Goal: Transaction & Acquisition: Purchase product/service

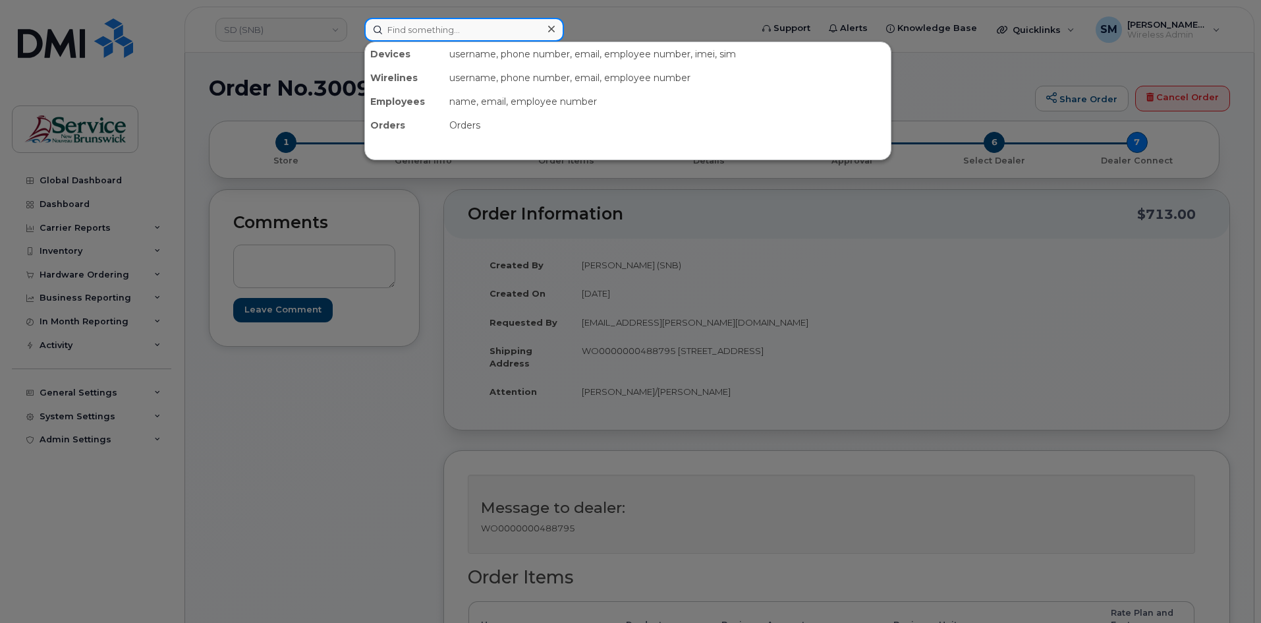
click at [433, 38] on input at bounding box center [464, 30] width 200 height 24
paste input "[PERSON_NAME]"
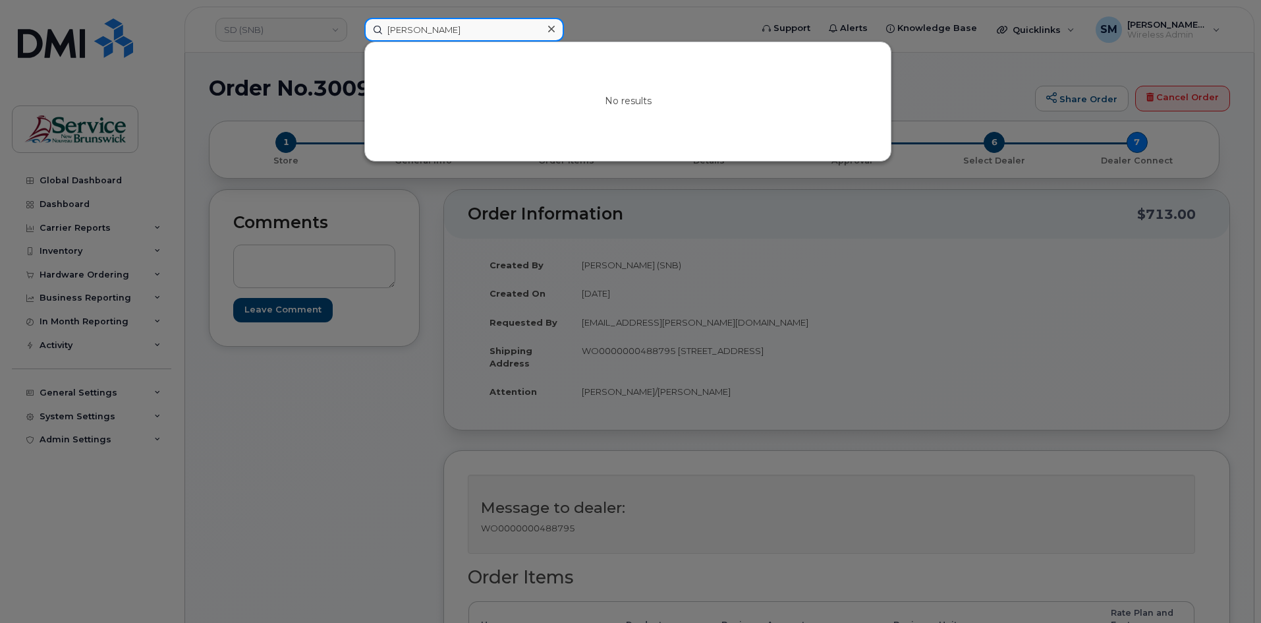
drag, startPoint x: 416, startPoint y: 34, endPoint x: 190, endPoint y: 34, distance: 225.3
click at [354, 34] on div "Matthew Young-Simmonds No results" at bounding box center [553, 30] width 399 height 24
paste input "5062592183"
click at [411, 36] on input "5062592183" at bounding box center [464, 30] width 200 height 24
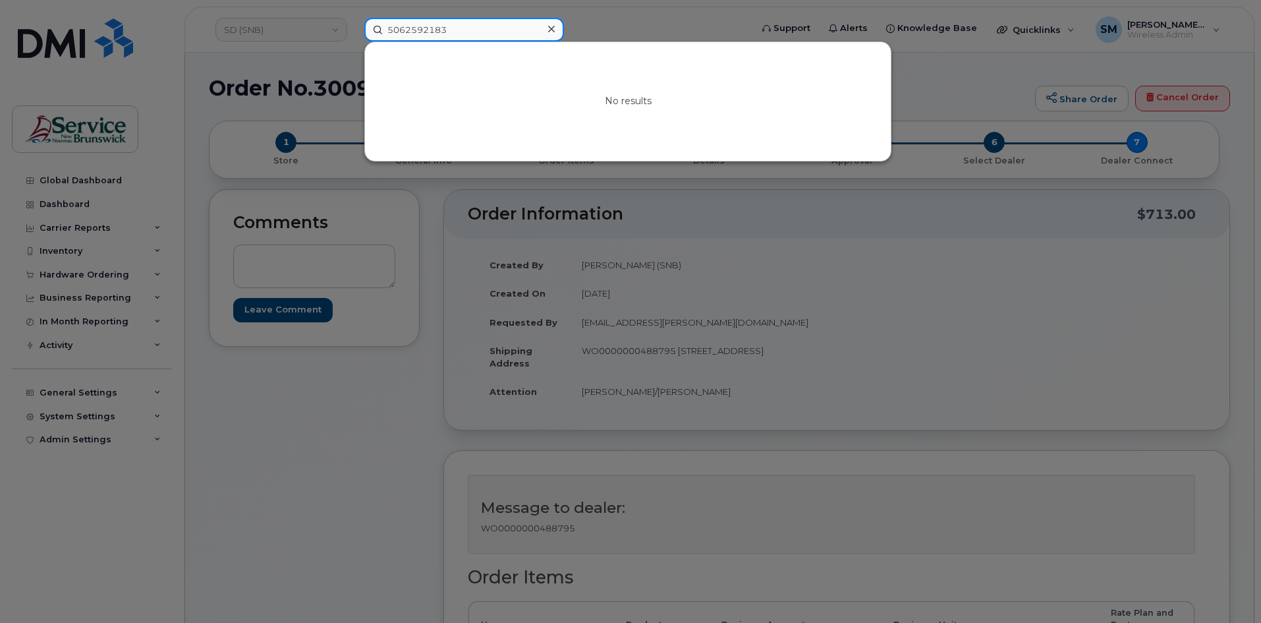
paste input "789 395"
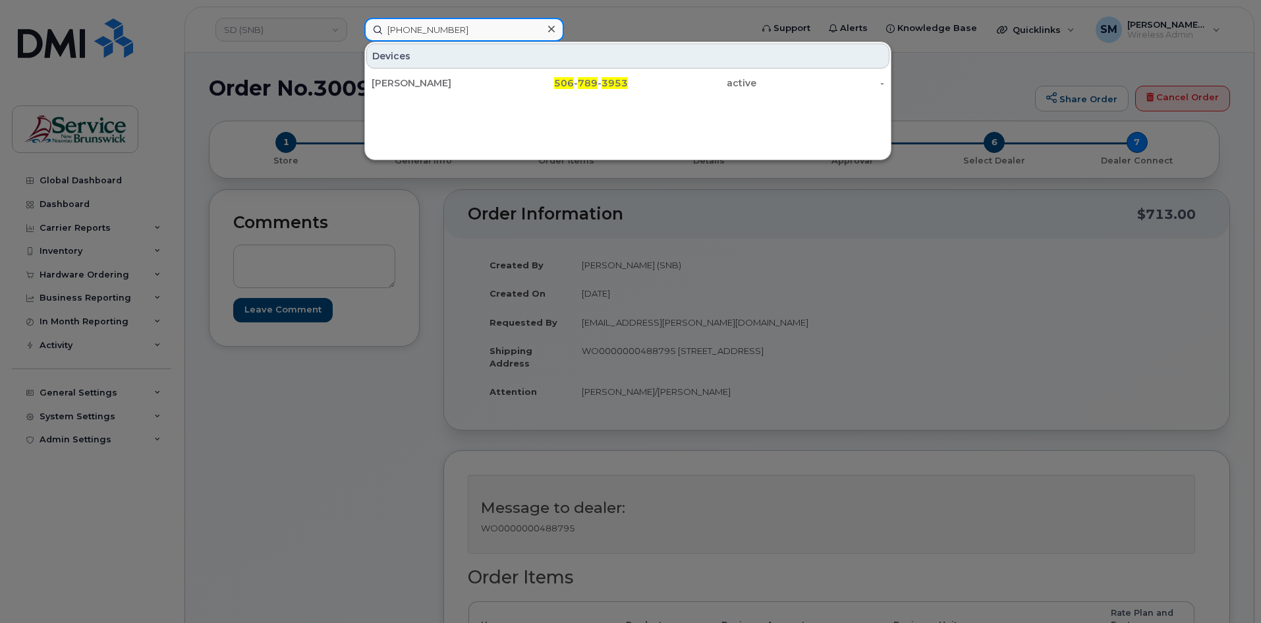
click at [427, 28] on input "506 789 3953" at bounding box center [464, 30] width 200 height 24
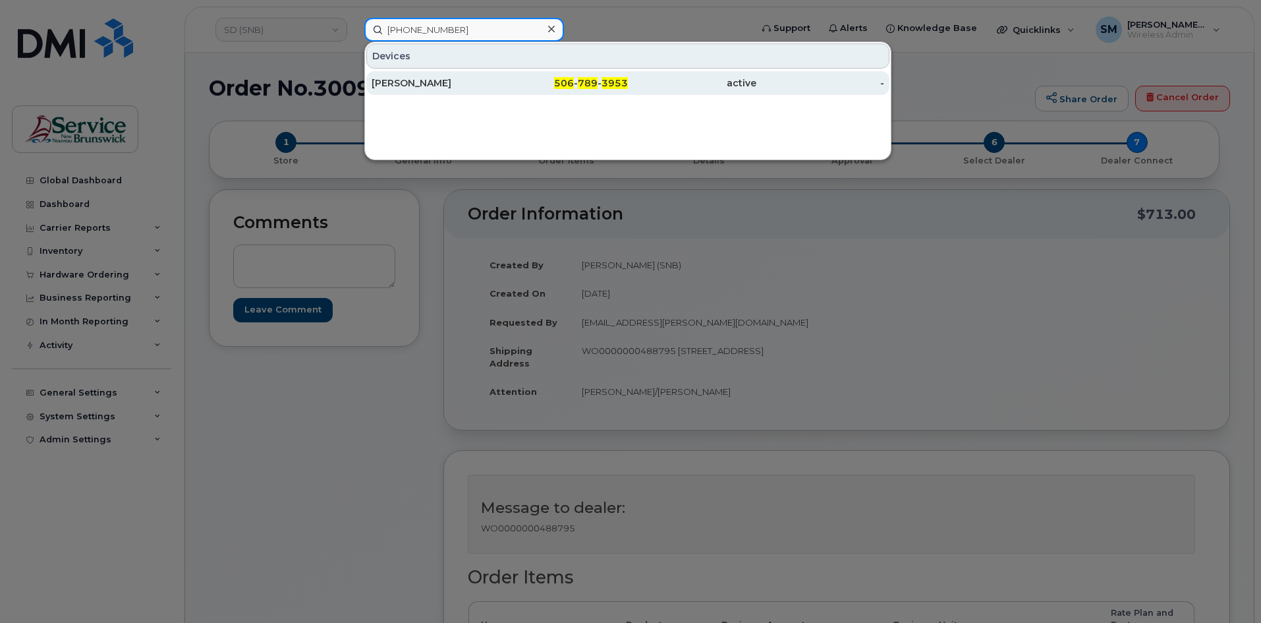
type input "506 789 3953"
click at [459, 81] on div "[PERSON_NAME]" at bounding box center [436, 82] width 128 height 13
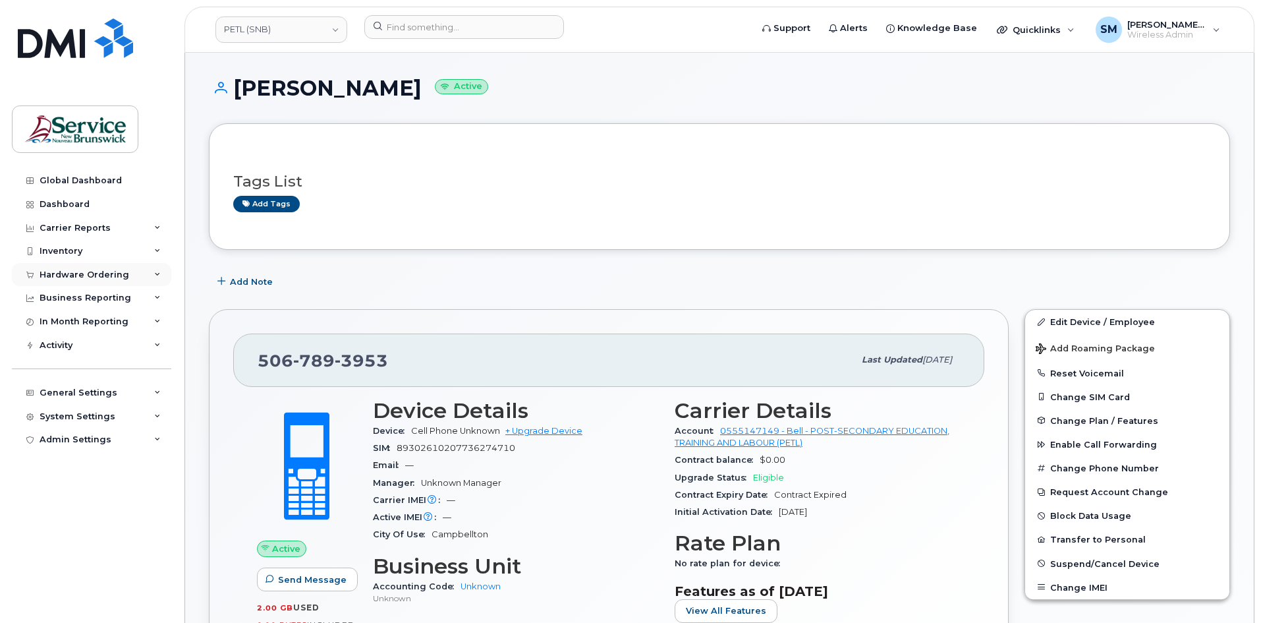
click at [79, 281] on div "Hardware Ordering" at bounding box center [91, 275] width 159 height 24
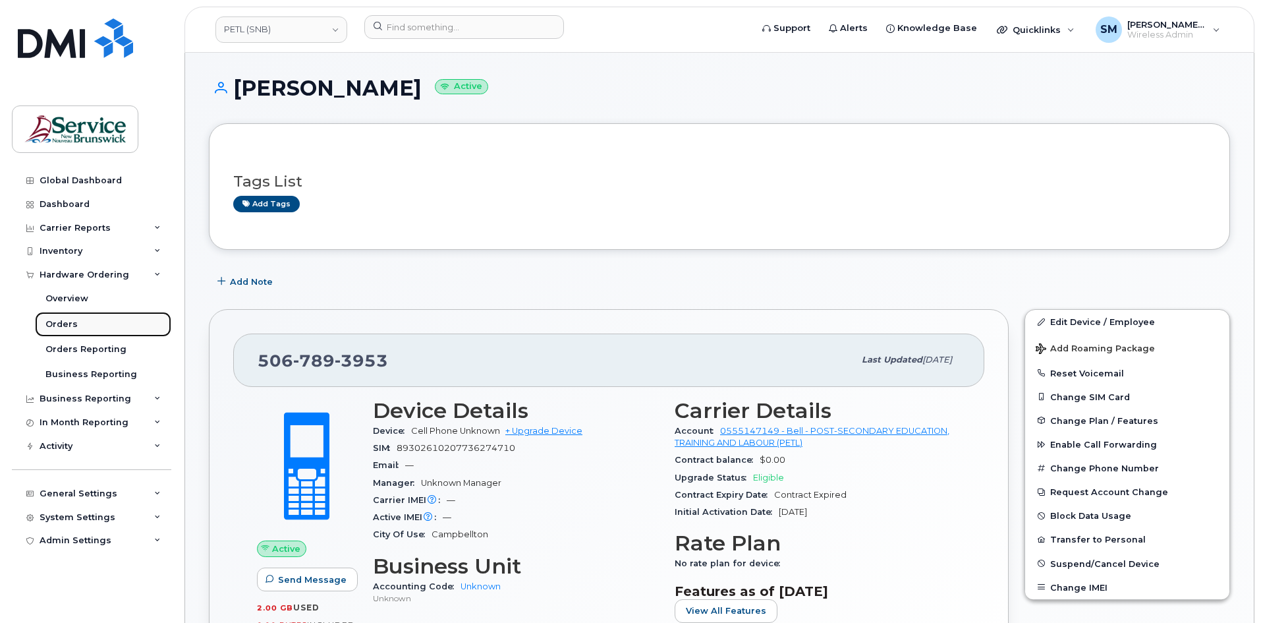
click at [69, 328] on div "Orders" at bounding box center [61, 324] width 32 height 12
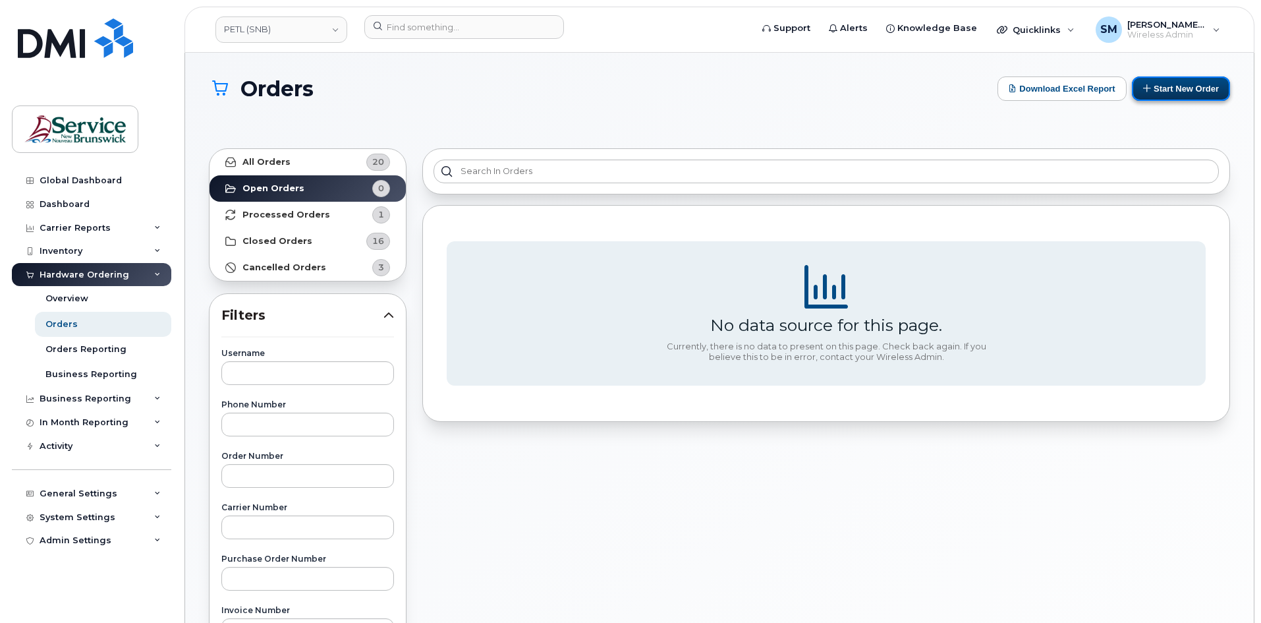
click at [1197, 94] on button "Start New Order" at bounding box center [1181, 88] width 98 height 24
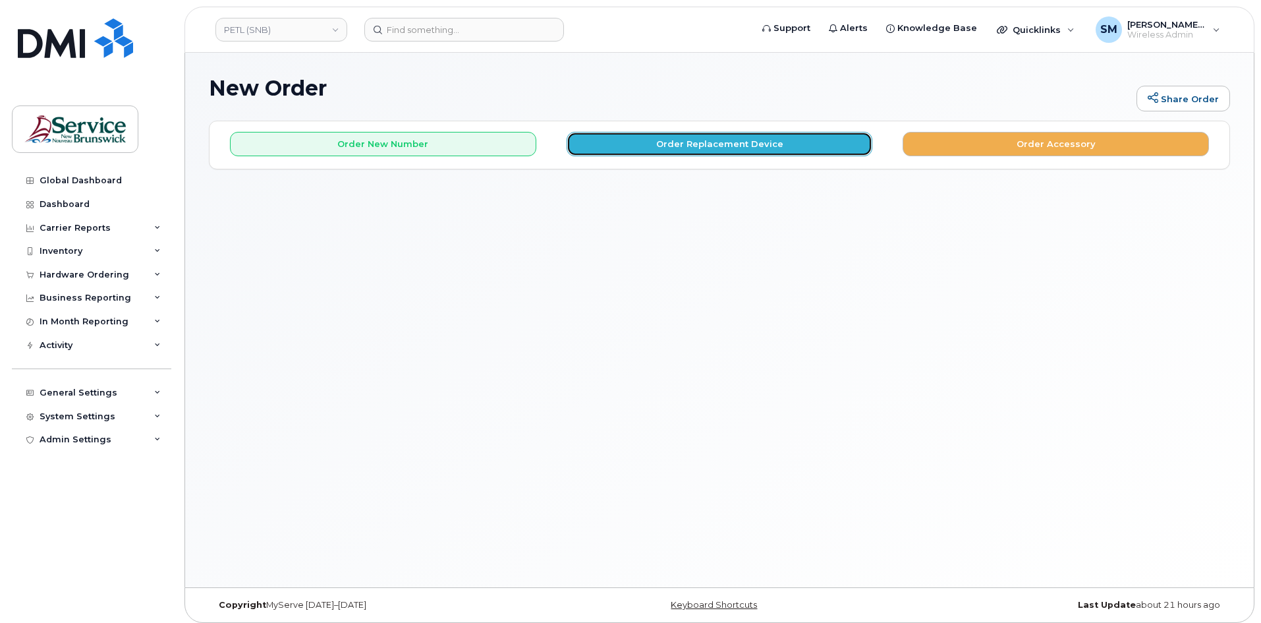
click at [727, 148] on button "Order Replacement Device" at bounding box center [720, 144] width 306 height 24
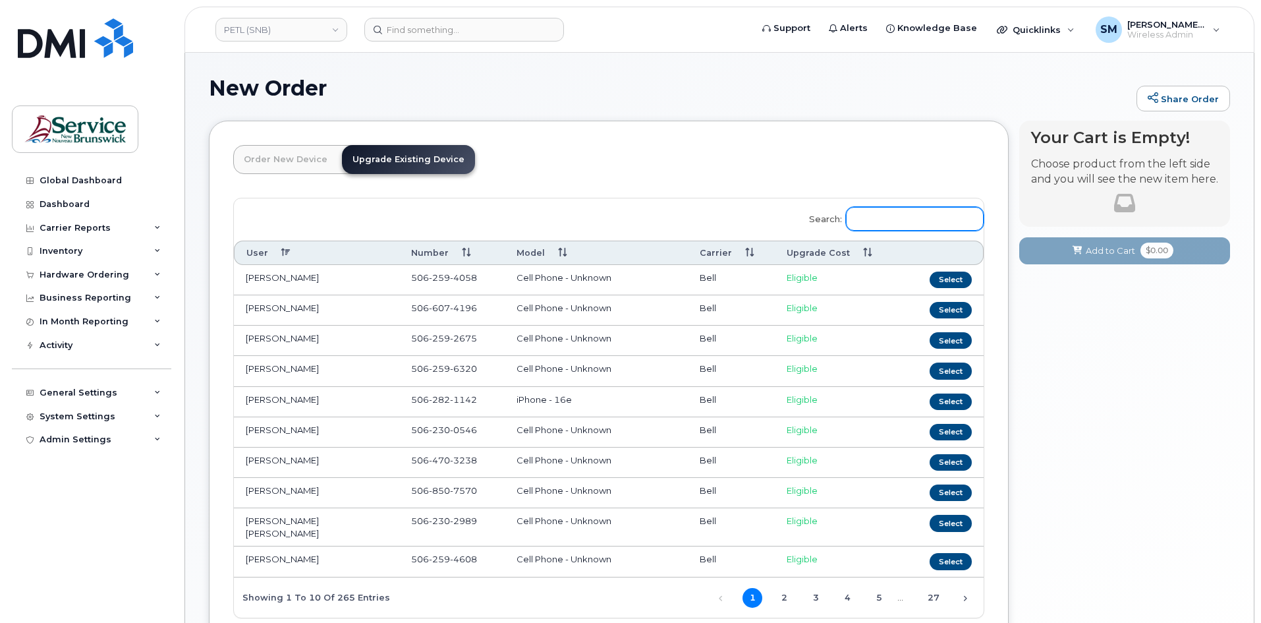
click at [913, 214] on input "Search:" at bounding box center [915, 219] width 138 height 24
paste input "[PHONE_NUMBER]"
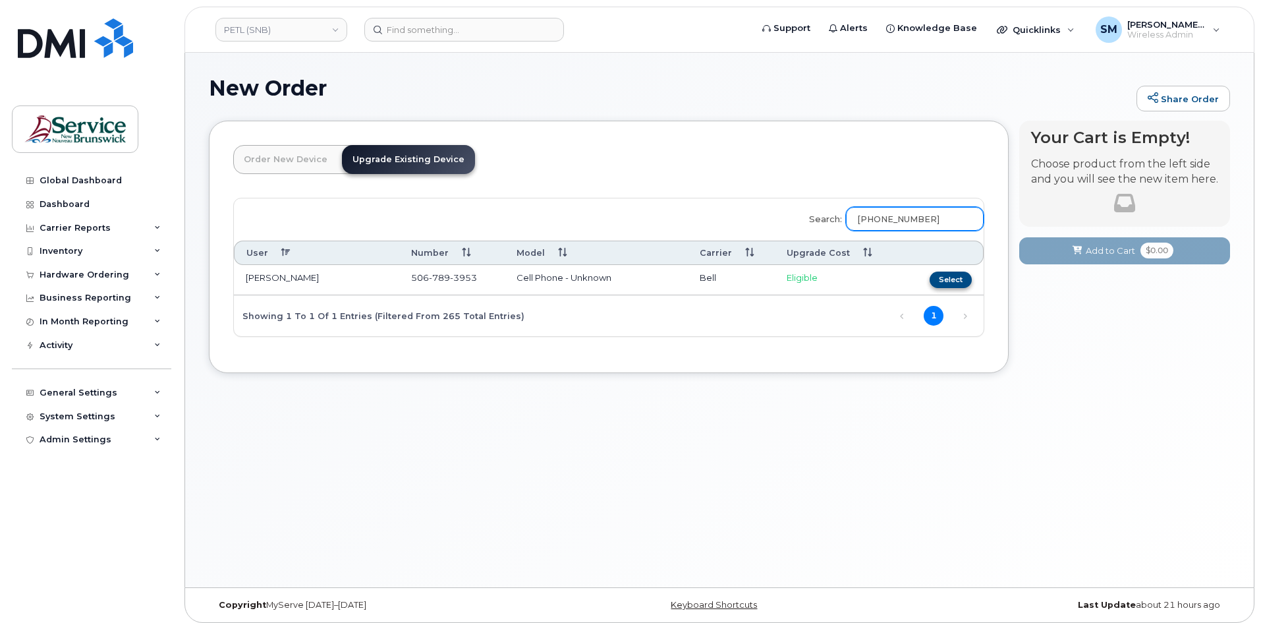
type input "[PHONE_NUMBER]"
click at [937, 274] on button "Select" at bounding box center [951, 279] width 42 height 16
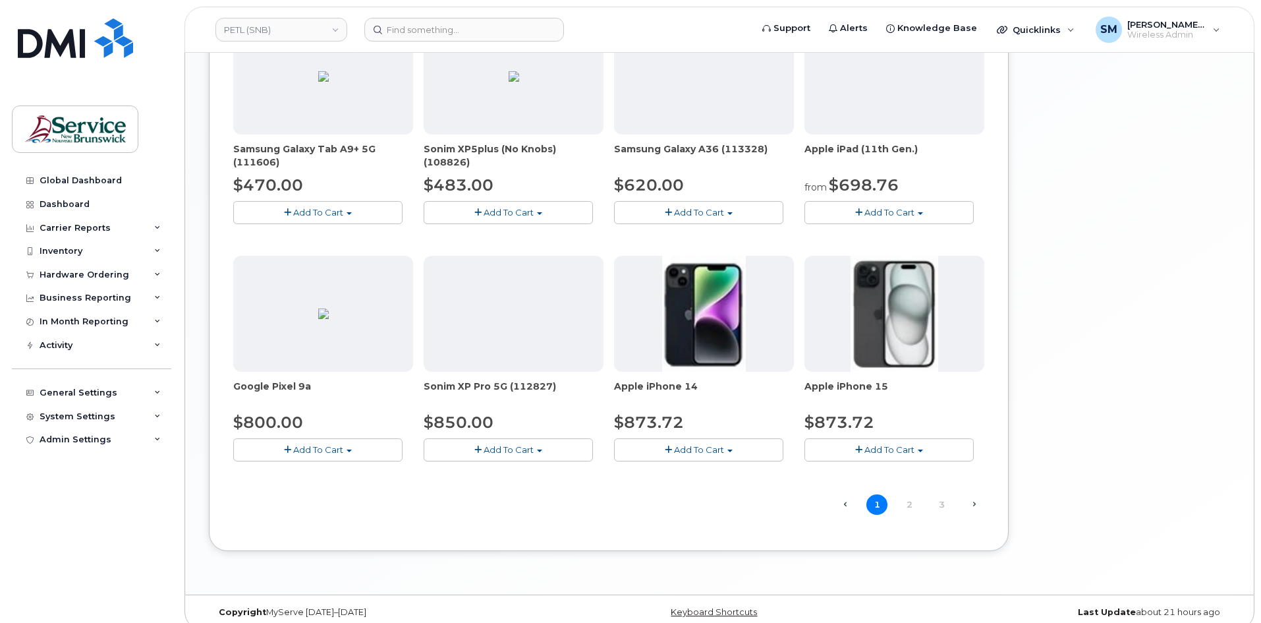
scroll to position [727, 0]
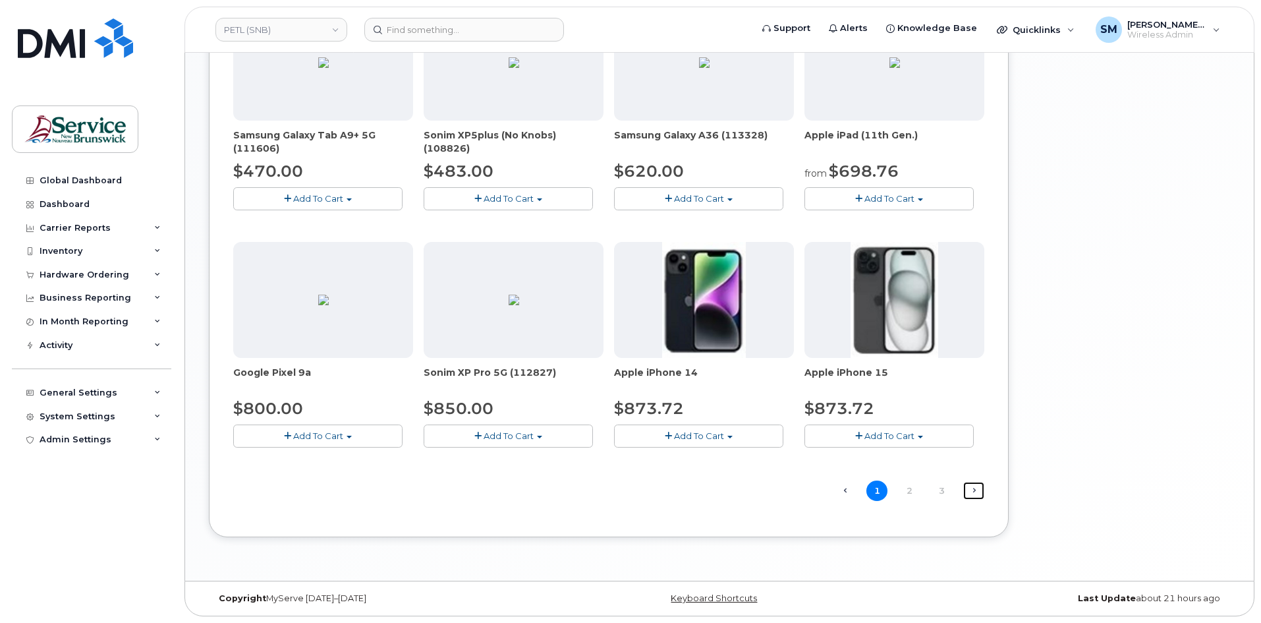
click at [974, 487] on link "Next →" at bounding box center [973, 490] width 21 height 17
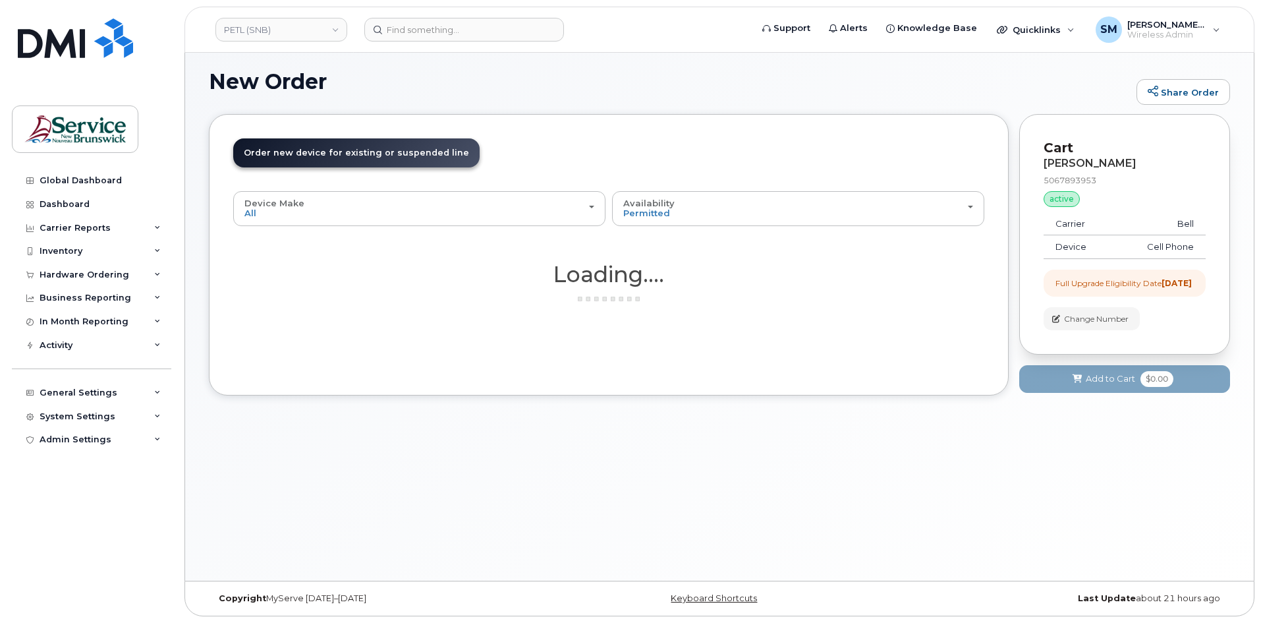
scroll to position [7, 0]
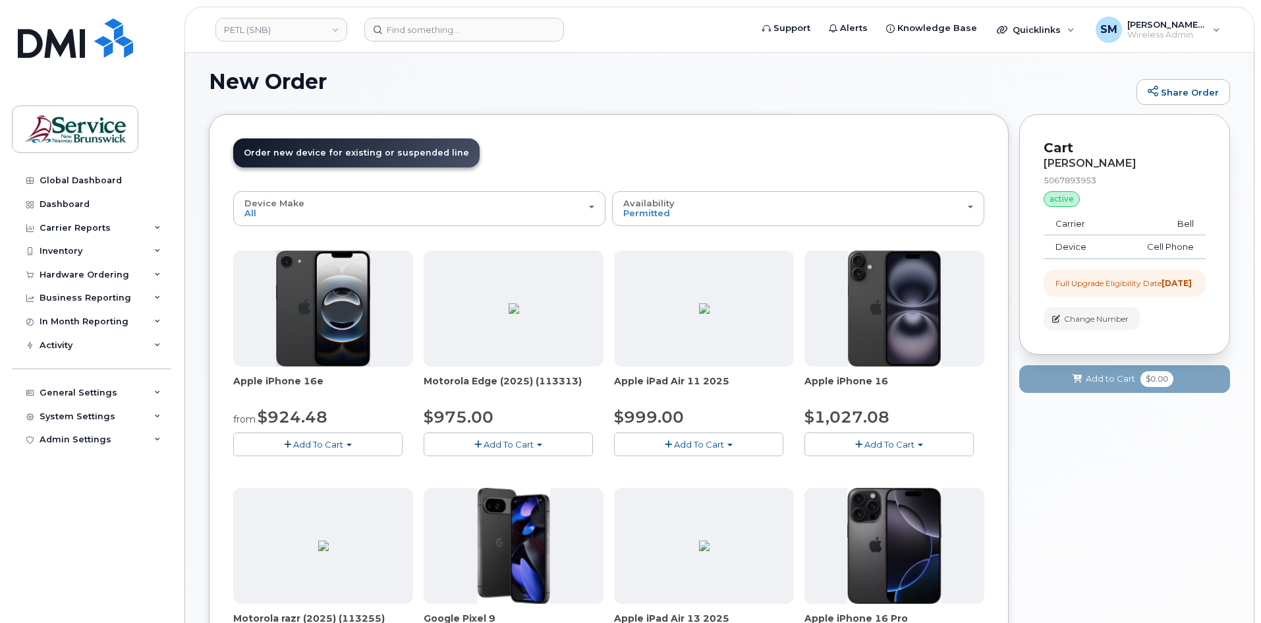
click at [360, 445] on button "Add To Cart" at bounding box center [317, 443] width 169 height 23
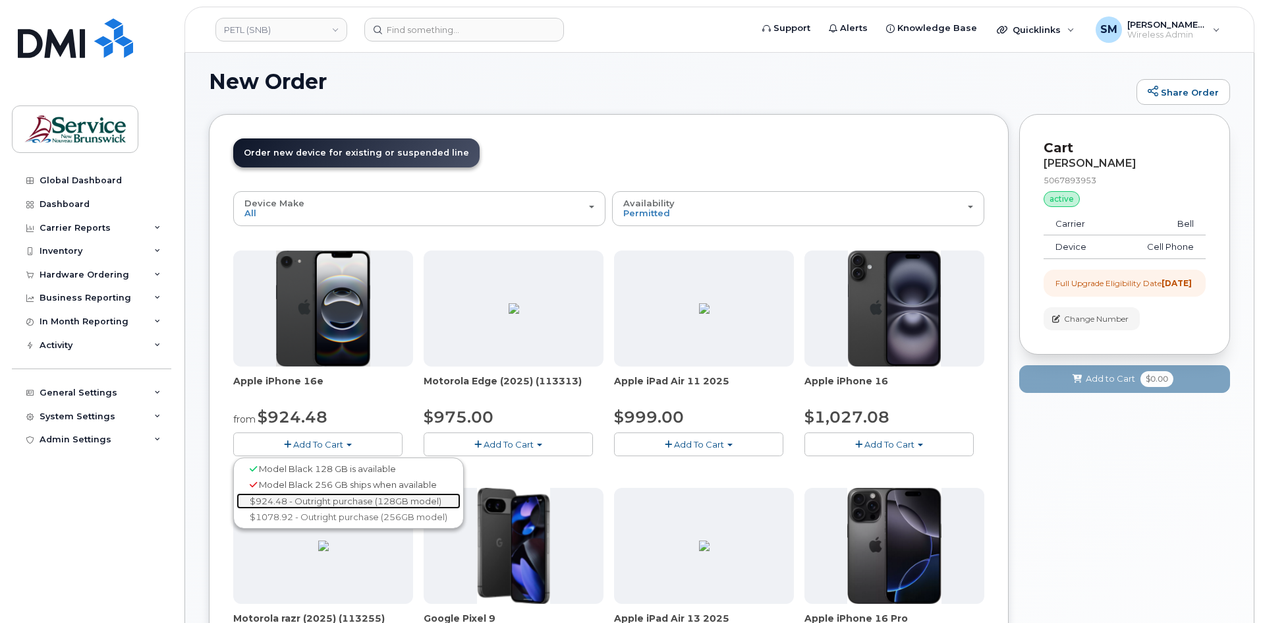
click at [338, 501] on link "$924.48 - Outright purchase (128GB model)" at bounding box center [349, 501] width 224 height 16
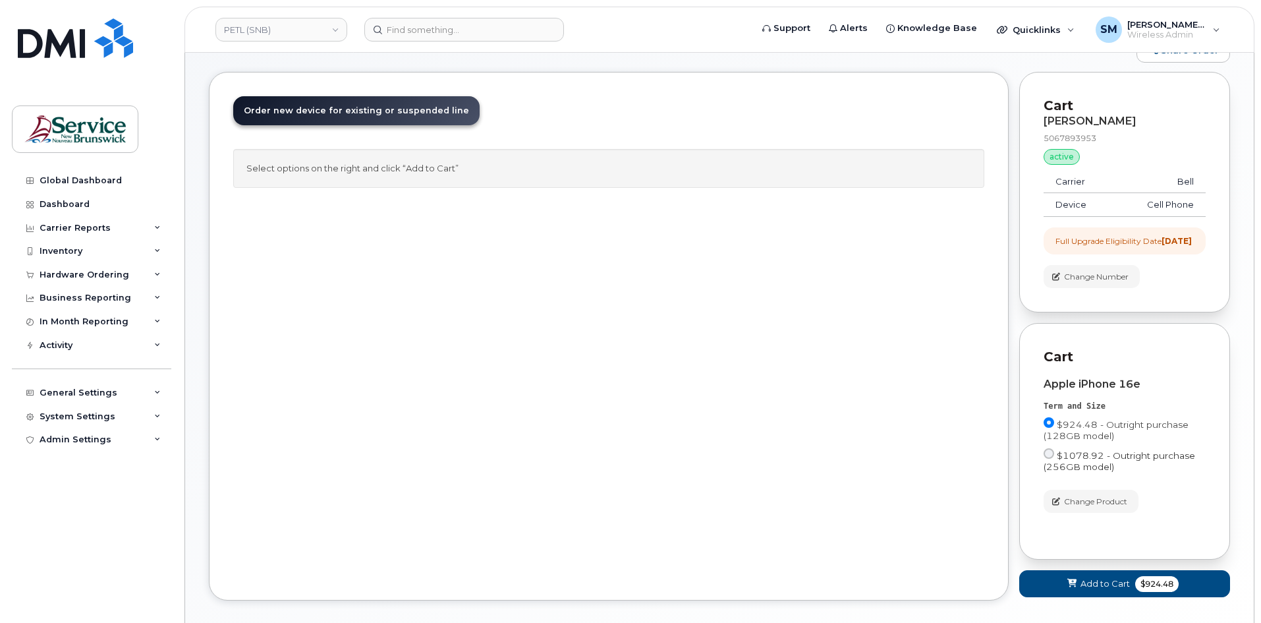
scroll to position [72, 0]
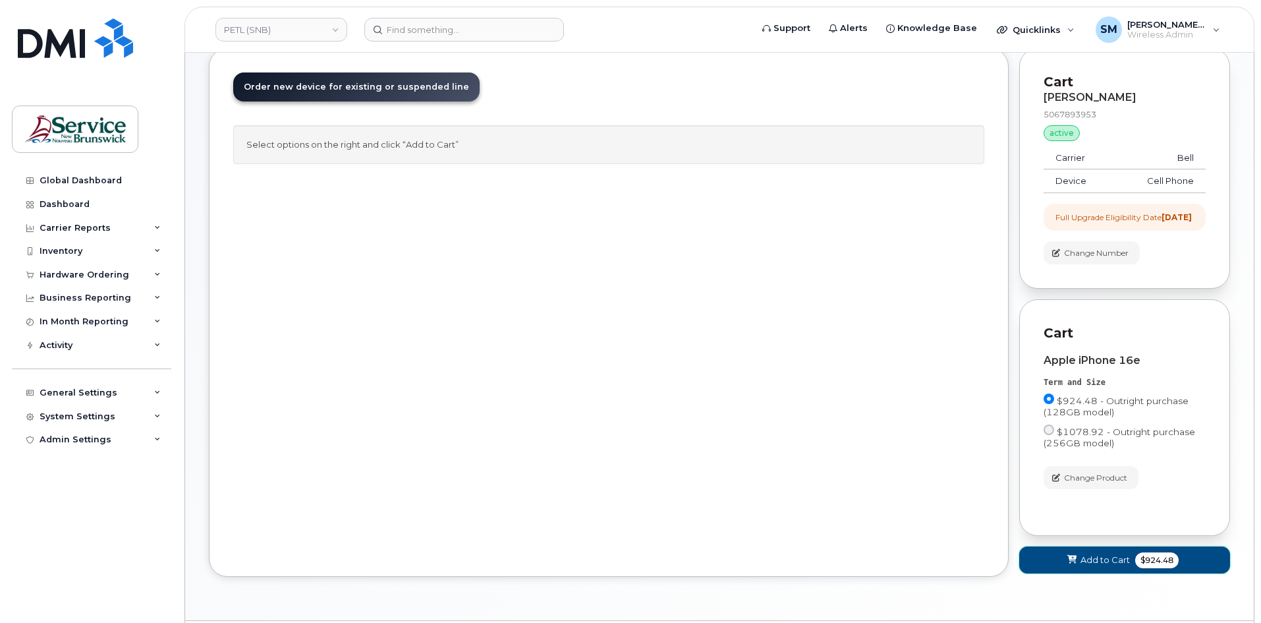
click at [1098, 566] on span "Add to Cart" at bounding box center [1104, 559] width 49 height 13
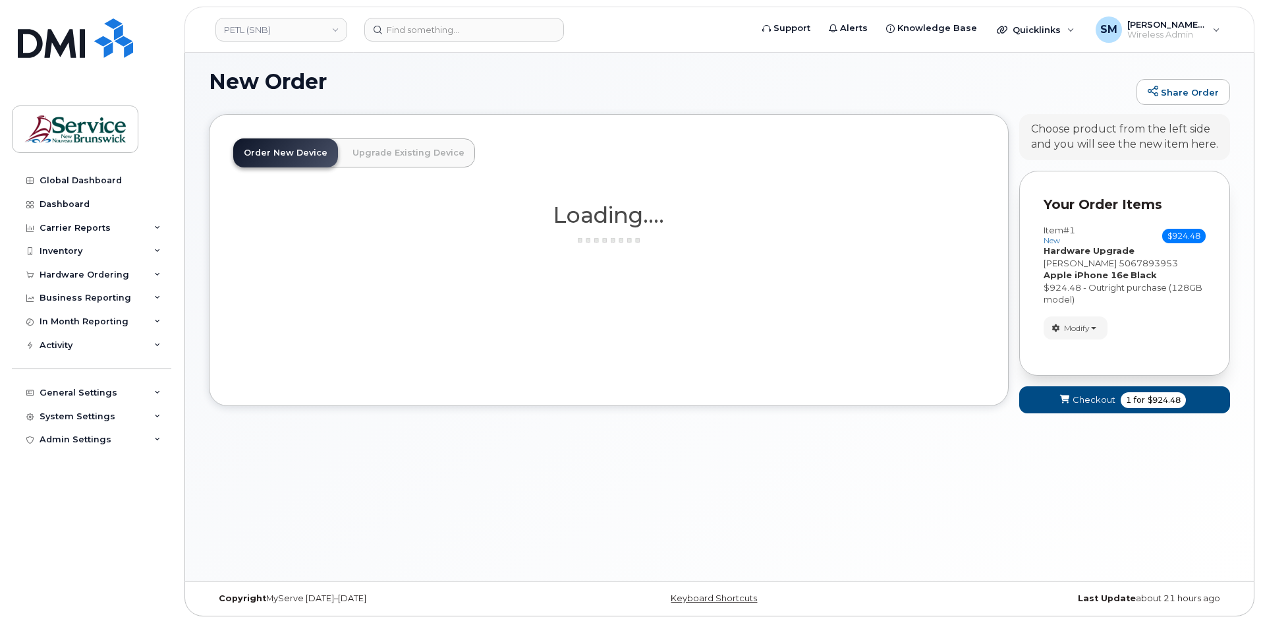
click at [1096, 397] on div "Your Cart is Empty! Choose product from the left side and you will see the new …" at bounding box center [1124, 270] width 211 height 312
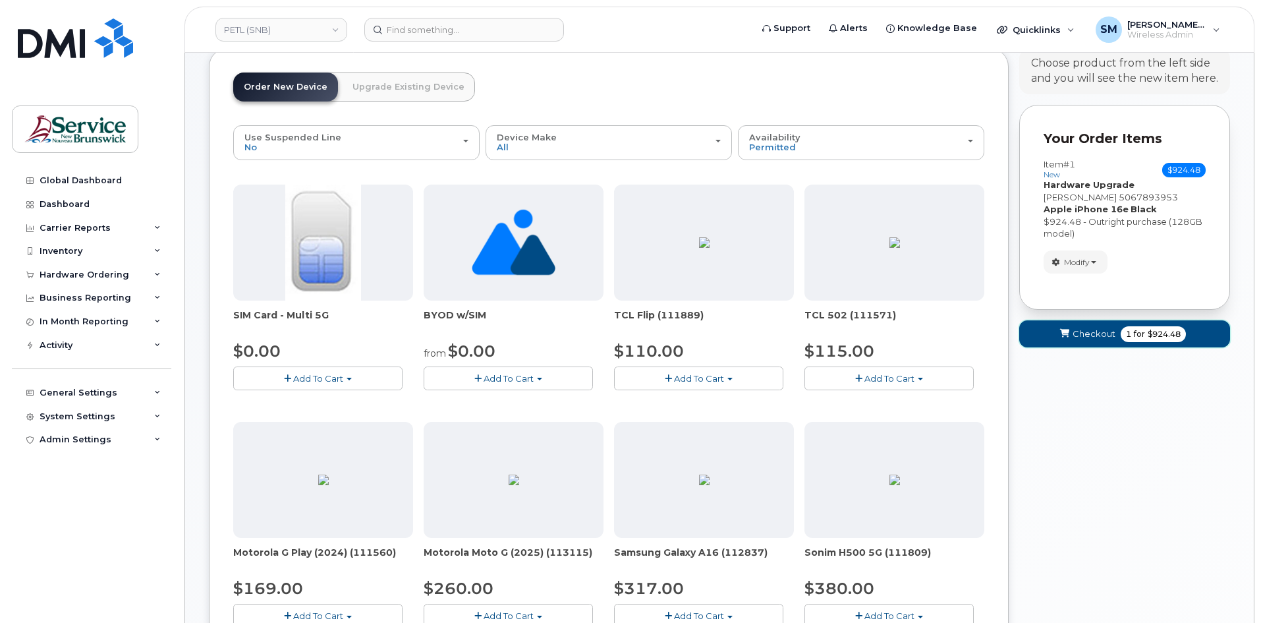
click at [1101, 339] on span "Checkout" at bounding box center [1093, 333] width 43 height 13
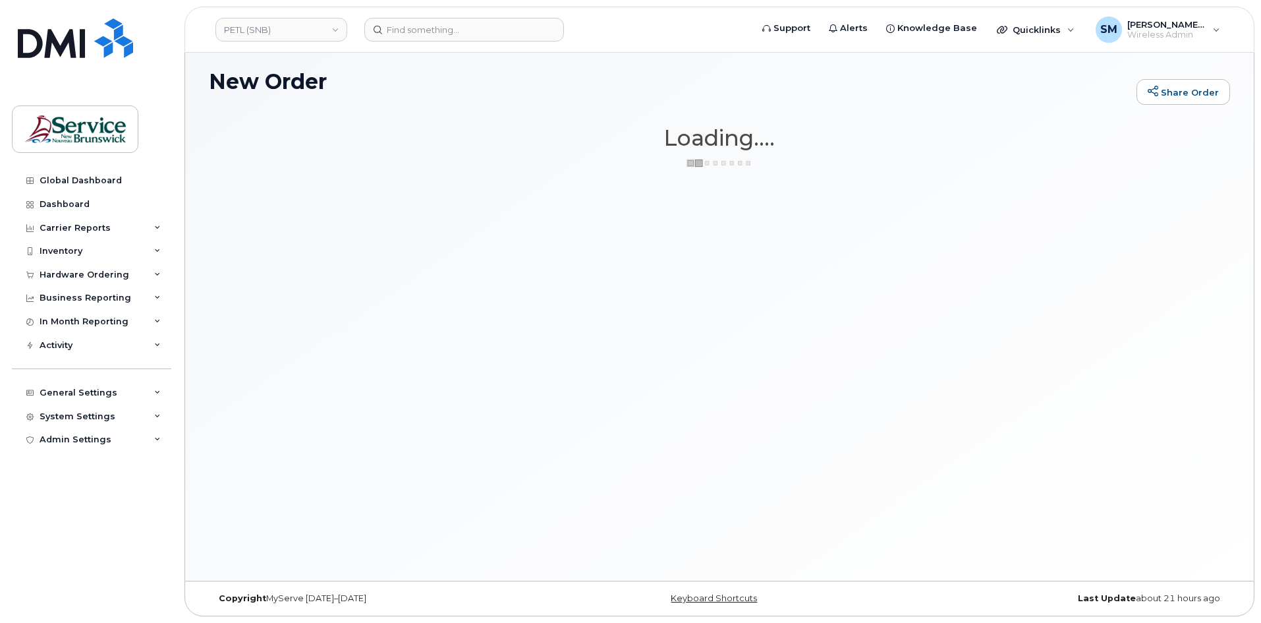
scroll to position [7, 0]
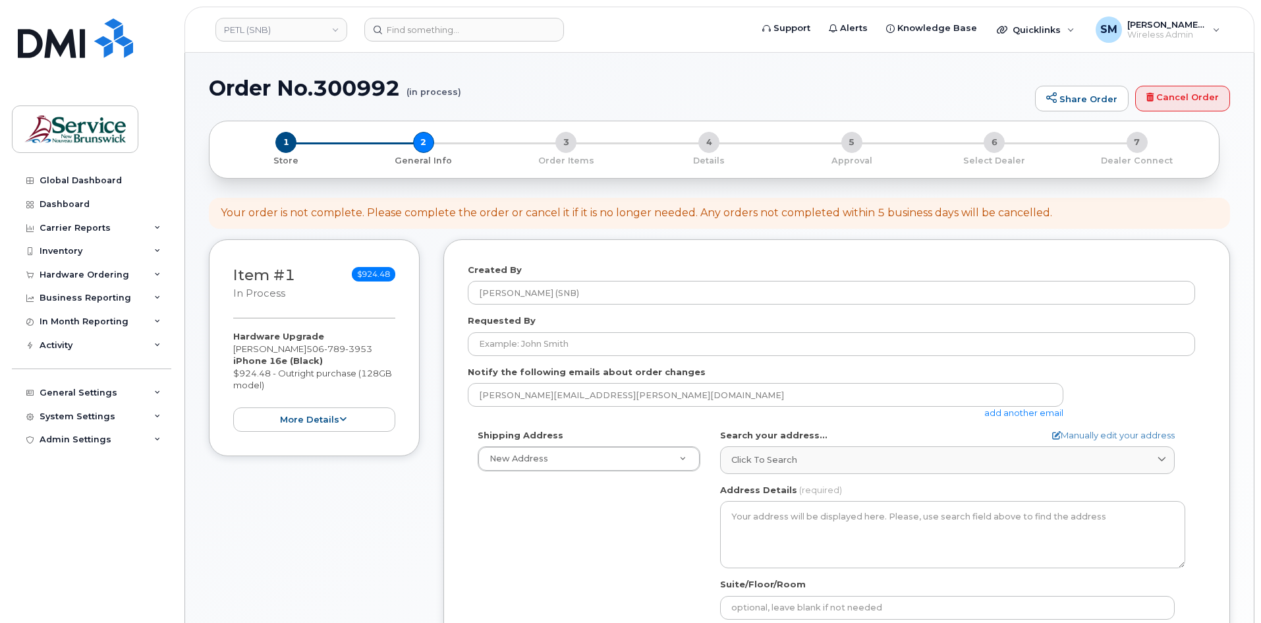
select select
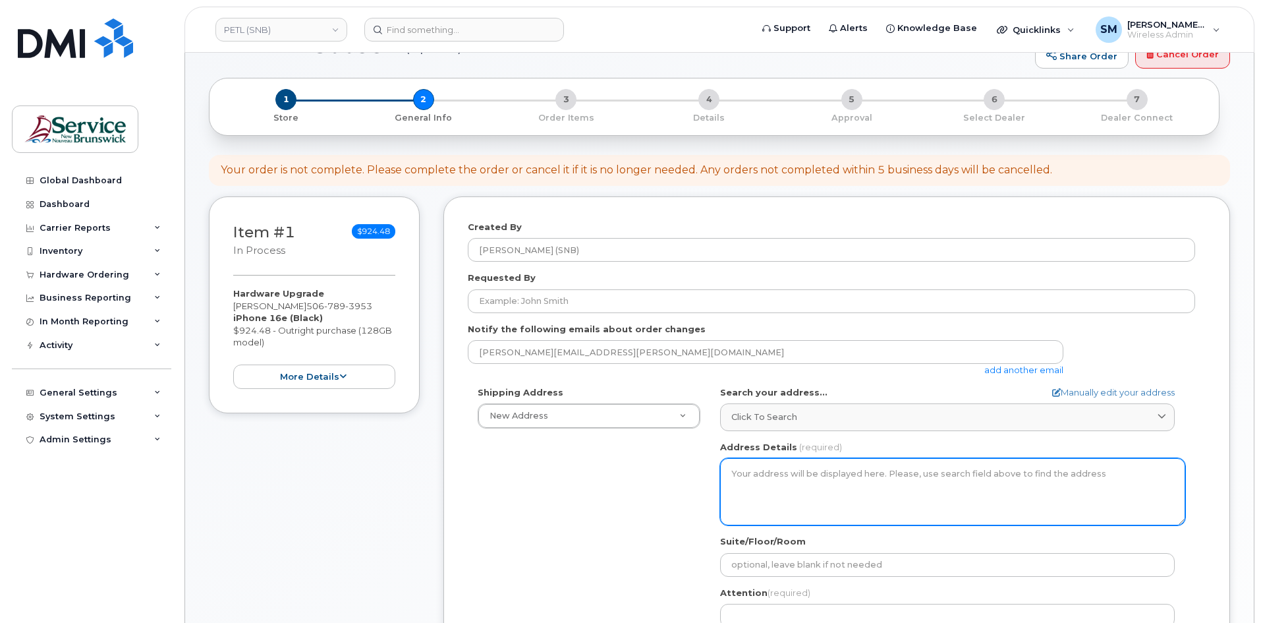
scroll to position [66, 0]
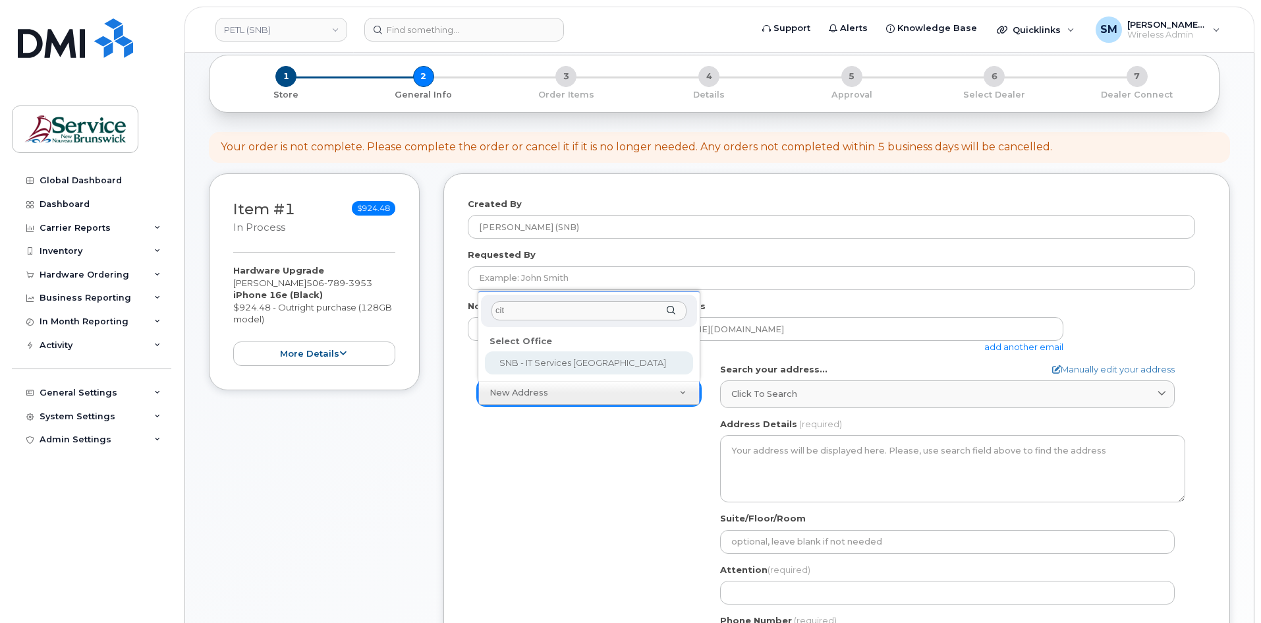
type input "city"
select select
type textarea "157 Water St, Unit 8 Campbellton New Brunswick E3N 3L4"
type input "Bruno Bujold"
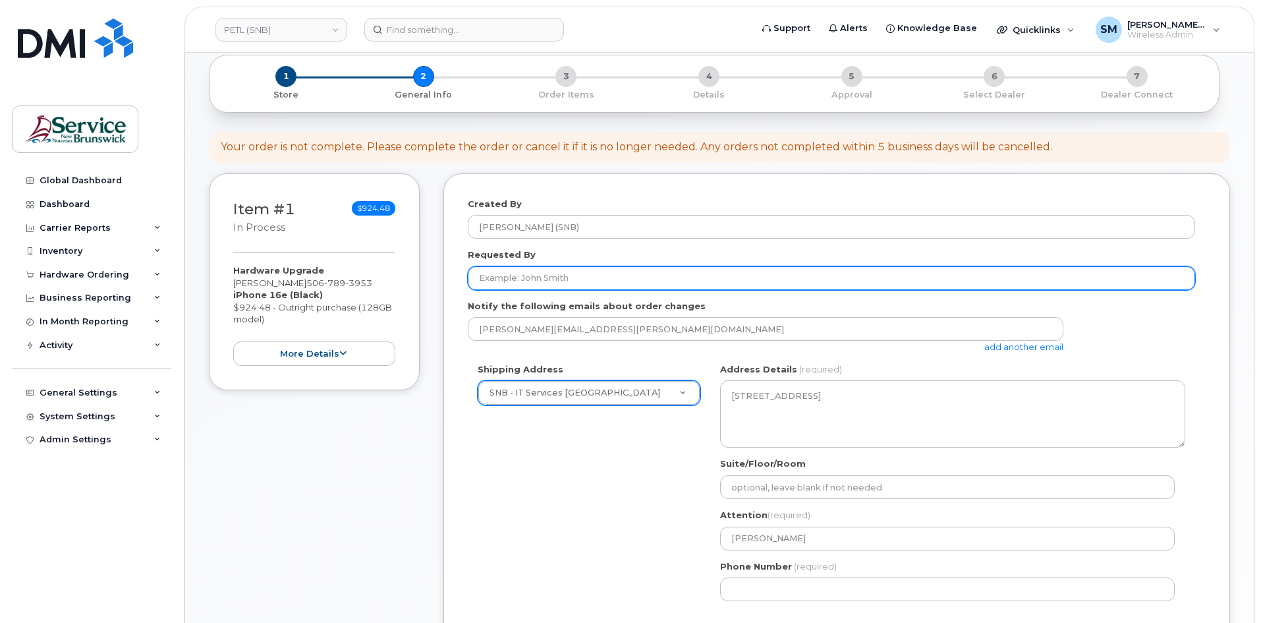
click at [609, 273] on input "Requested By" at bounding box center [831, 278] width 727 height 24
paste input "Pierre-Luc.Arseneau22@gnb.ca"
type input "Pierre-Luc.Arseneau22@gnb.ca"
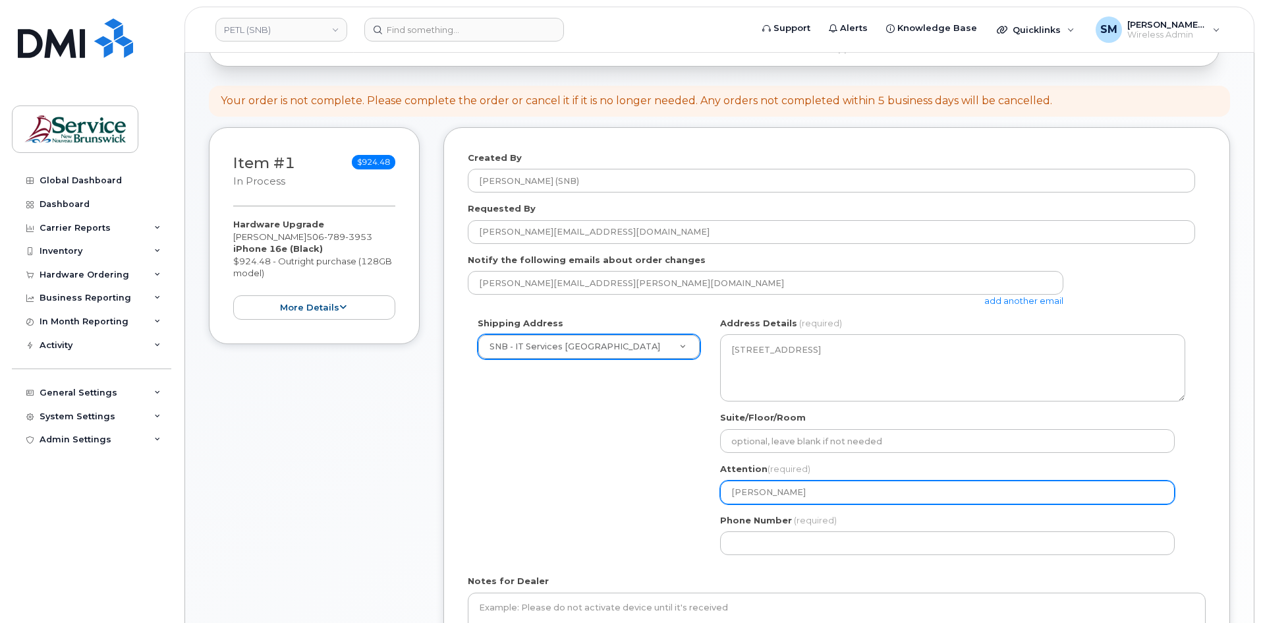
scroll to position [132, 0]
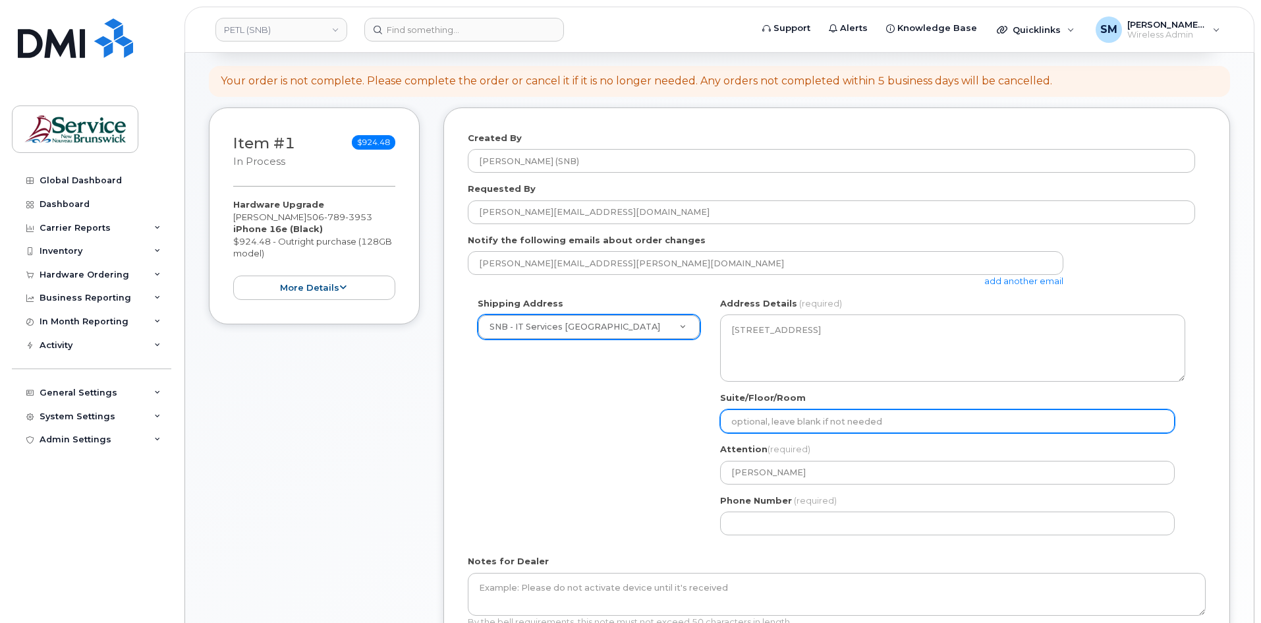
click at [883, 417] on input "Suite/Floor/Room" at bounding box center [947, 421] width 455 height 24
paste input "WO0000000488919"
select select
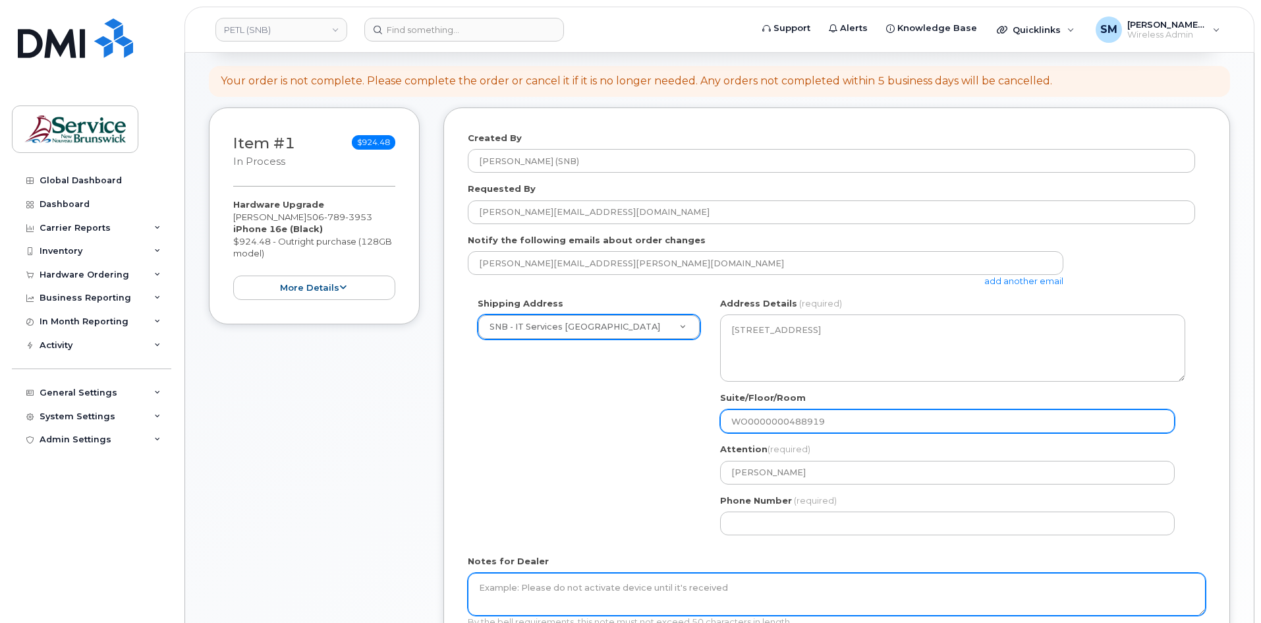
type input "WO0000000488919"
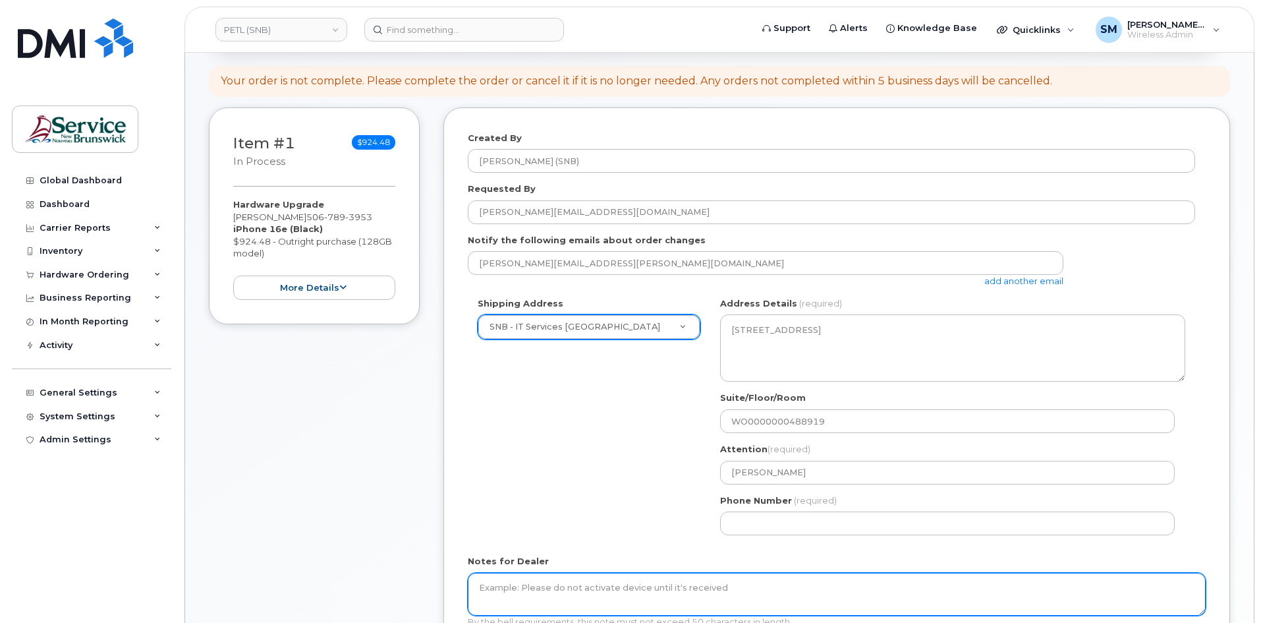
click at [690, 588] on textarea "Notes for Dealer" at bounding box center [837, 593] width 738 height 43
paste textarea "WO0000000488919"
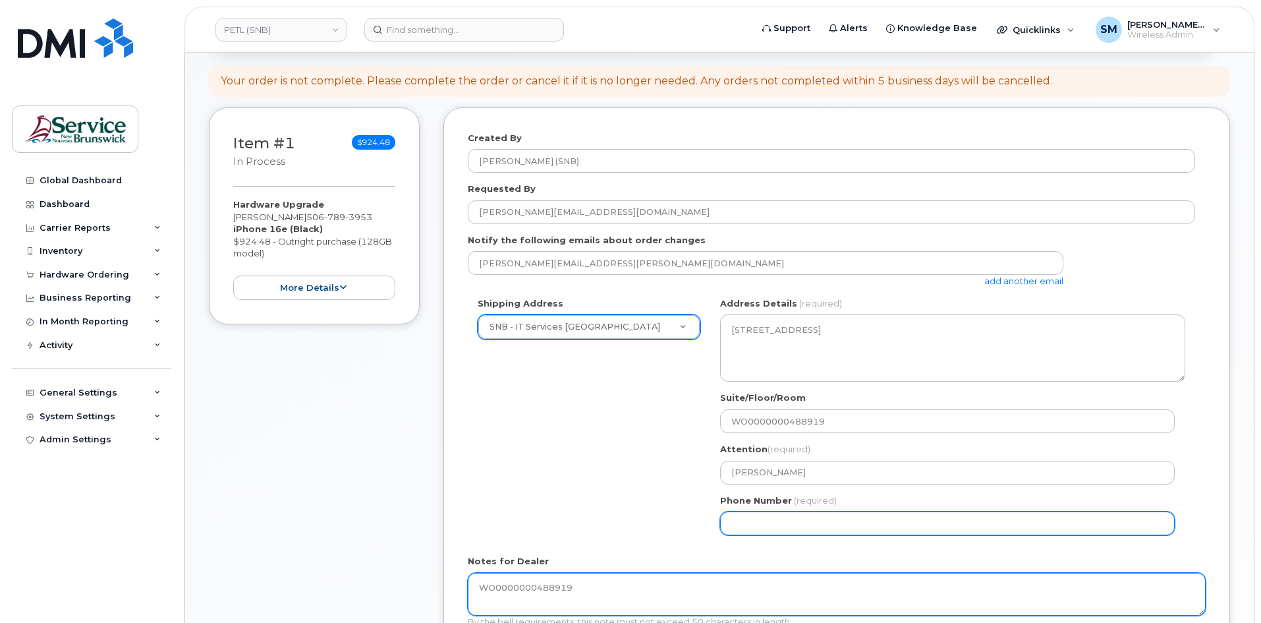
type textarea "WO0000000488919"
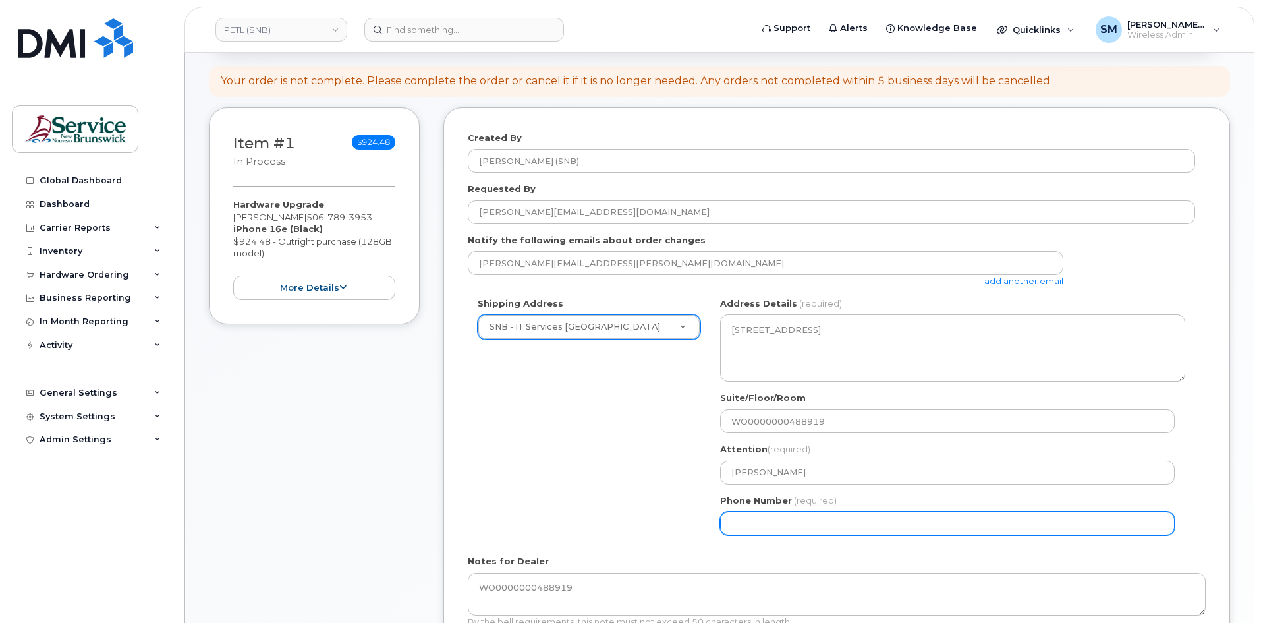
click at [823, 521] on input "Phone Number" at bounding box center [947, 523] width 455 height 24
select select
type input "506639633"
select select
type input "5066396338"
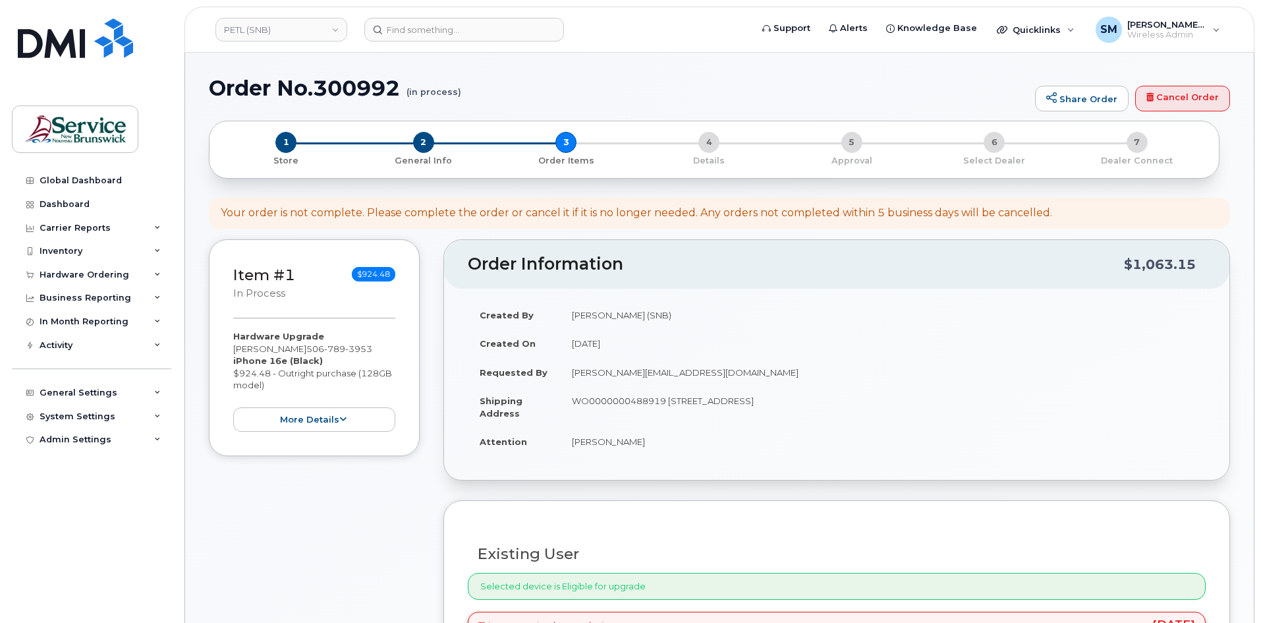
select select
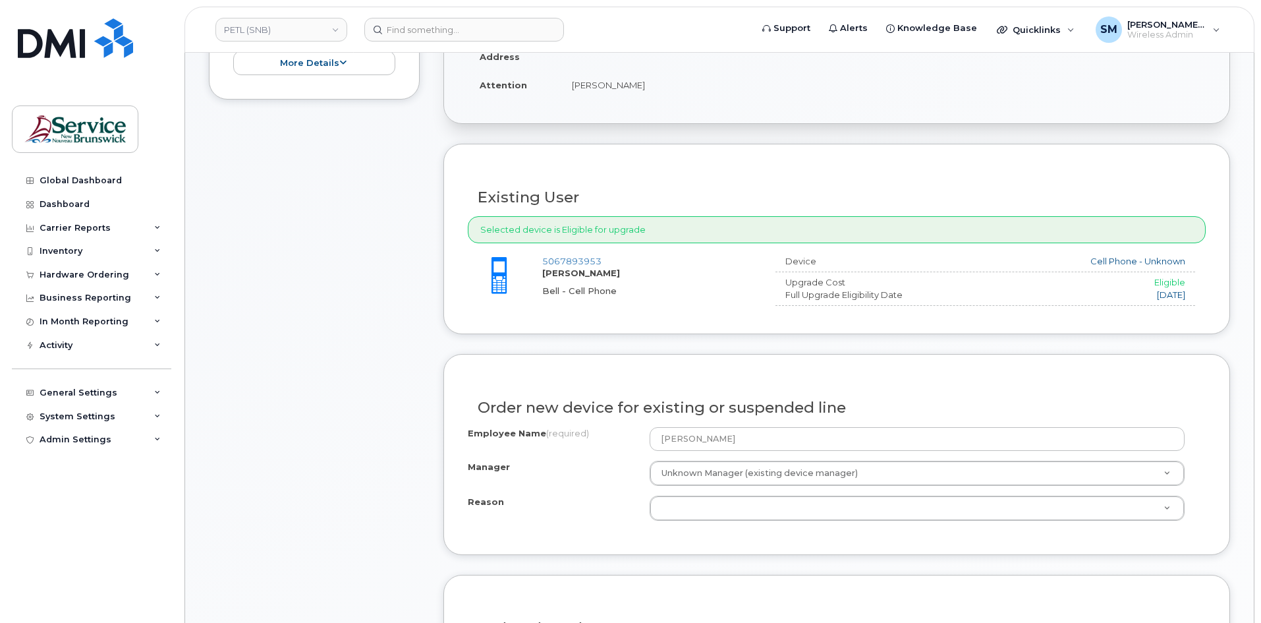
scroll to position [395, 0]
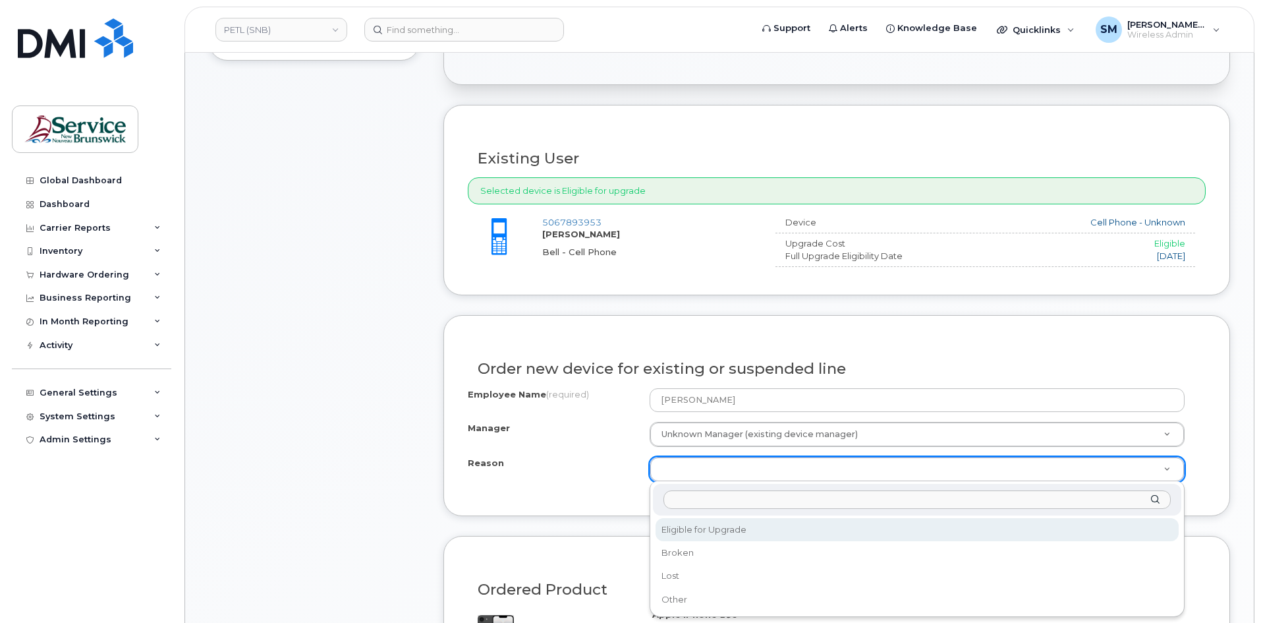
select select "eligible_for_upgrade"
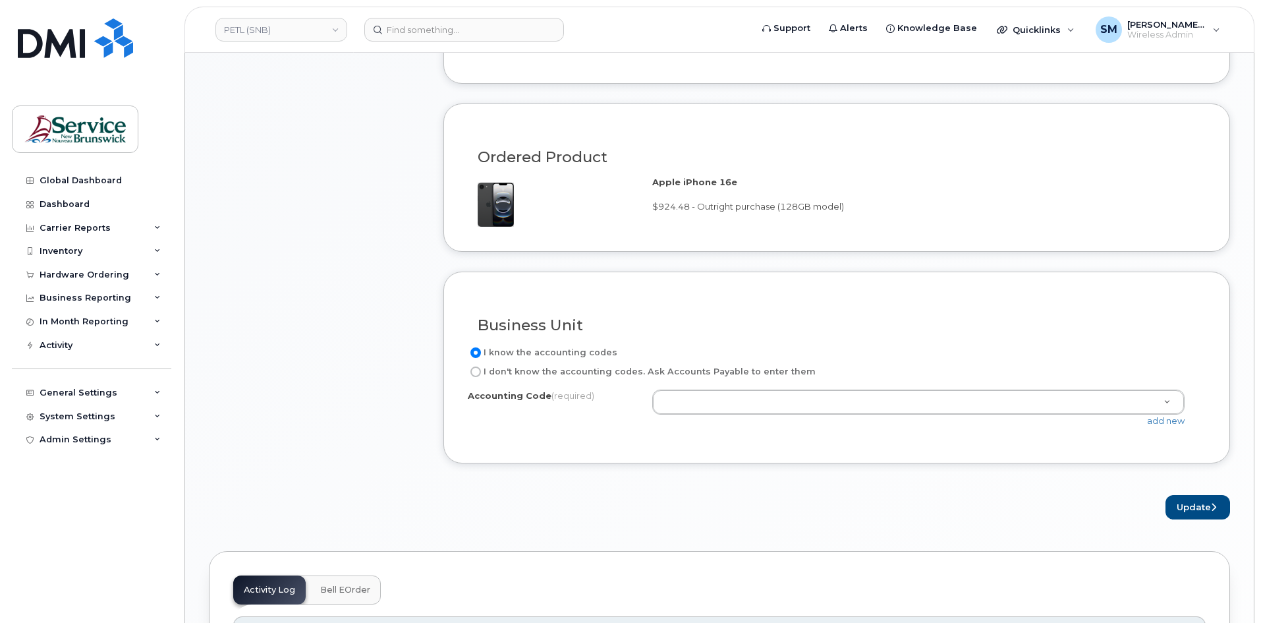
scroll to position [856, 0]
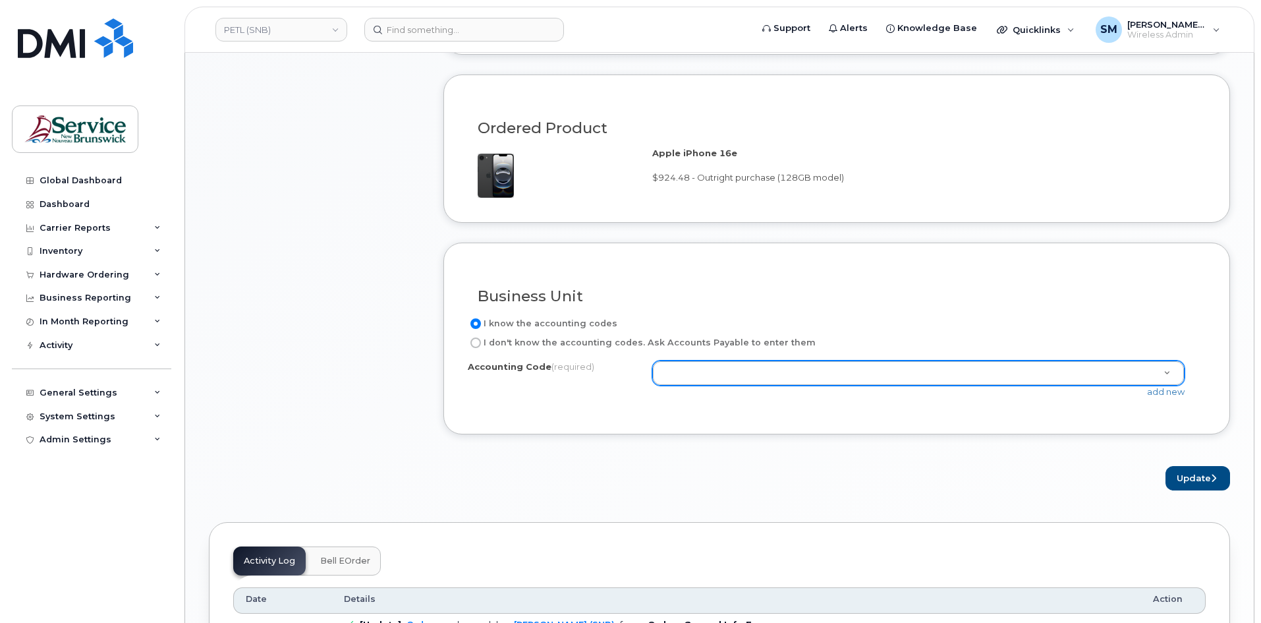
drag, startPoint x: 958, startPoint y: 372, endPoint x: 960, endPoint y: 358, distance: 14.7
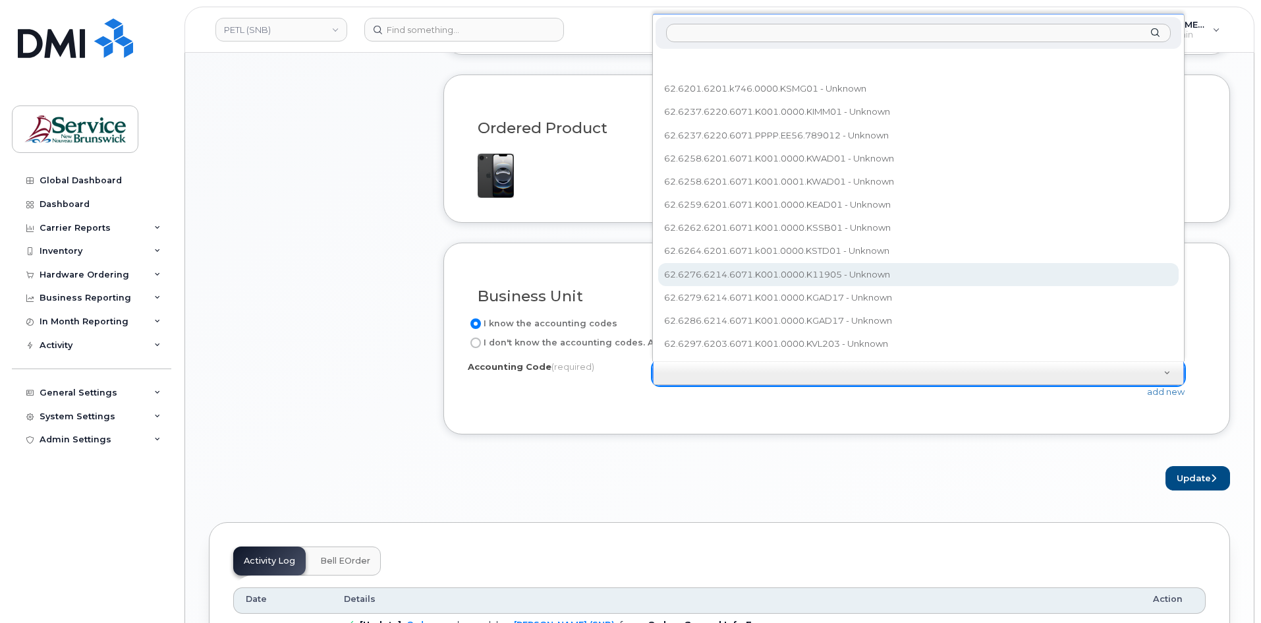
type input "62.6283.6214.6071.K001.0000.KGAD17"
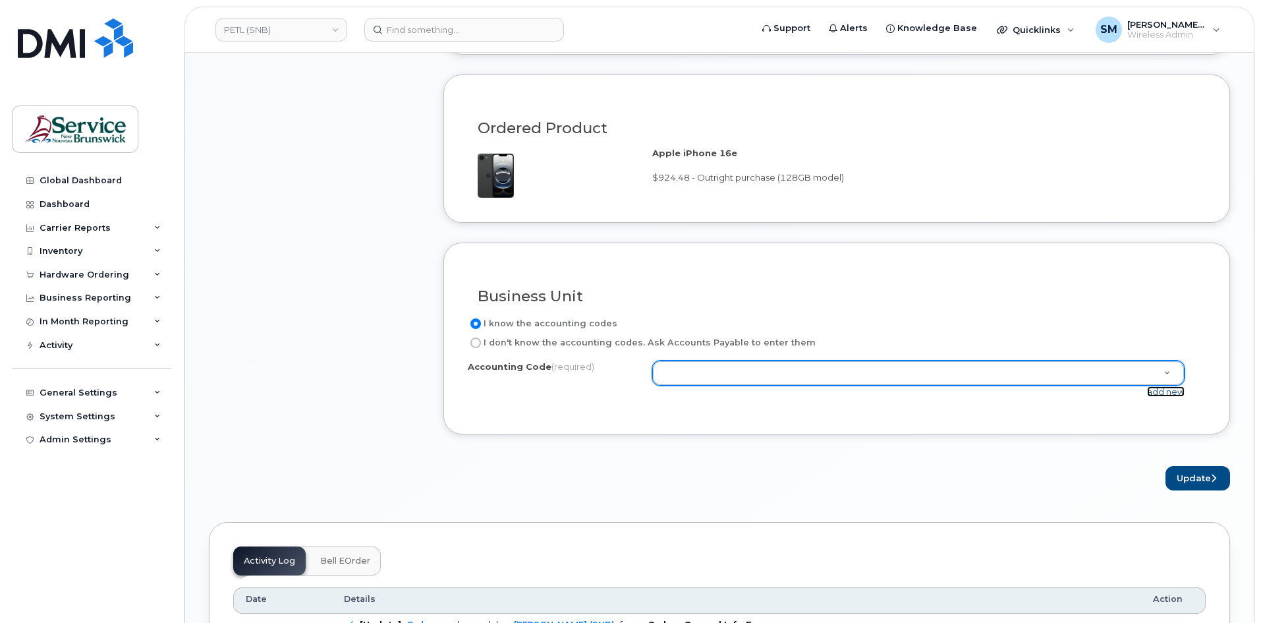
click at [1173, 393] on link "add new" at bounding box center [1166, 391] width 38 height 11
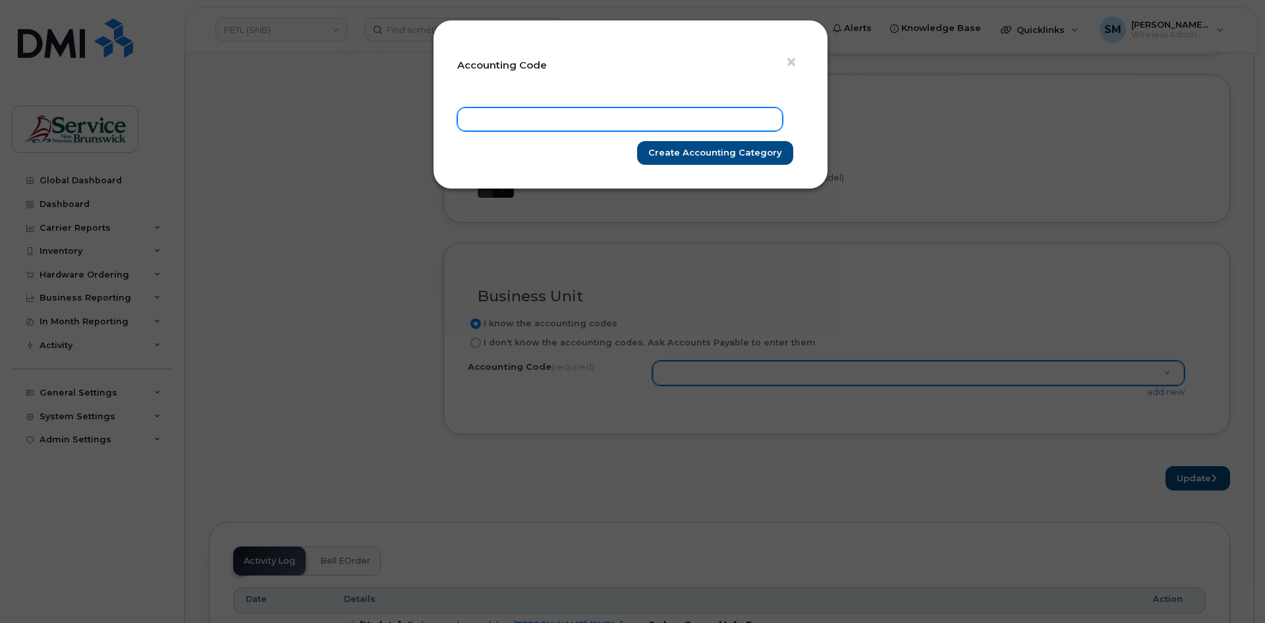
click at [710, 125] on input "text" at bounding box center [619, 119] width 325 height 24
paste input "62.6283.6214.6071.K001.0000.KGAD17"
type input "62.6283.6214.6071.K001.0000.KGAD17"
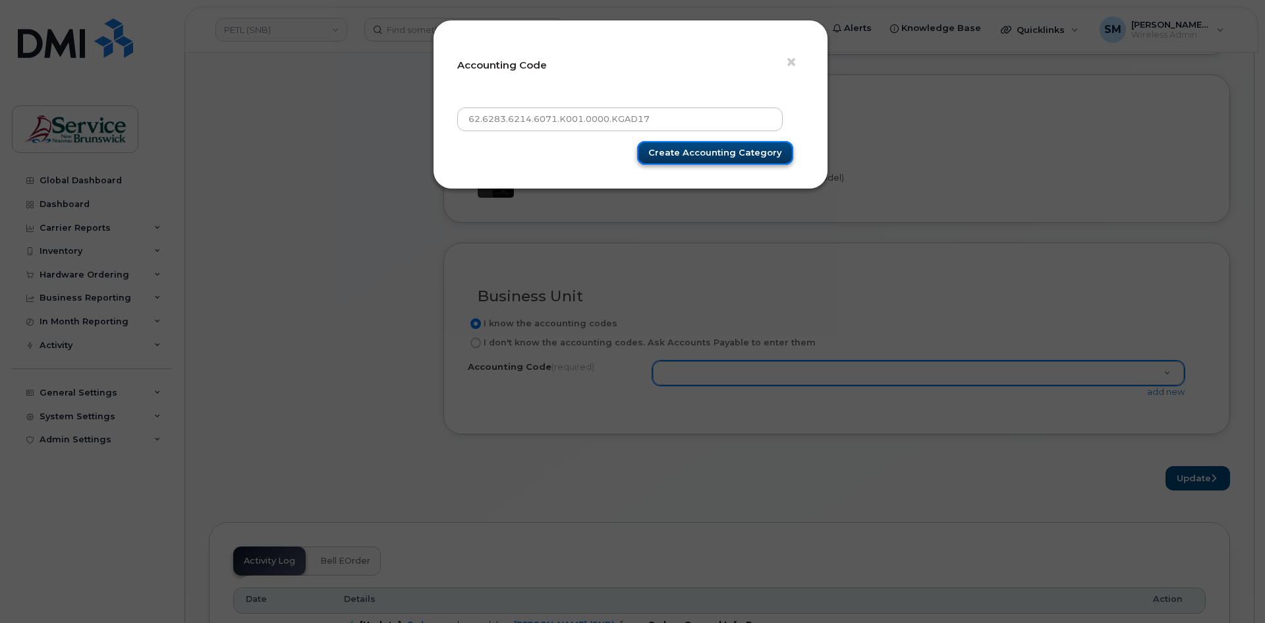
click at [735, 154] on input "Create Accounting category" at bounding box center [715, 153] width 156 height 24
type input "Create Accounting category"
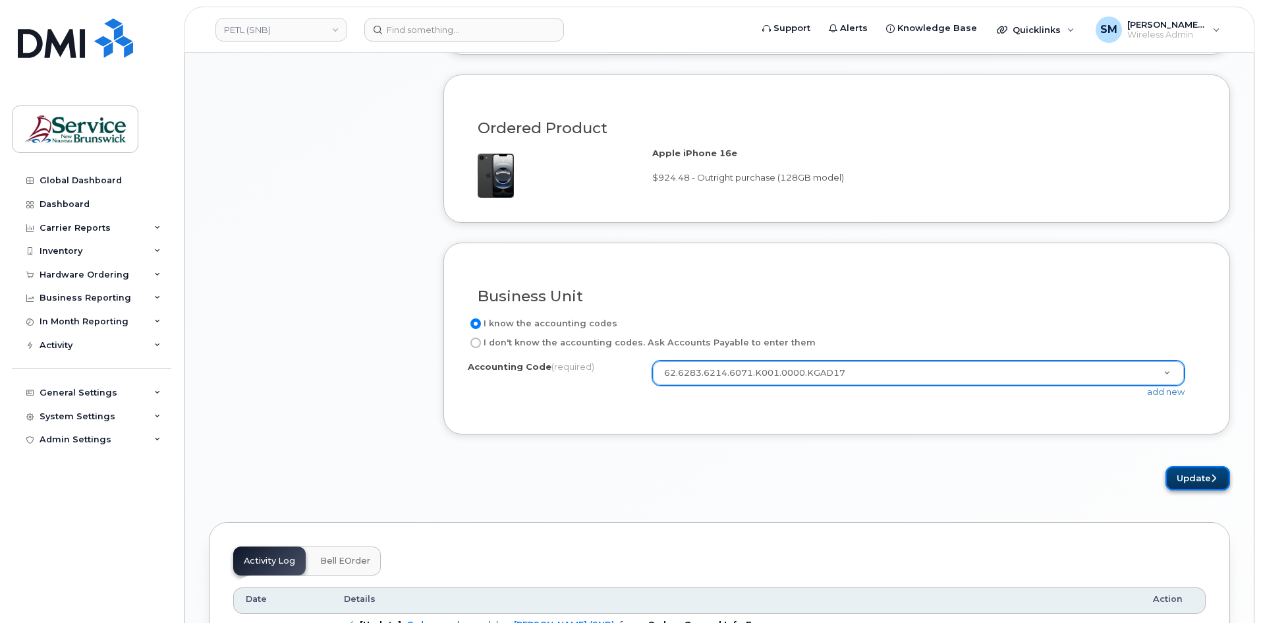
click at [1208, 480] on button "Update" at bounding box center [1197, 478] width 65 height 24
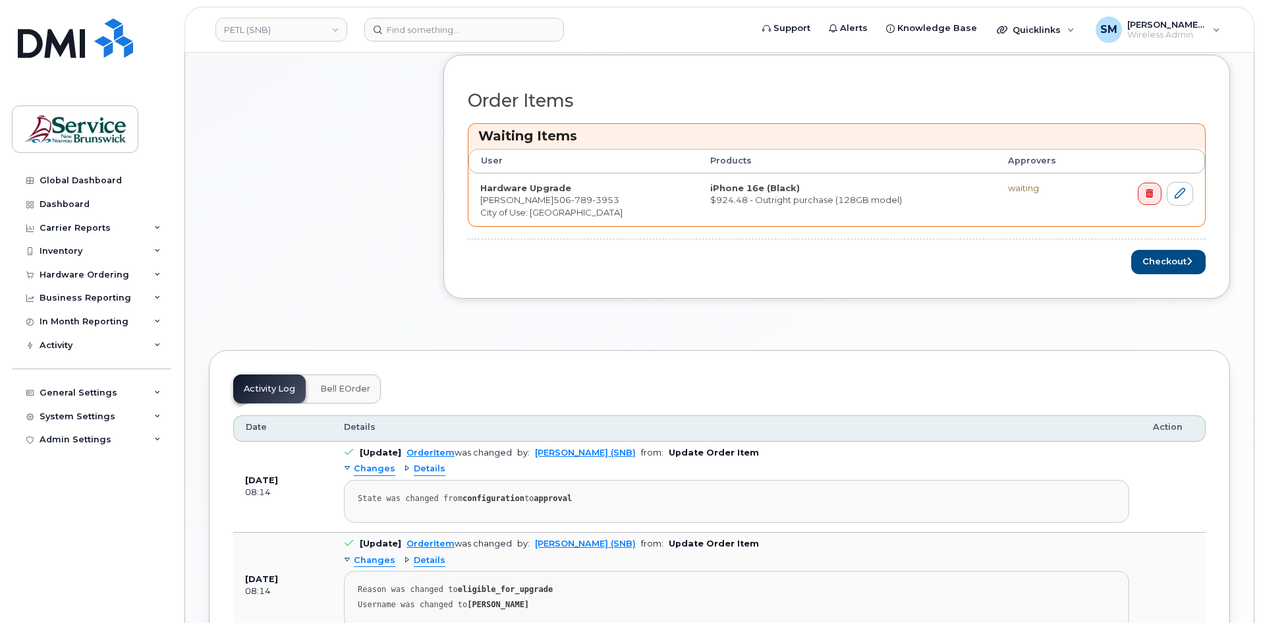
scroll to position [527, 0]
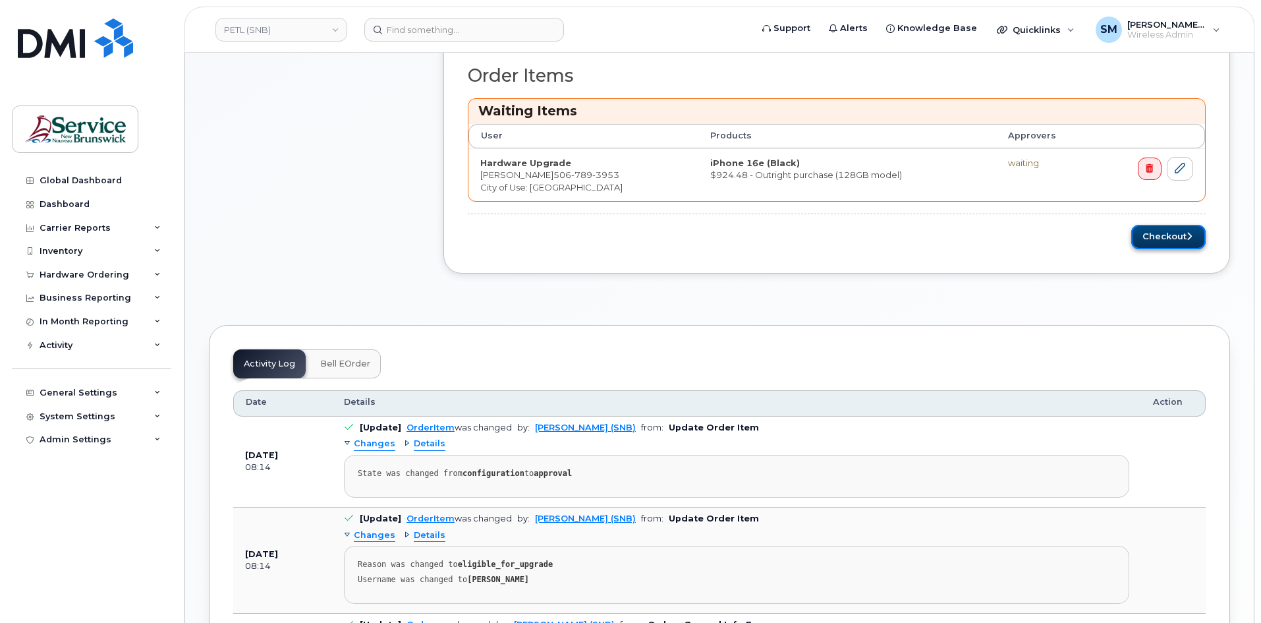
click at [1167, 238] on button "Checkout" at bounding box center [1168, 237] width 74 height 24
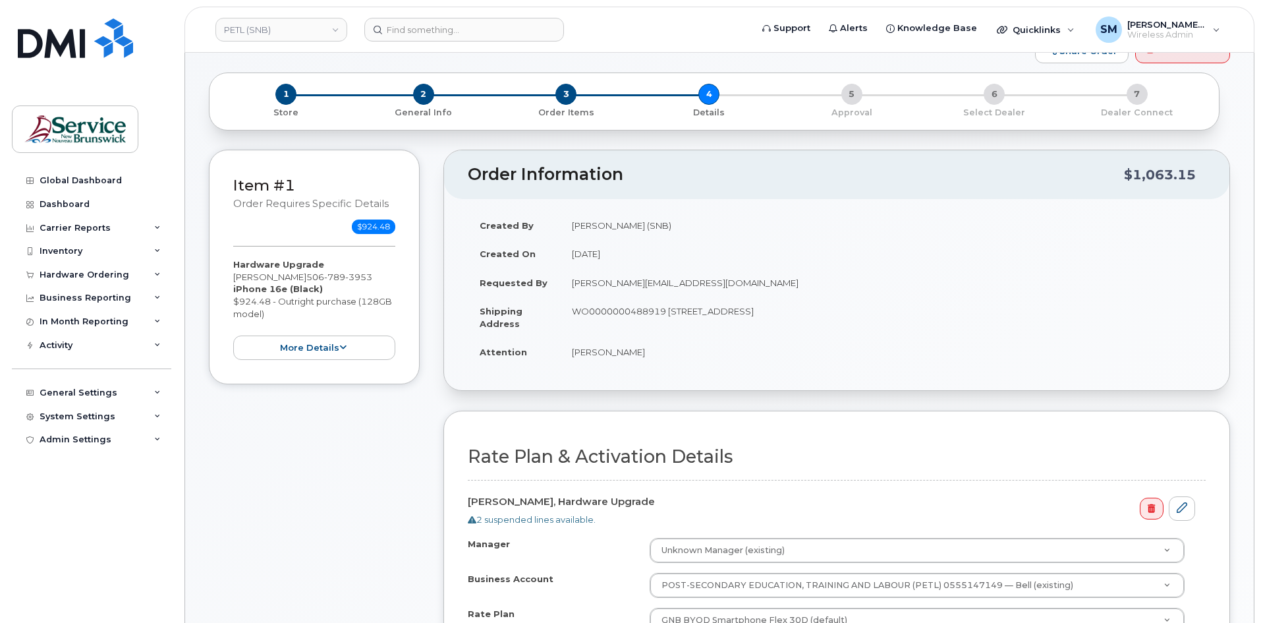
scroll to position [198, 0]
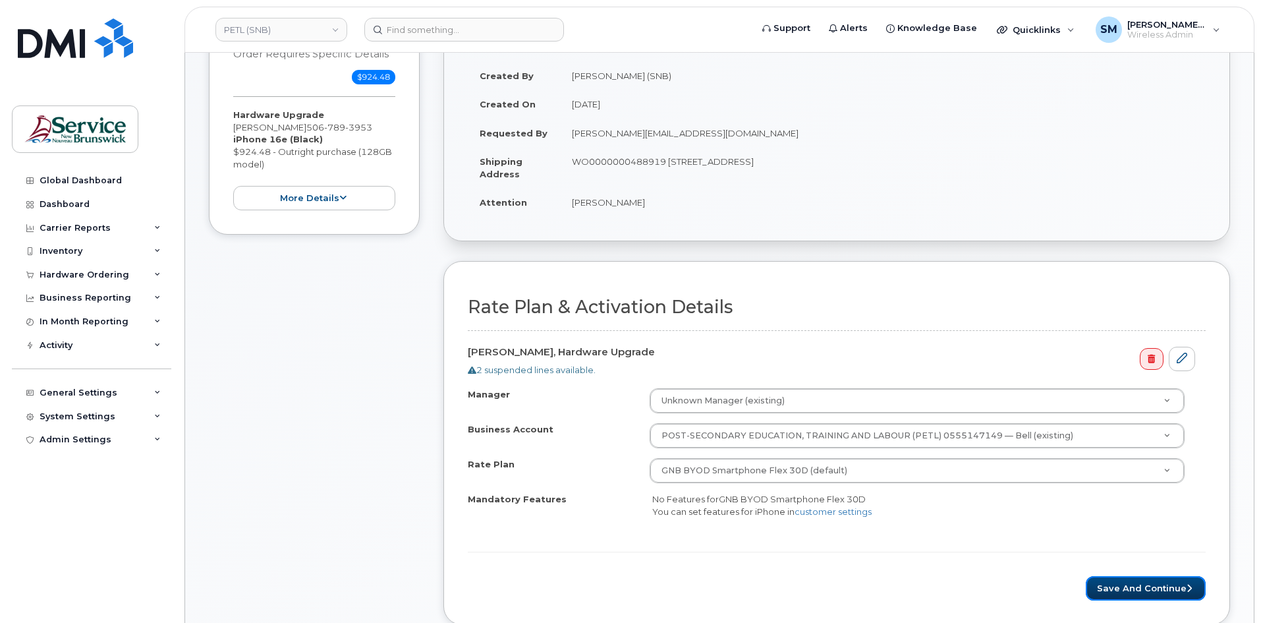
drag, startPoint x: 1140, startPoint y: 583, endPoint x: 1146, endPoint y: 571, distance: 13.3
click at [1140, 583] on button "Save and Continue" at bounding box center [1146, 588] width 120 height 24
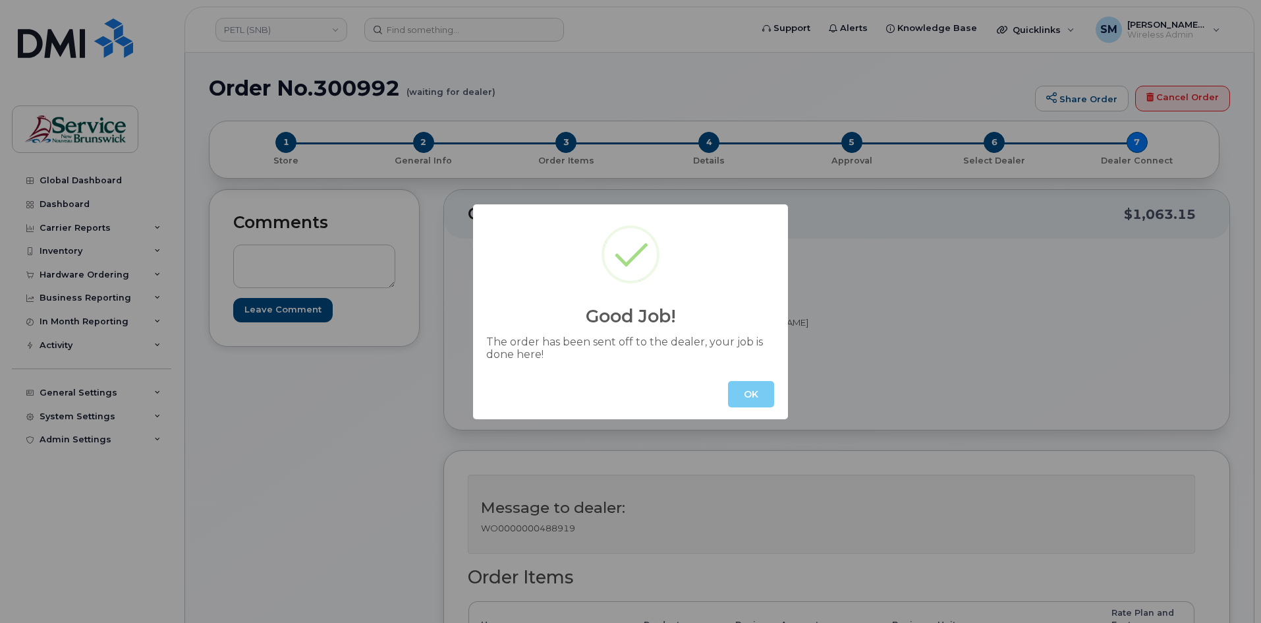
click at [752, 385] on button "OK" at bounding box center [751, 394] width 46 height 26
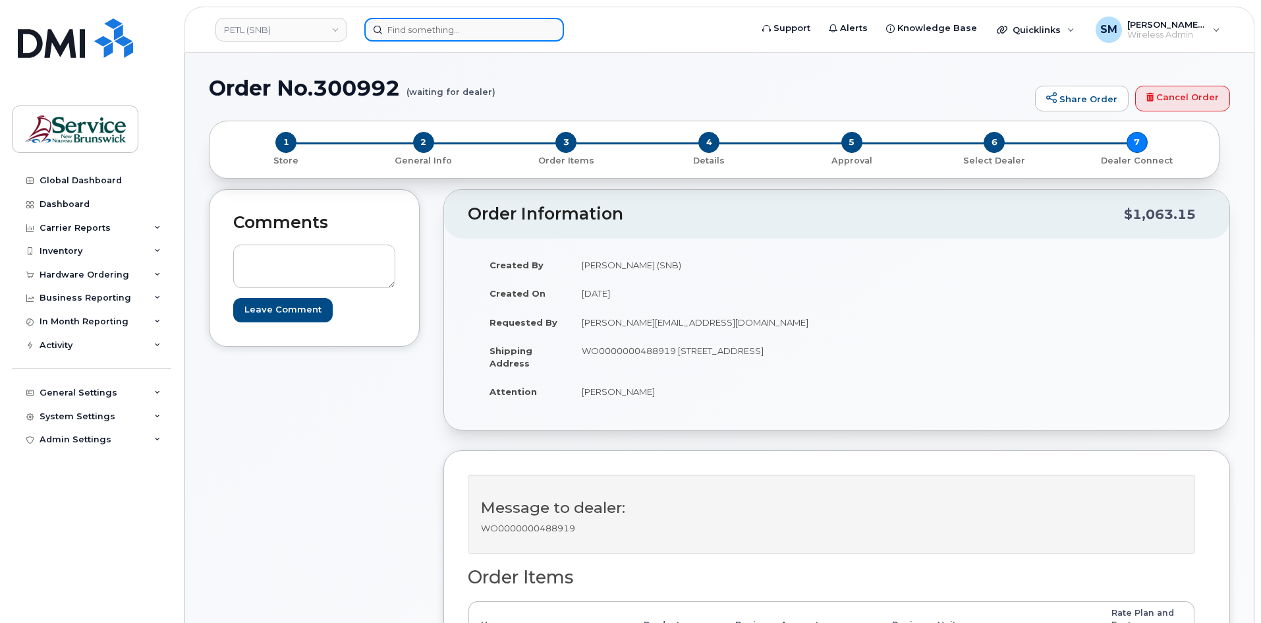
click at [483, 32] on input at bounding box center [464, 30] width 200 height 24
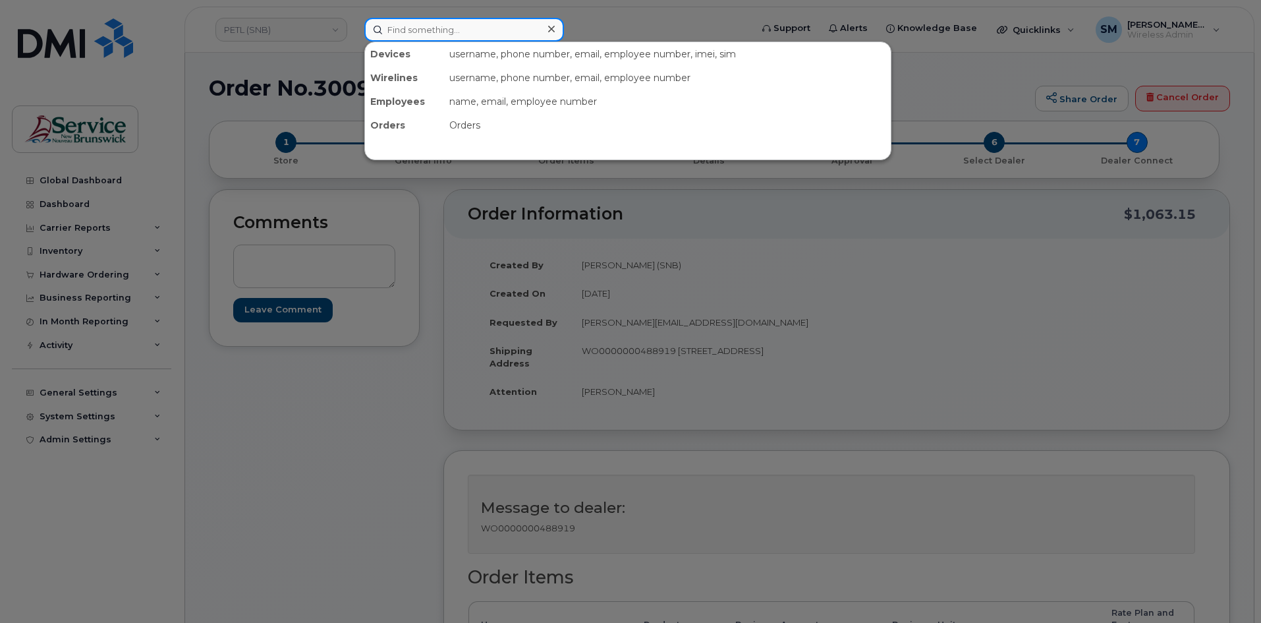
paste input "[PHONE_NUMBER]"
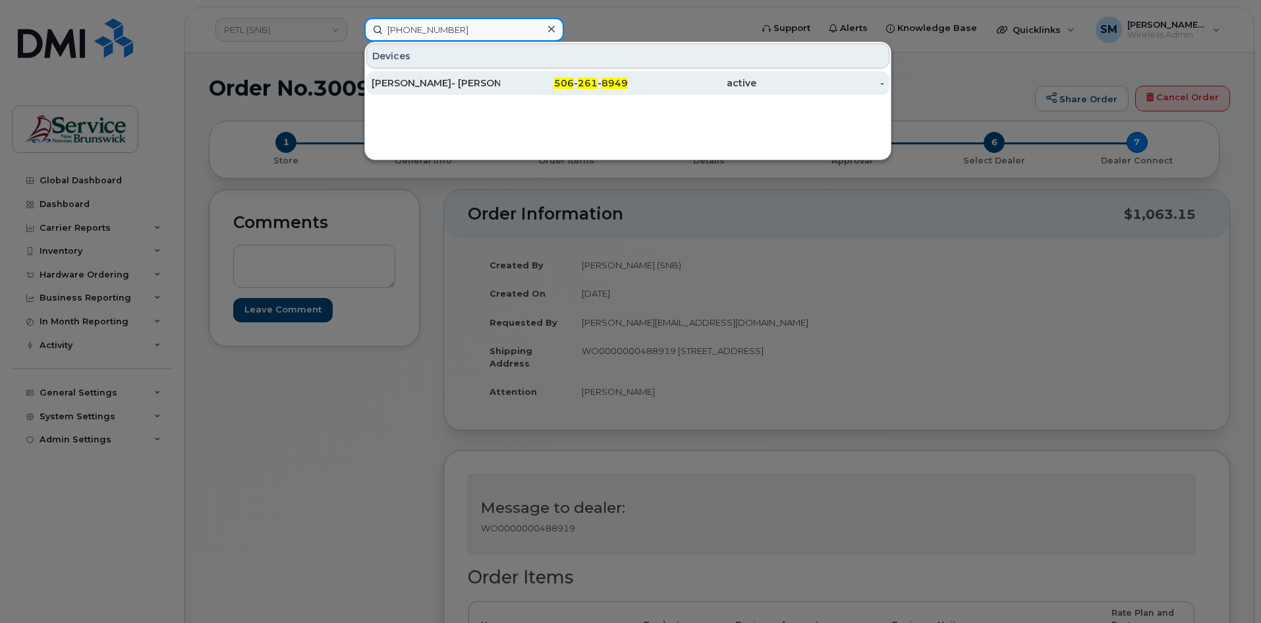
type input "[PHONE_NUMBER]"
click at [471, 84] on div "[PERSON_NAME]- [PERSON_NAME]" at bounding box center [436, 82] width 128 height 13
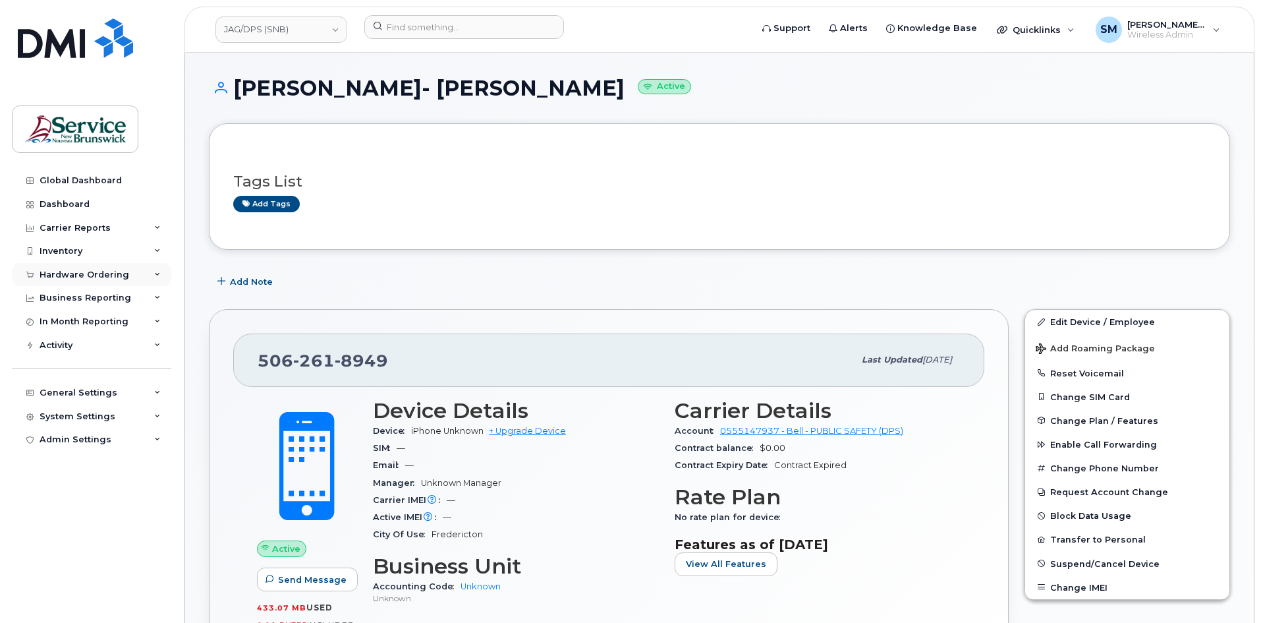
click at [86, 269] on div "Hardware Ordering" at bounding box center [85, 274] width 90 height 11
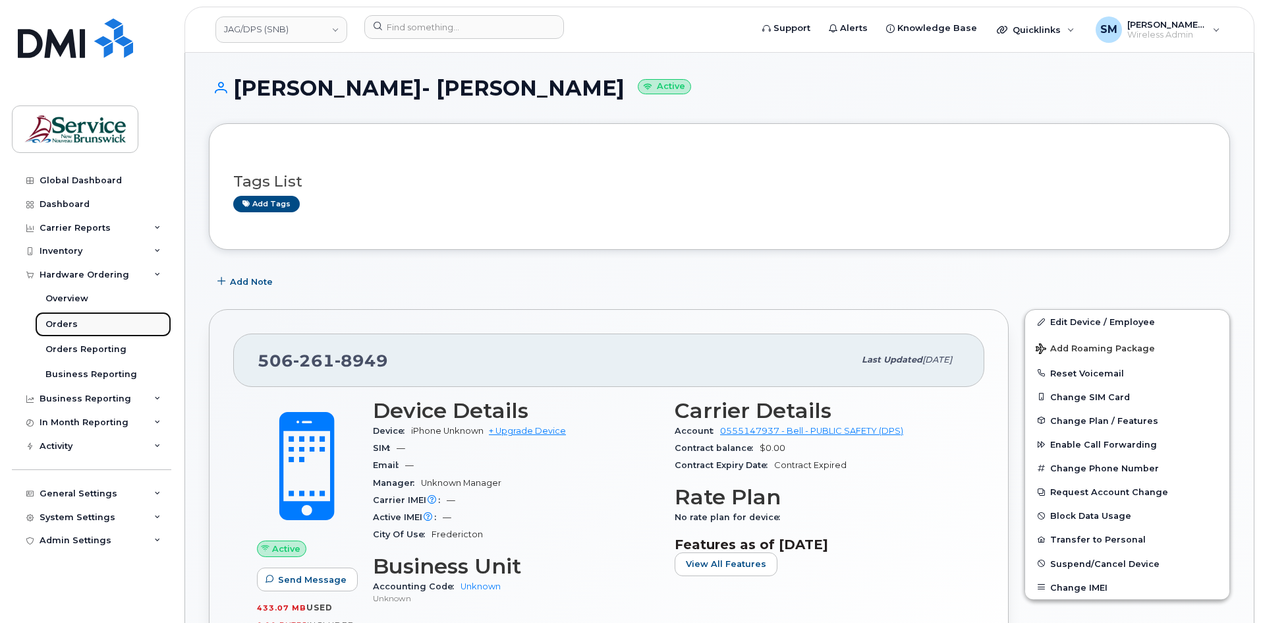
click at [72, 316] on link "Orders" at bounding box center [103, 324] width 136 height 25
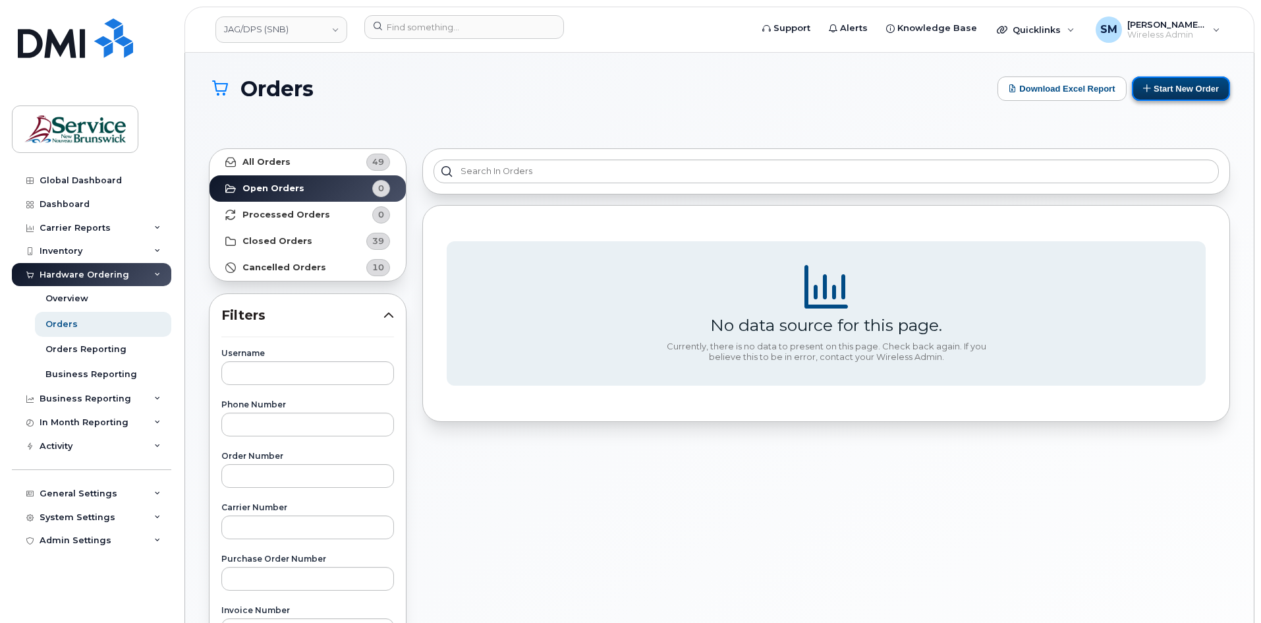
click at [1150, 92] on button "Start New Order" at bounding box center [1181, 88] width 98 height 24
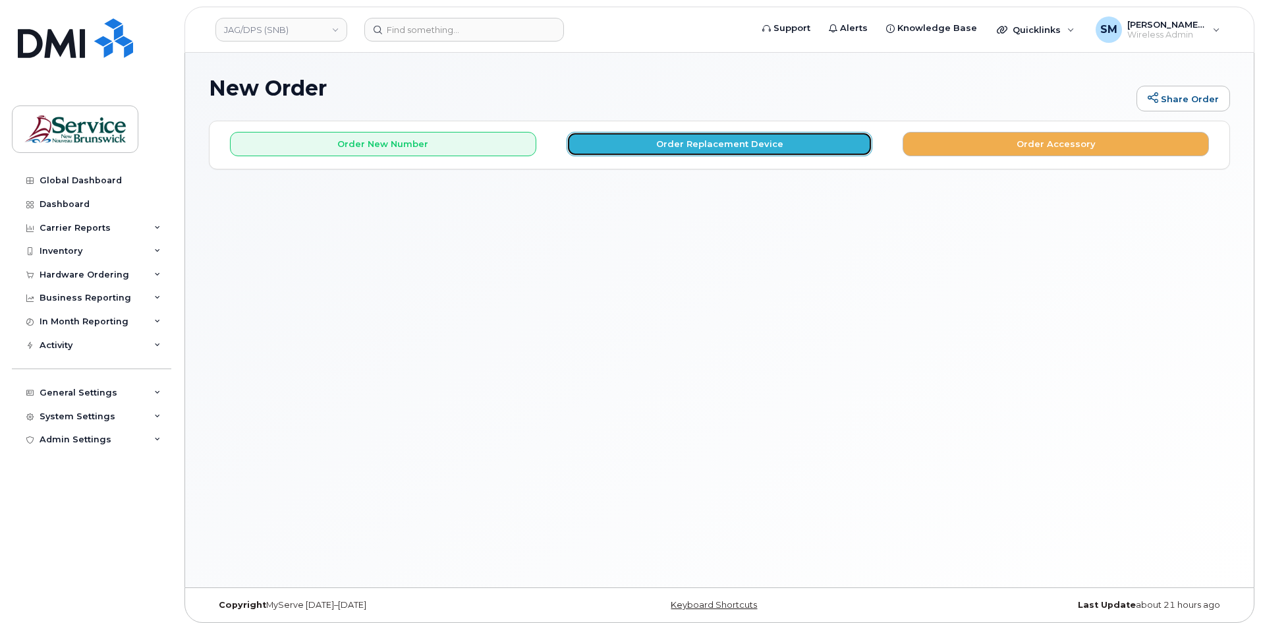
click at [682, 155] on button "Order Replacement Device" at bounding box center [720, 144] width 306 height 24
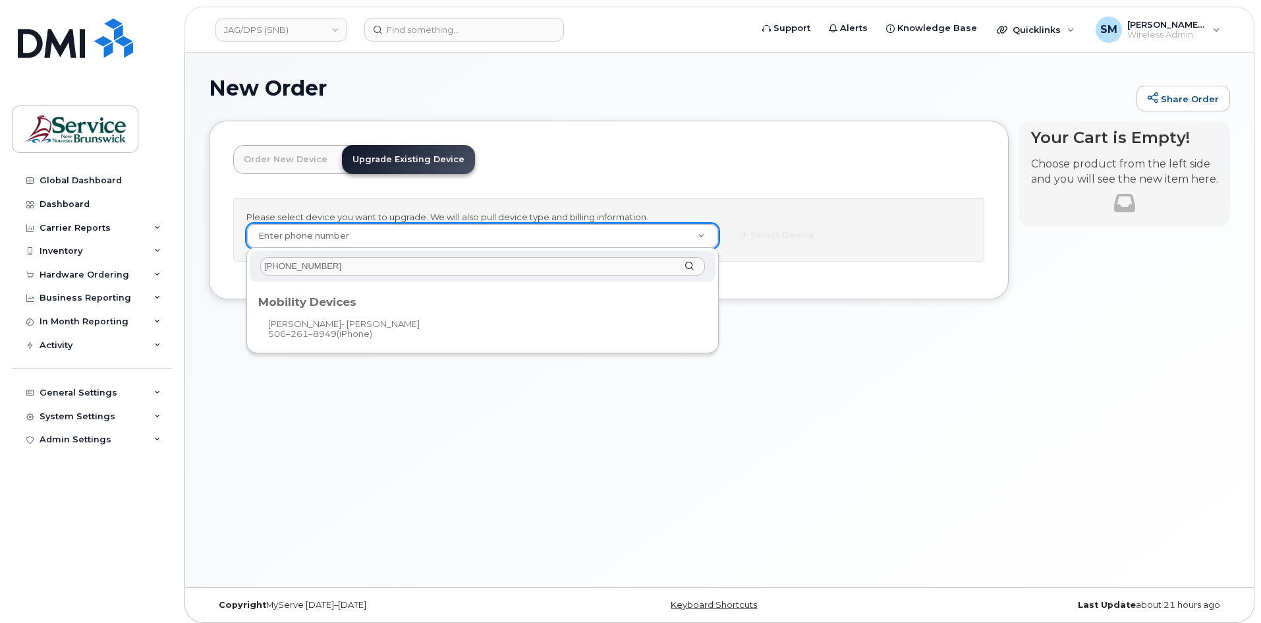
type input "[PHONE_NUMBER]"
click at [320, 306] on div "Mobility Devices" at bounding box center [482, 299] width 449 height 16
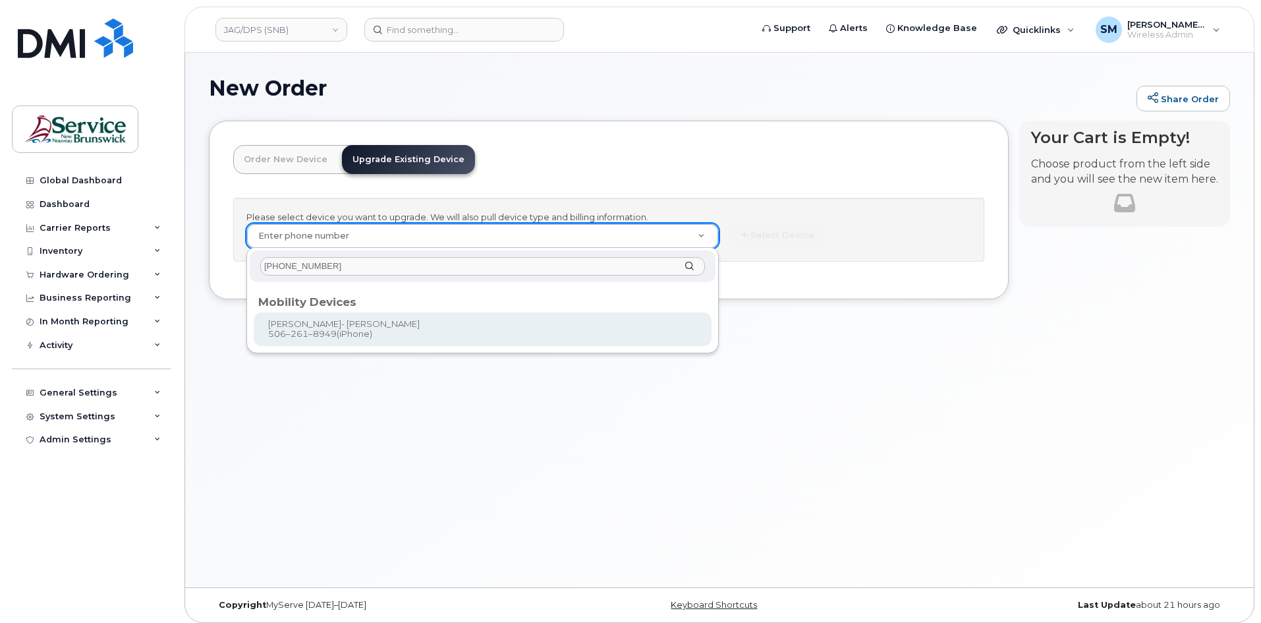
type input "1244552"
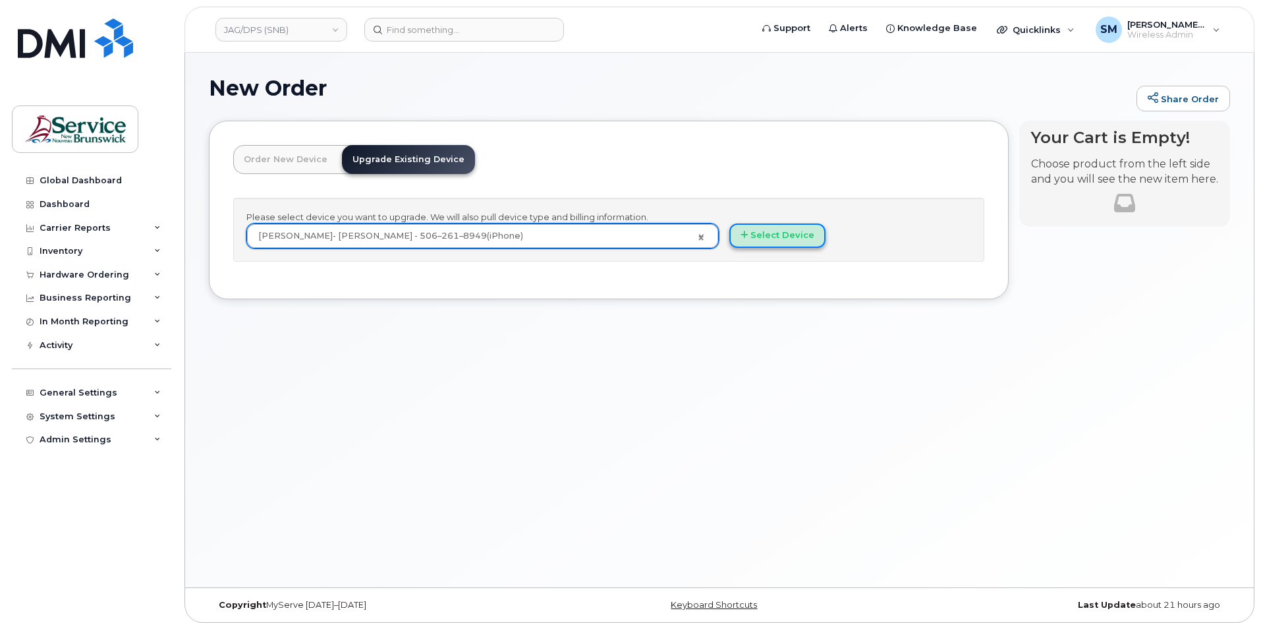
click at [775, 227] on button "Select Device" at bounding box center [777, 235] width 96 height 24
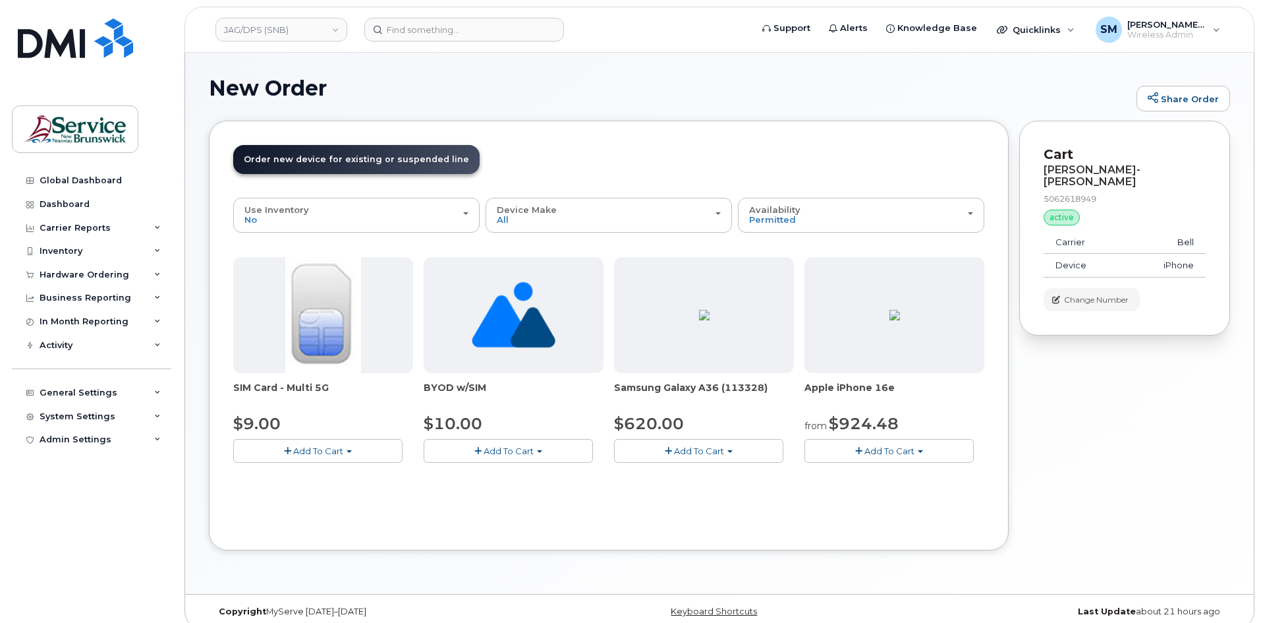
click at [845, 448] on button "Add To Cart" at bounding box center [888, 450] width 169 height 23
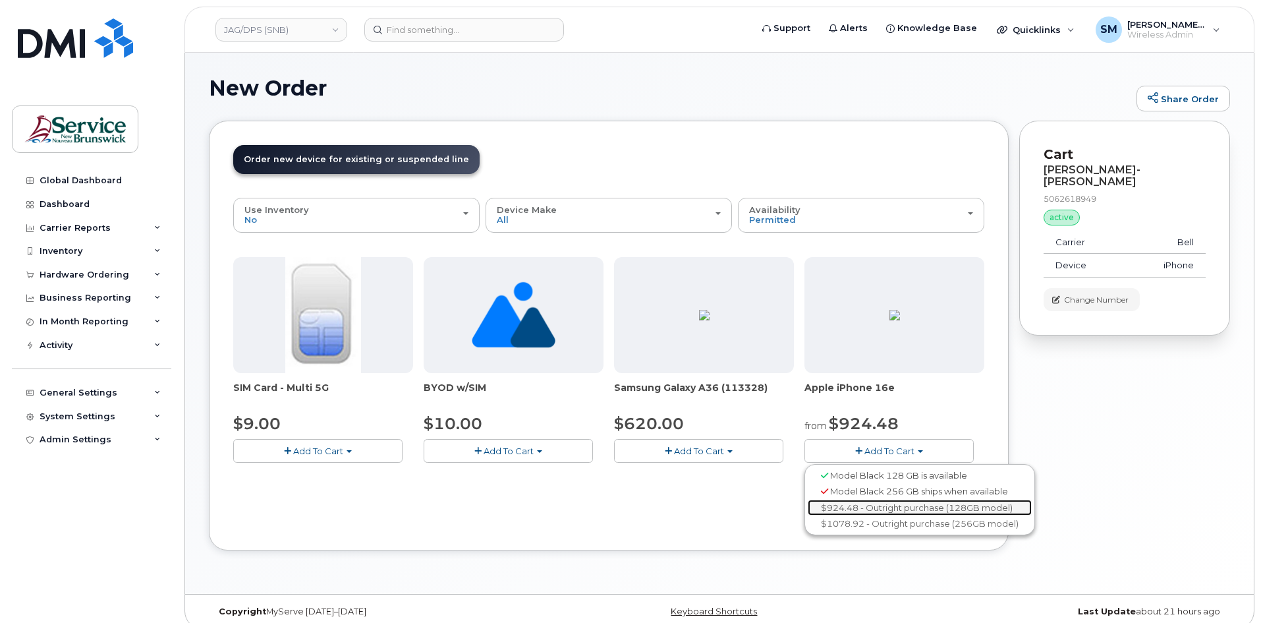
click at [862, 507] on link "$924.48 - Outright purchase (128GB model)" at bounding box center [920, 507] width 224 height 16
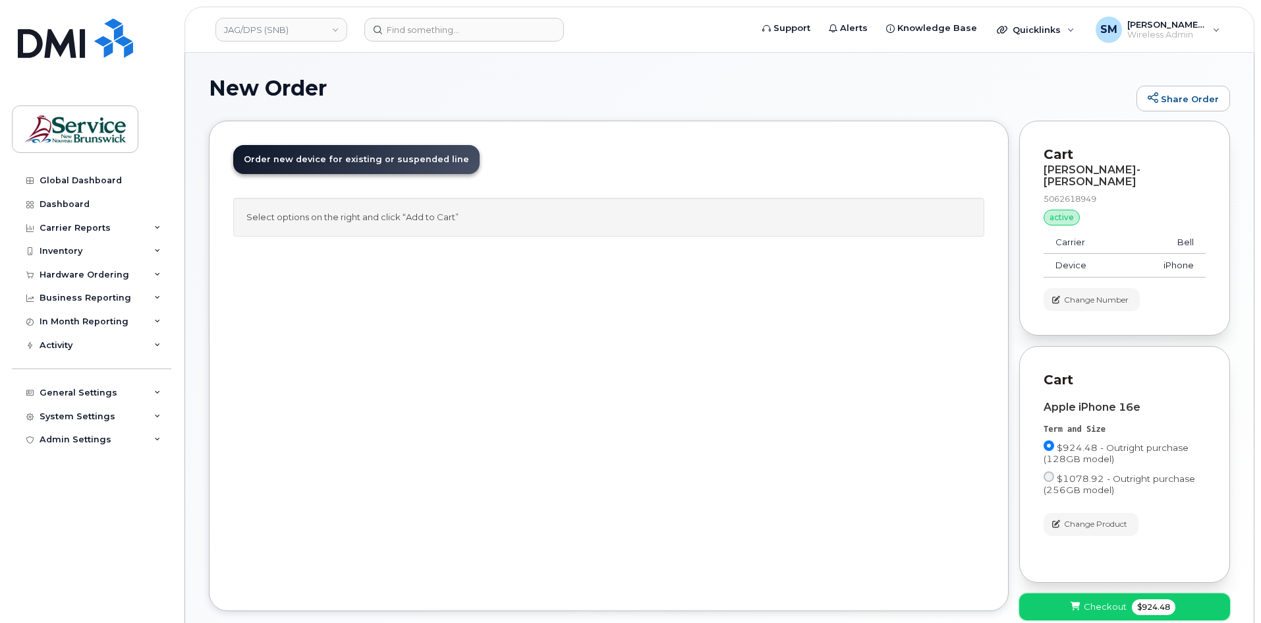
click at [1116, 600] on span "Checkout" at bounding box center [1105, 606] width 43 height 13
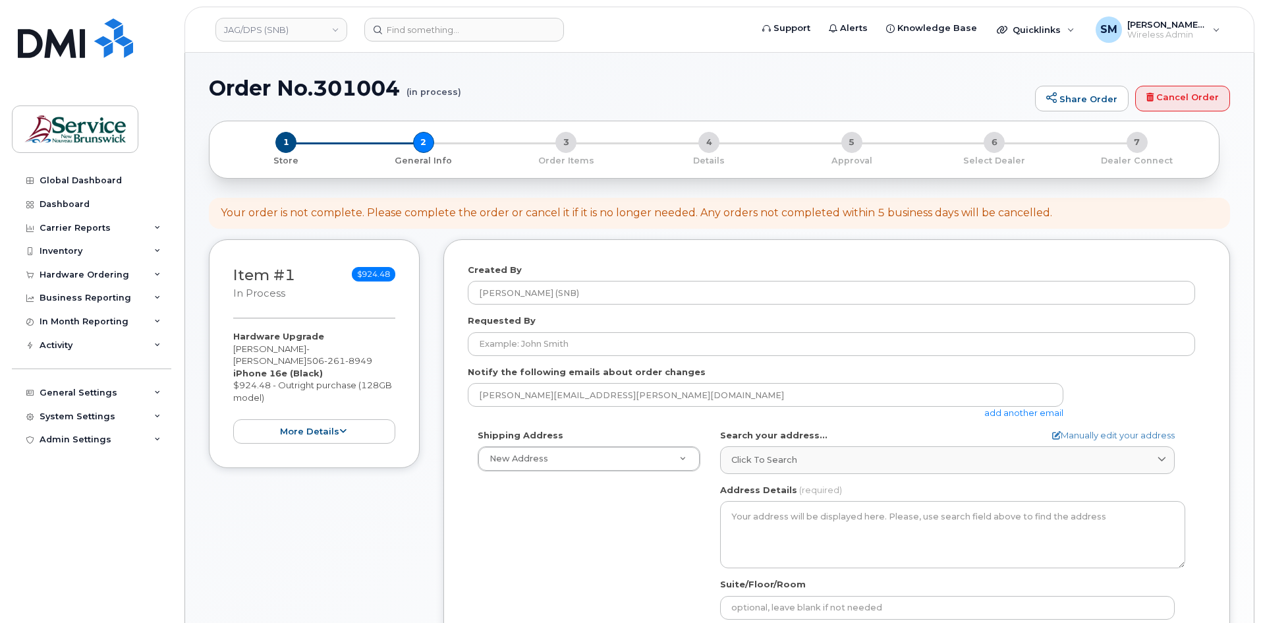
select select
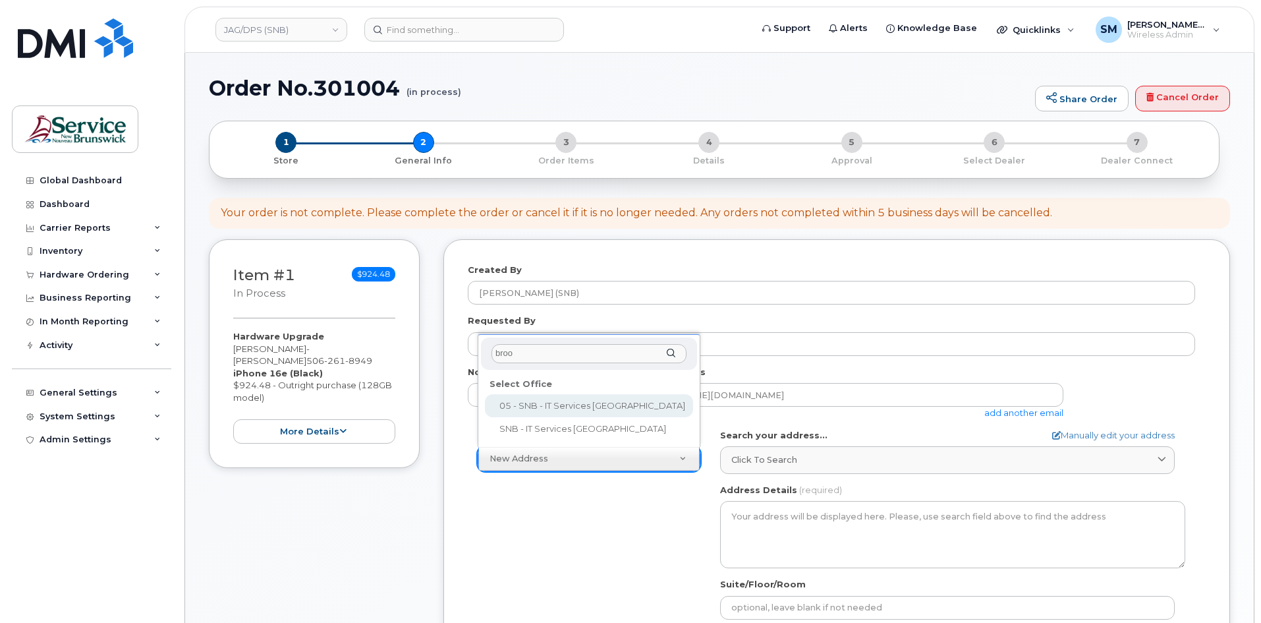
type input "brook"
select select
type textarea "30-435 Brookside Dr Fredericton New Brunswick E3A 8V4"
type input "Devan Renwick/Kortney LeGresley"
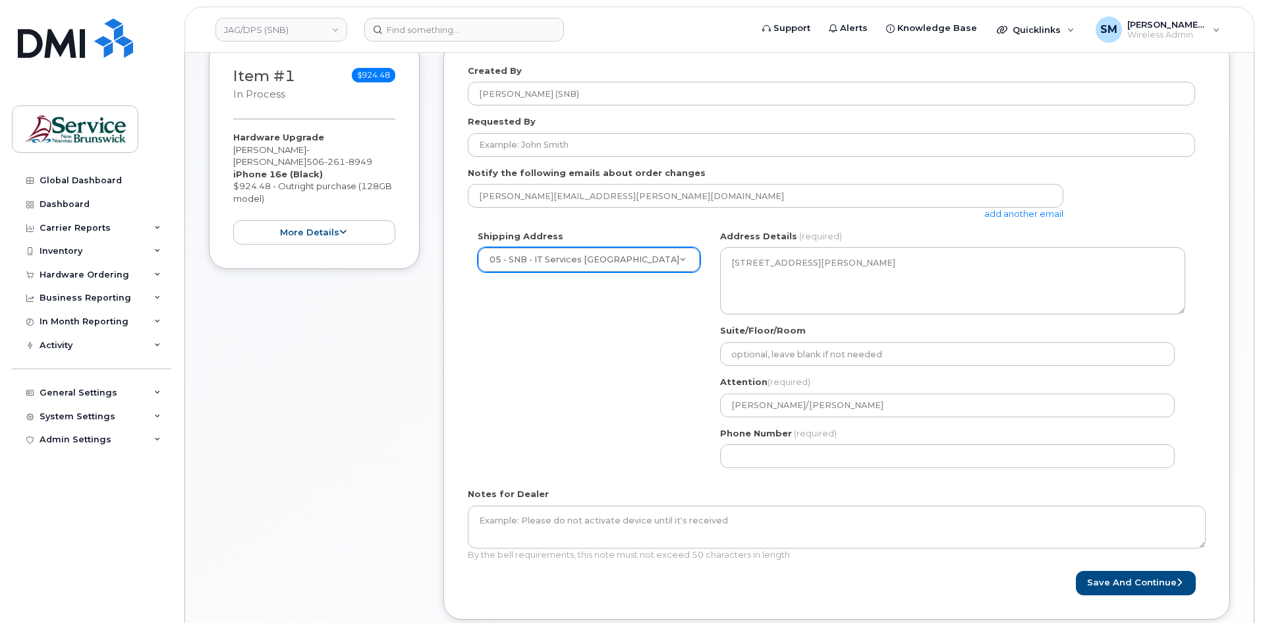
scroll to position [395, 0]
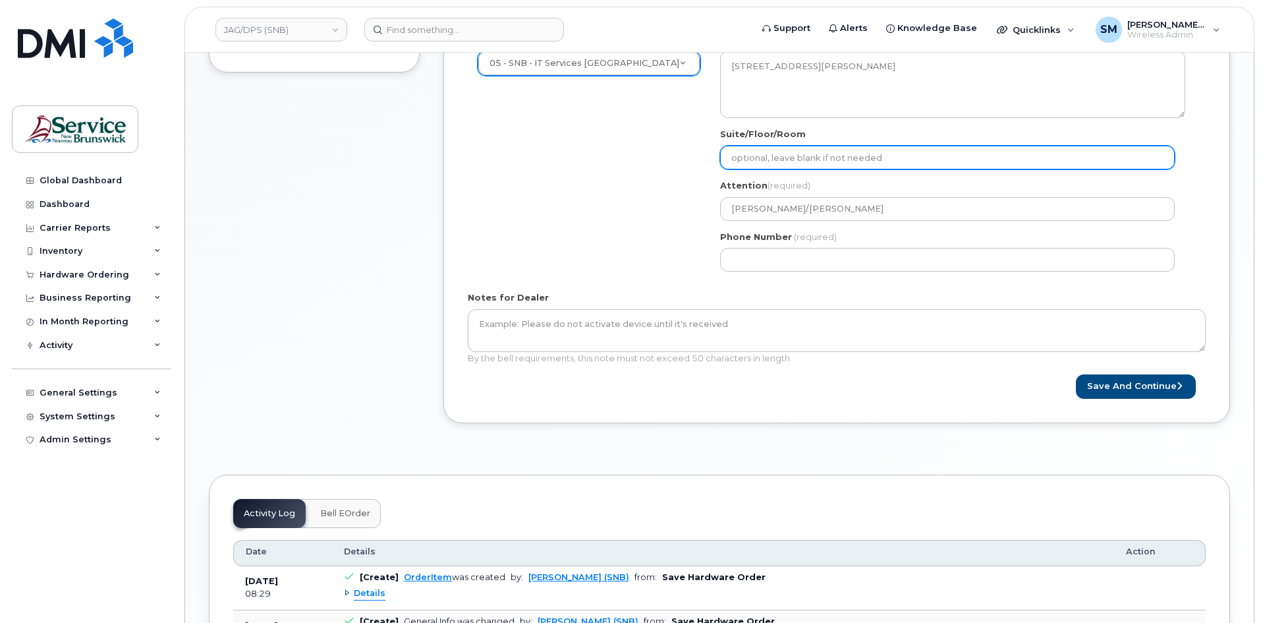
click at [753, 154] on input "Suite/Floor/Room" at bounding box center [947, 158] width 455 height 24
paste input "WO0000000489011"
select select
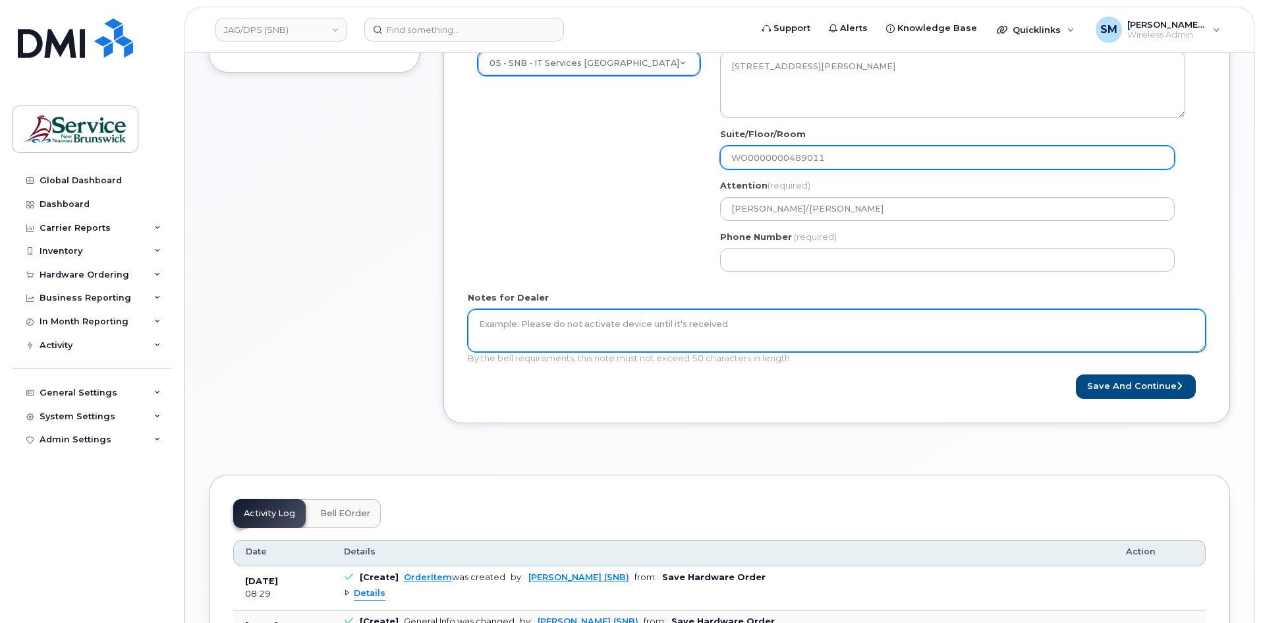
type input "WO0000000489011"
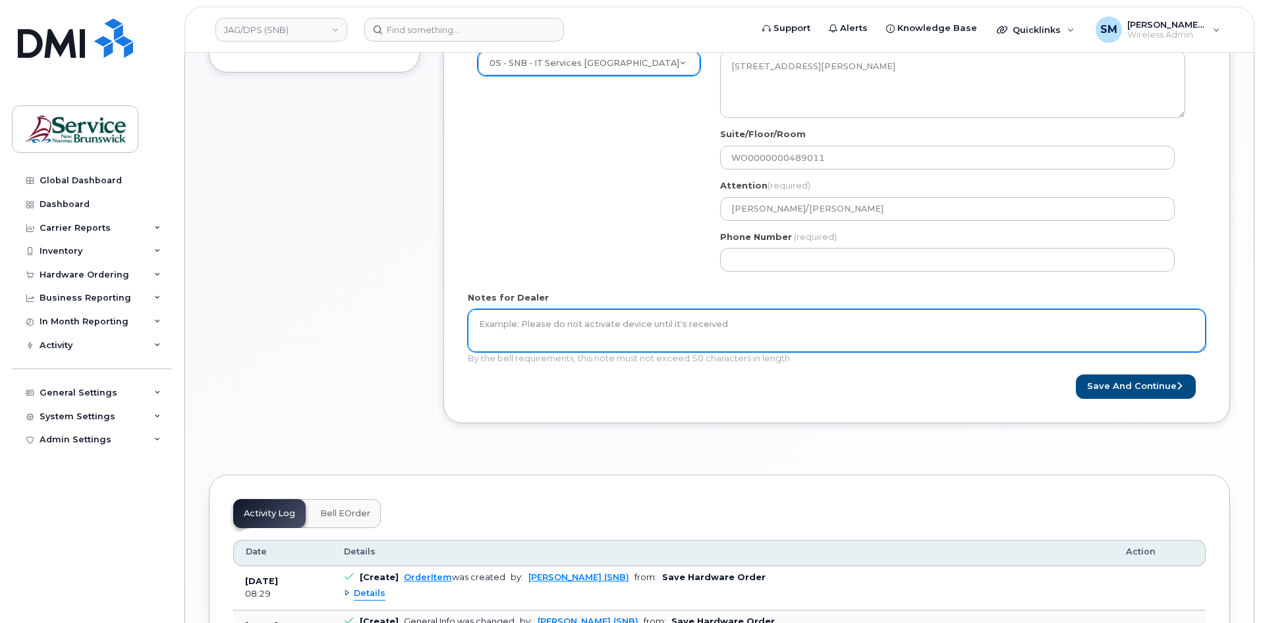
paste textarea "WO0000000489011"
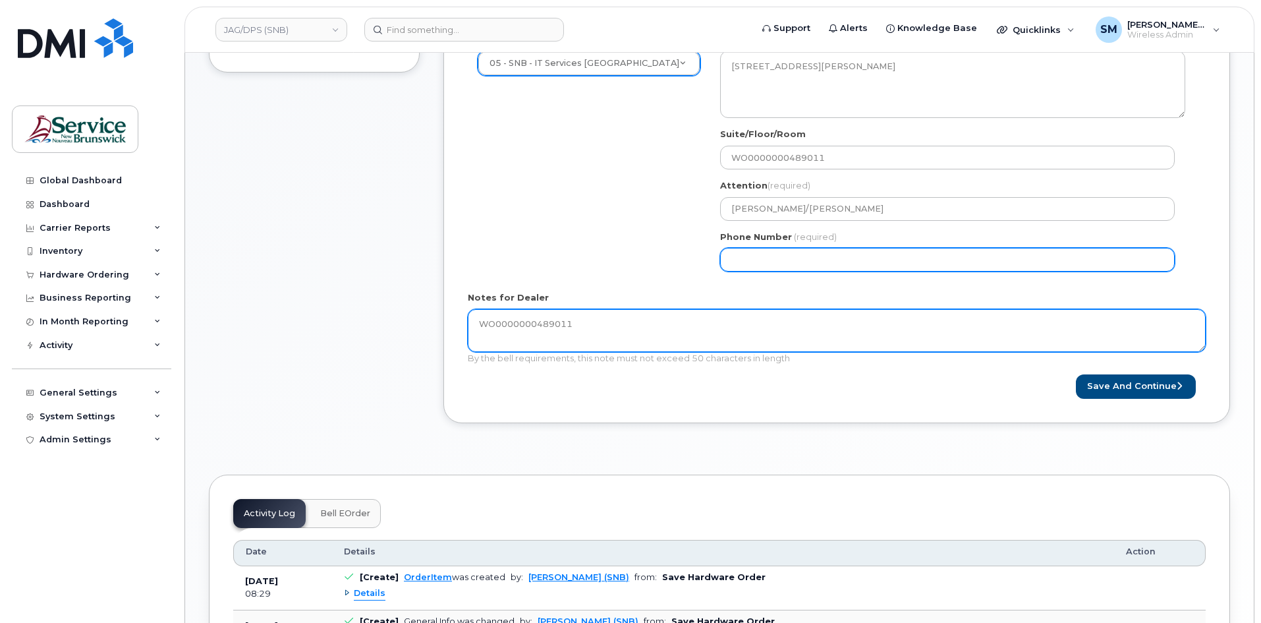
type textarea "WO0000000489011"
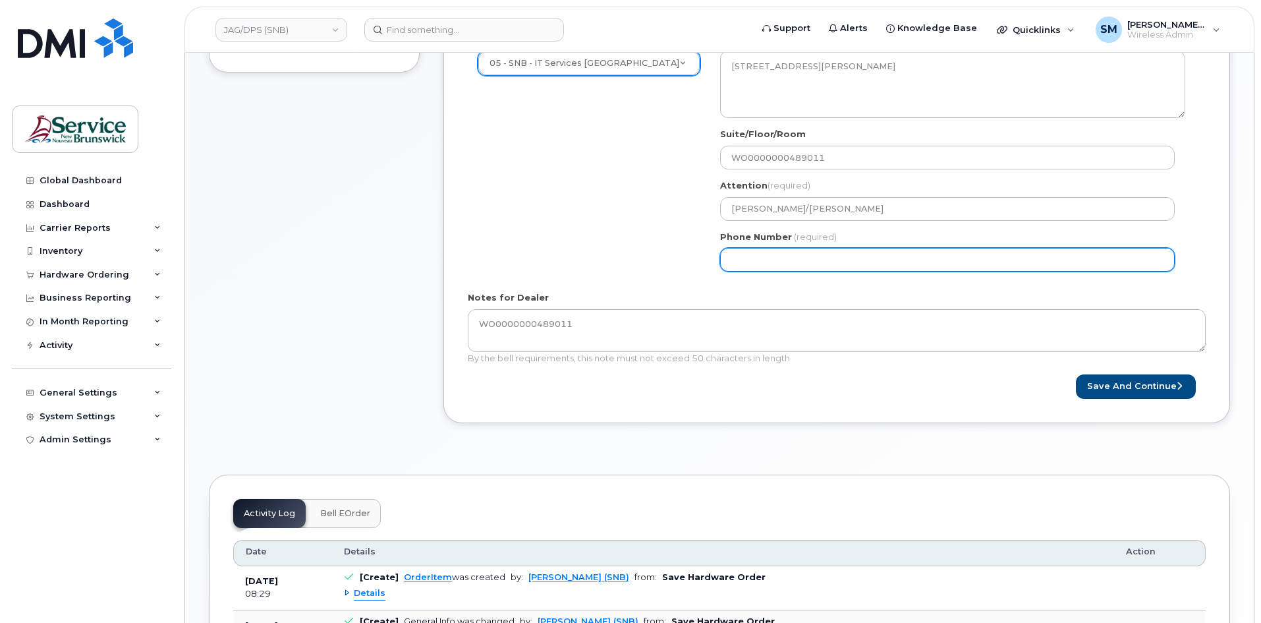
click at [788, 260] on input "Phone Number" at bounding box center [947, 260] width 455 height 24
select select
type input "506639633"
select select
type input "5066396338"
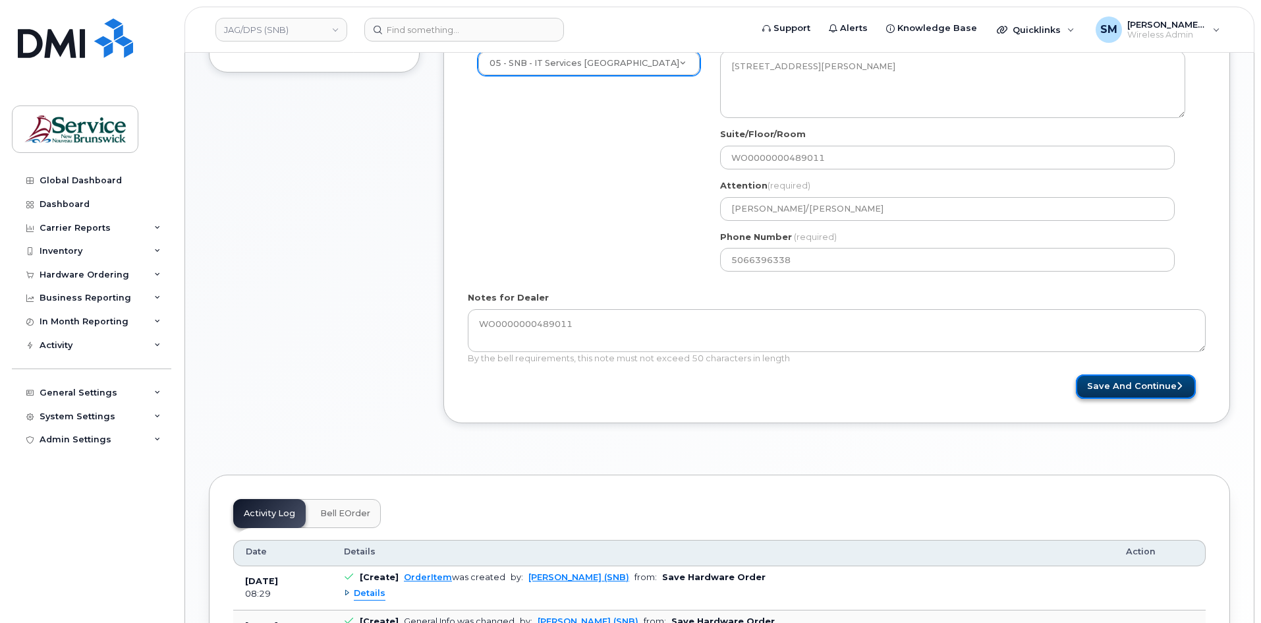
click at [1146, 390] on button "Save and Continue" at bounding box center [1136, 386] width 120 height 24
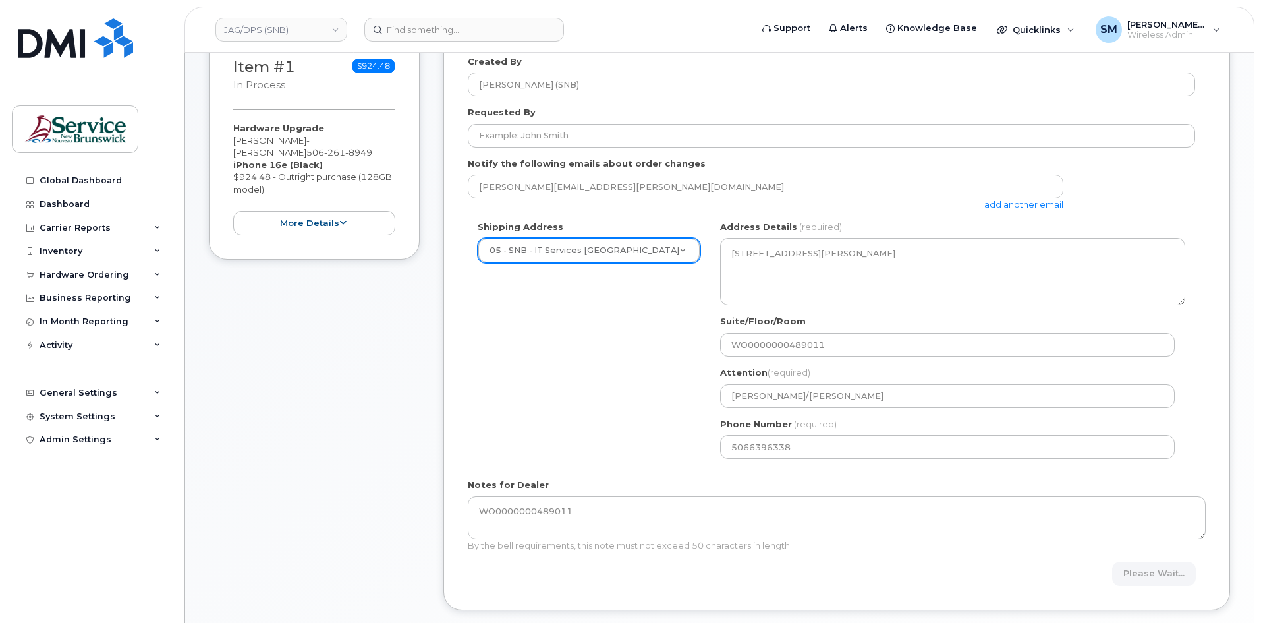
scroll to position [132, 0]
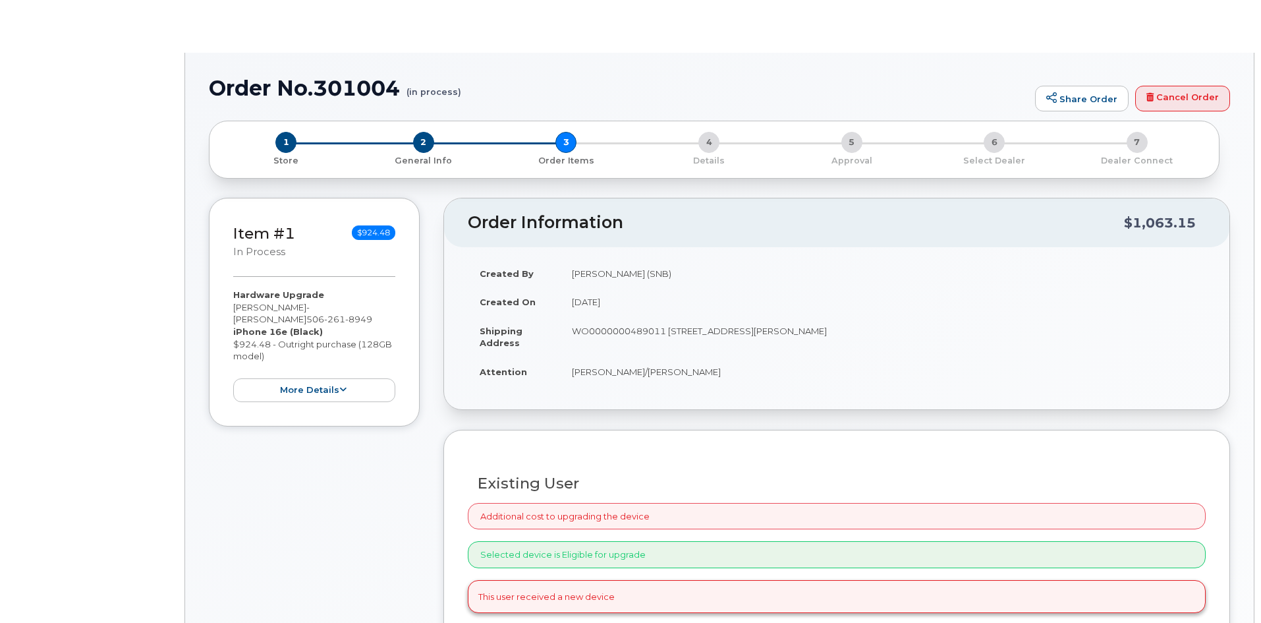
type input "[PERSON_NAME]- [PERSON_NAME]"
radio input "true"
select select
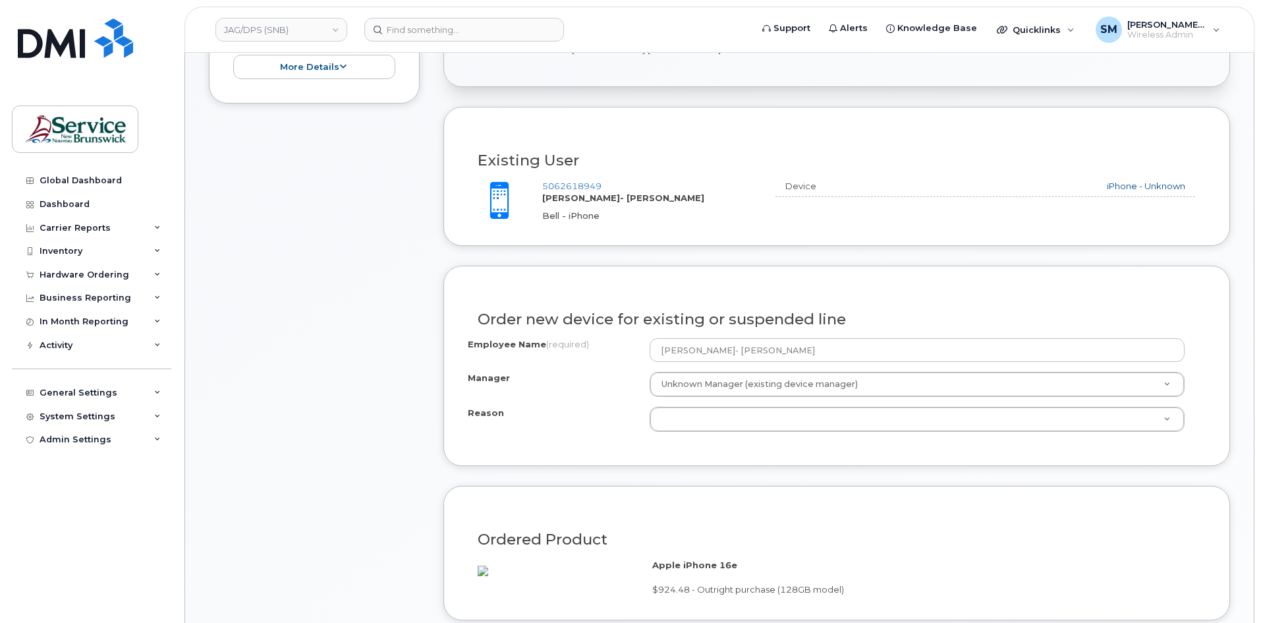
scroll to position [395, 0]
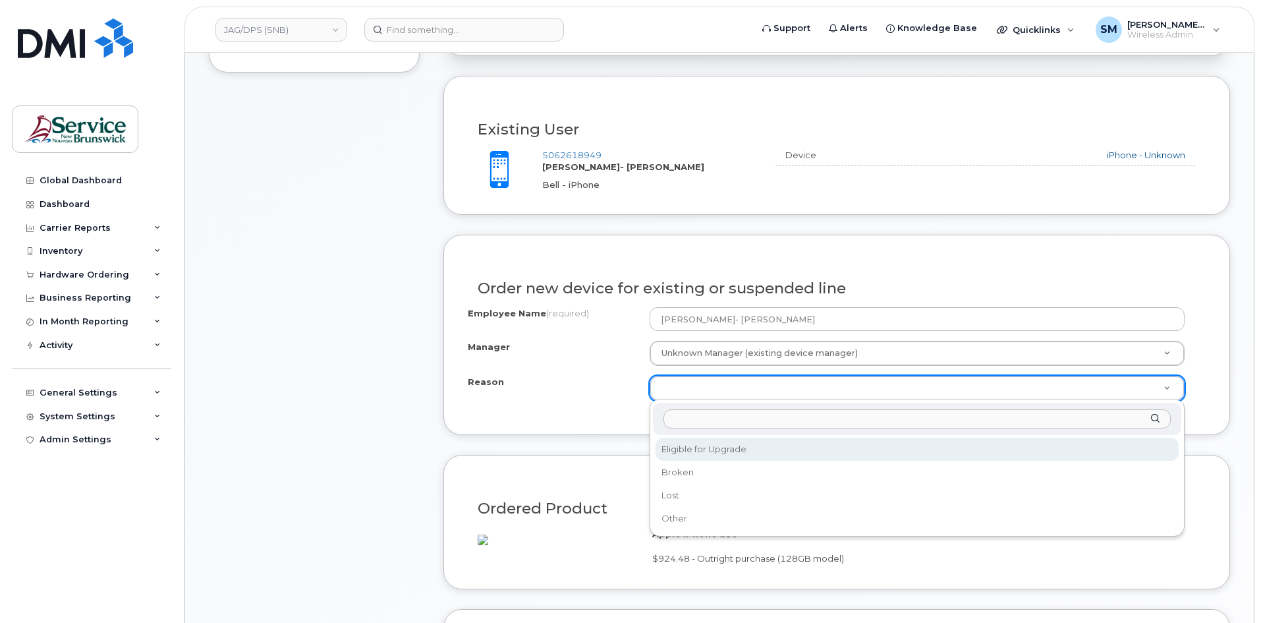
select select "eligible_for_upgrade"
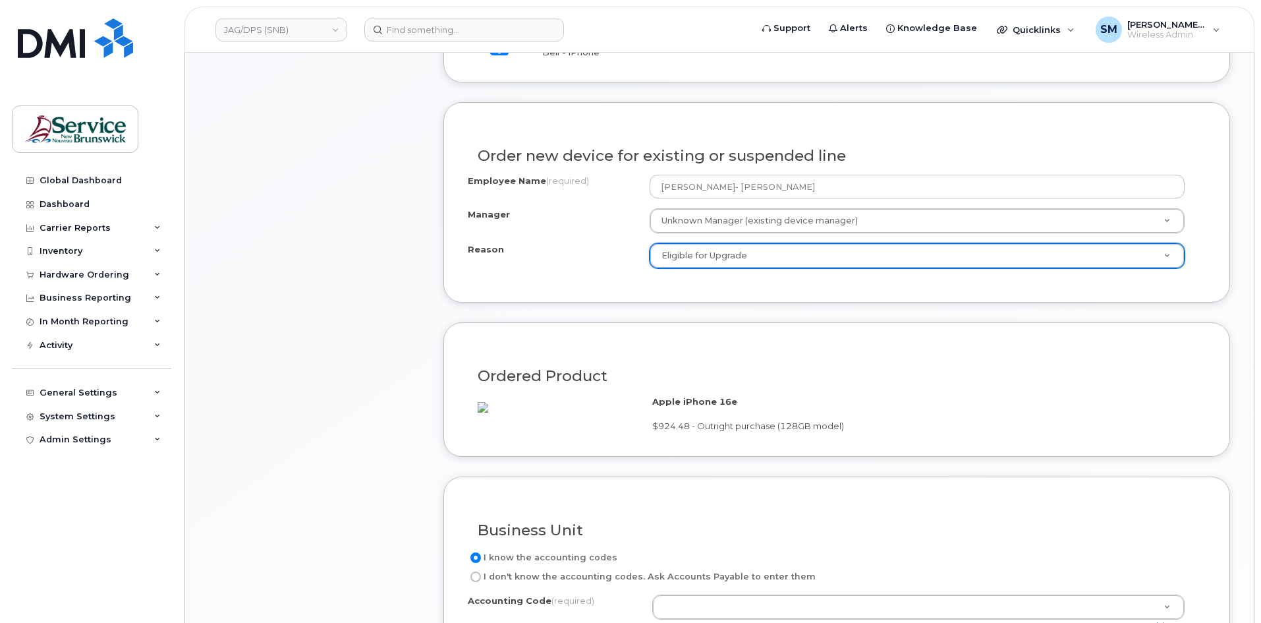
scroll to position [659, 0]
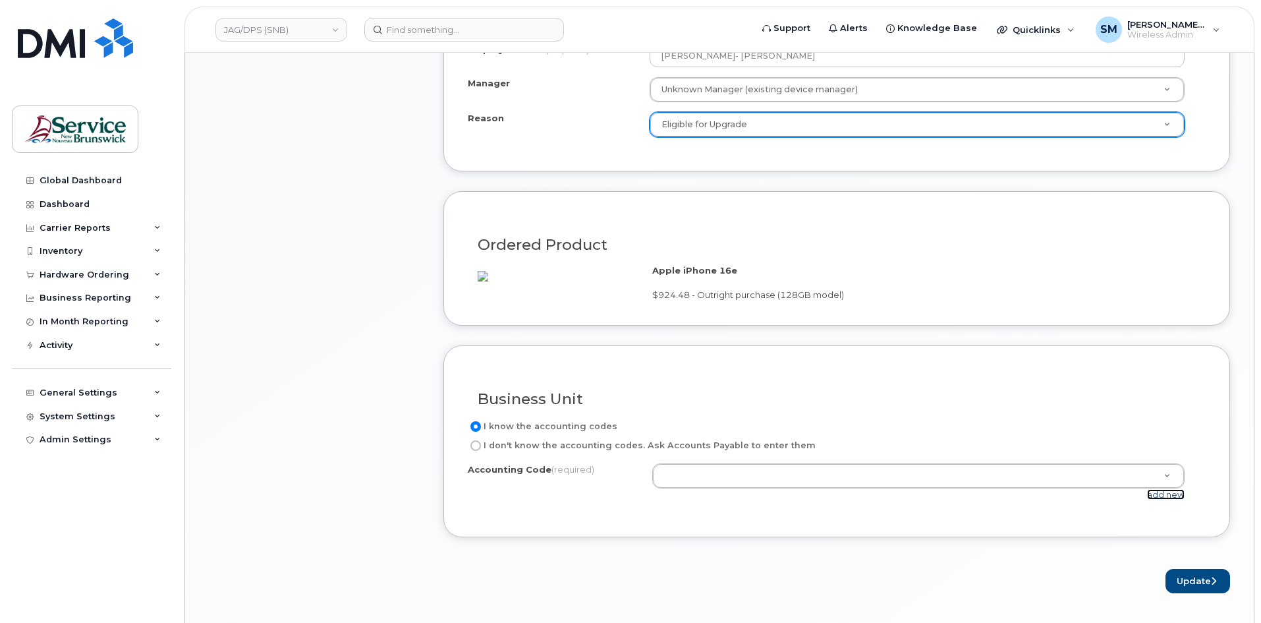
drag, startPoint x: 1157, startPoint y: 509, endPoint x: 1151, endPoint y: 505, distance: 7.5
click at [1157, 499] on link "add new" at bounding box center [1166, 494] width 38 height 11
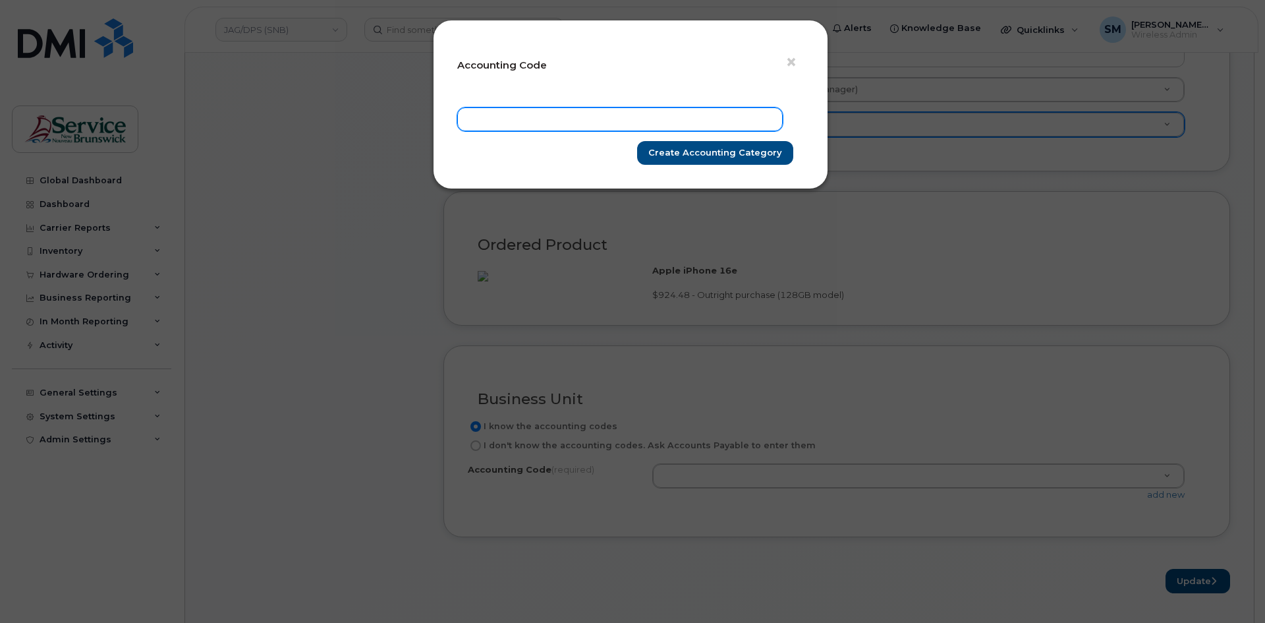
paste input "78.7890.7802.4866.A934.0000.A97090"
type input "78.7890.7802.4866.A934.0000.A97090"
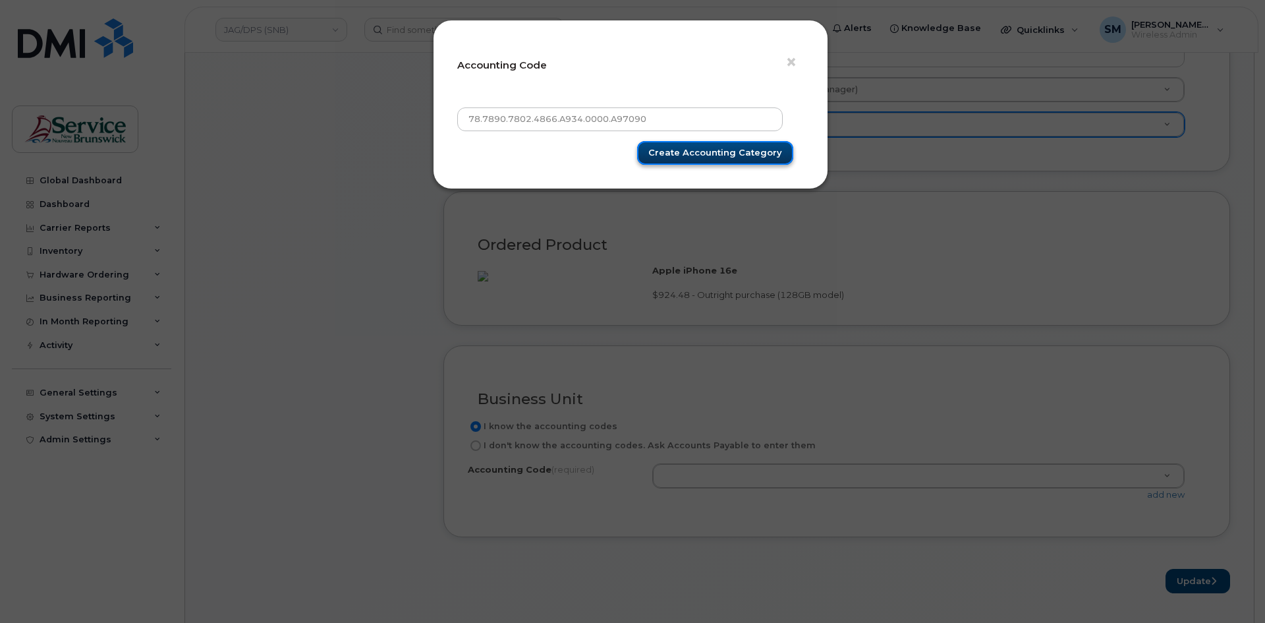
click at [735, 154] on input "Create Accounting category" at bounding box center [715, 153] width 156 height 24
type input "Create Accounting category"
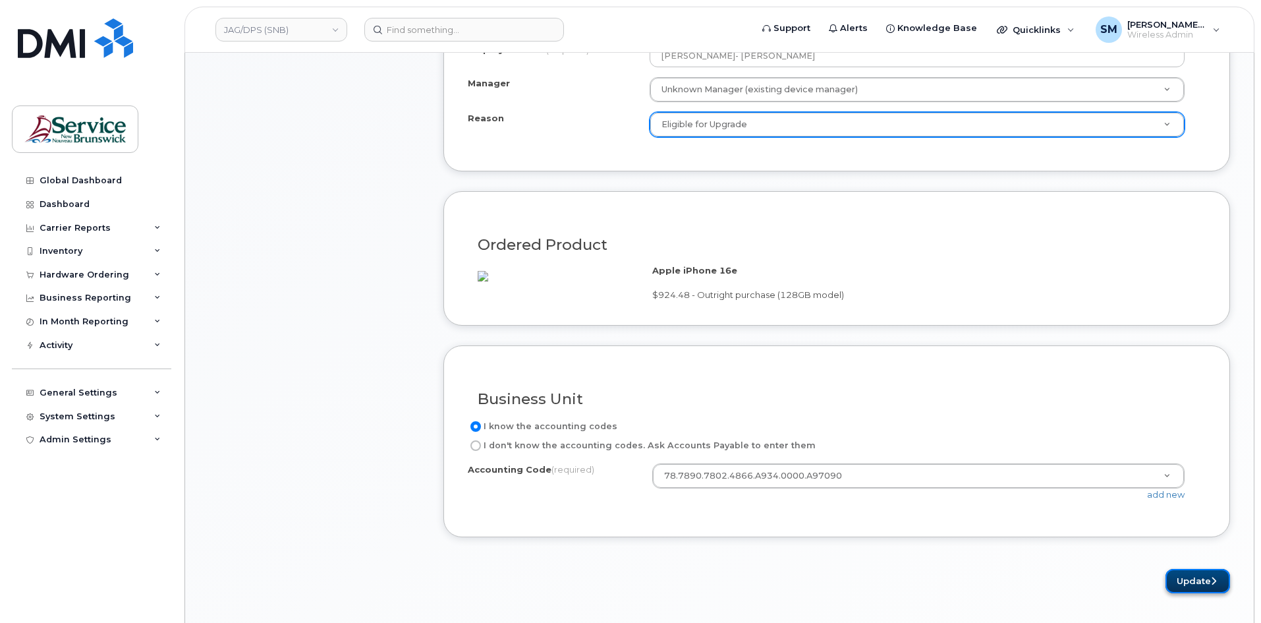
click at [1198, 590] on button "Update" at bounding box center [1197, 581] width 65 height 24
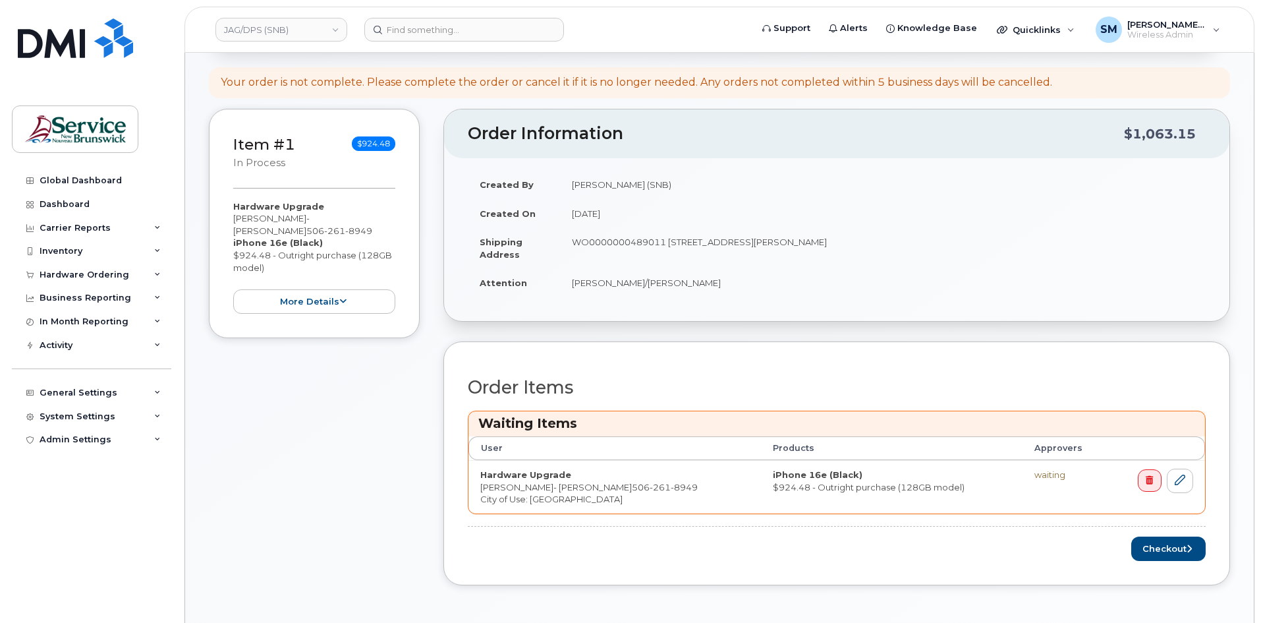
scroll to position [395, 0]
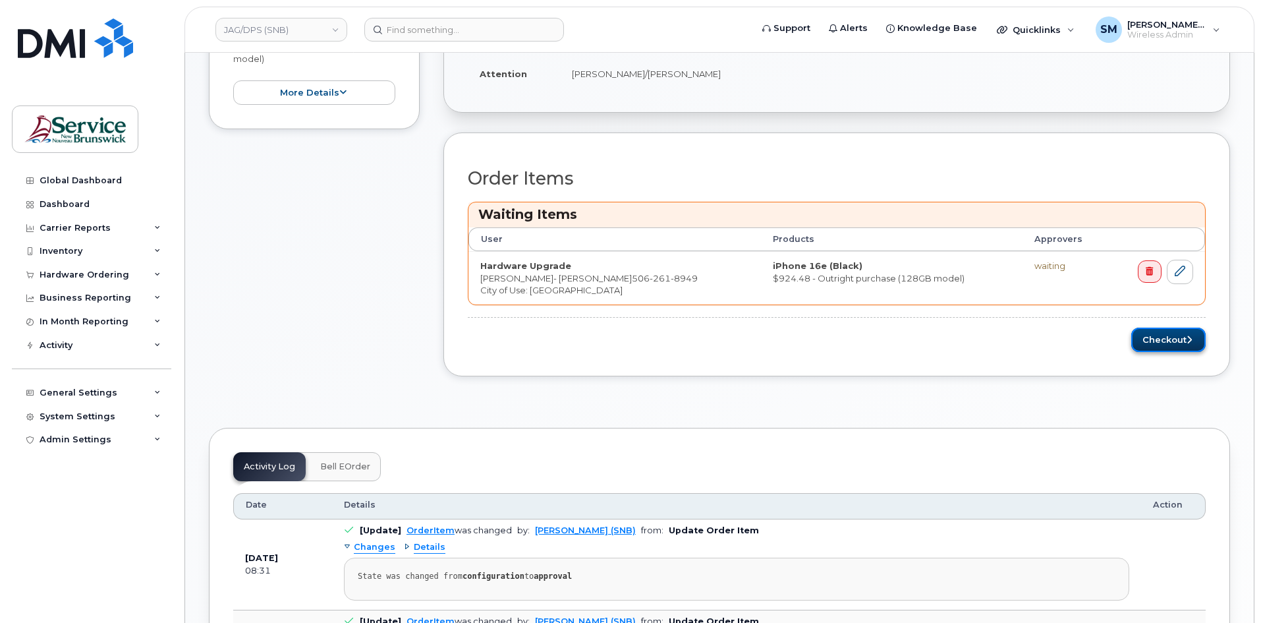
click at [1155, 343] on button "Checkout" at bounding box center [1168, 339] width 74 height 24
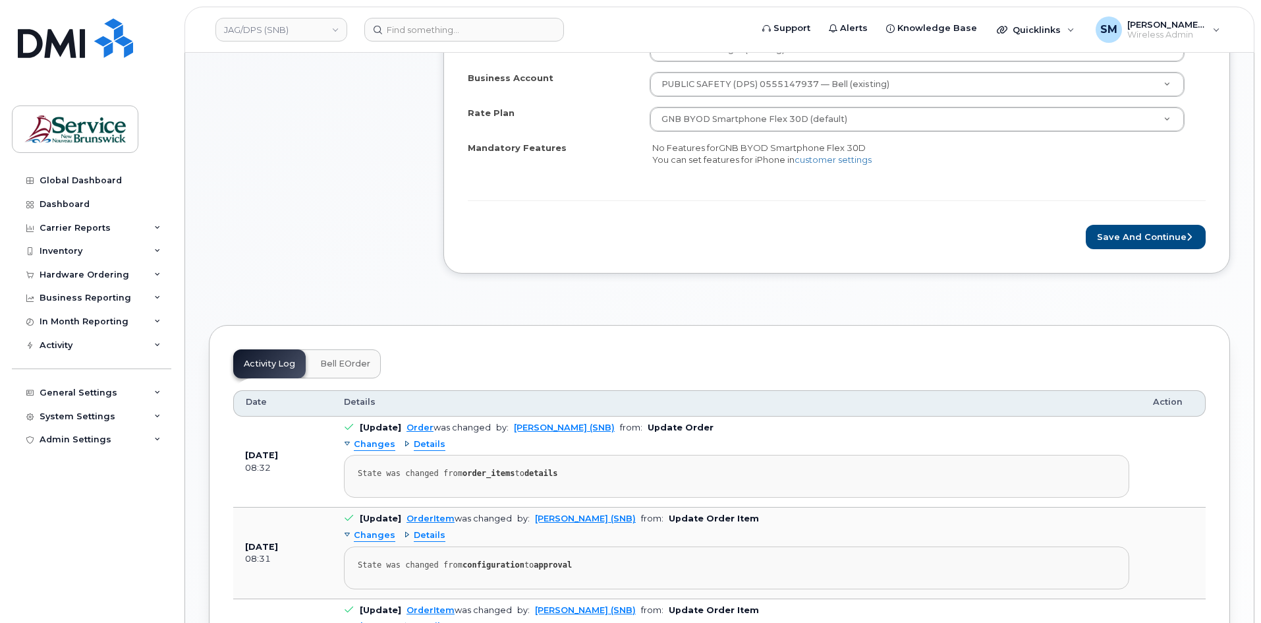
scroll to position [527, 0]
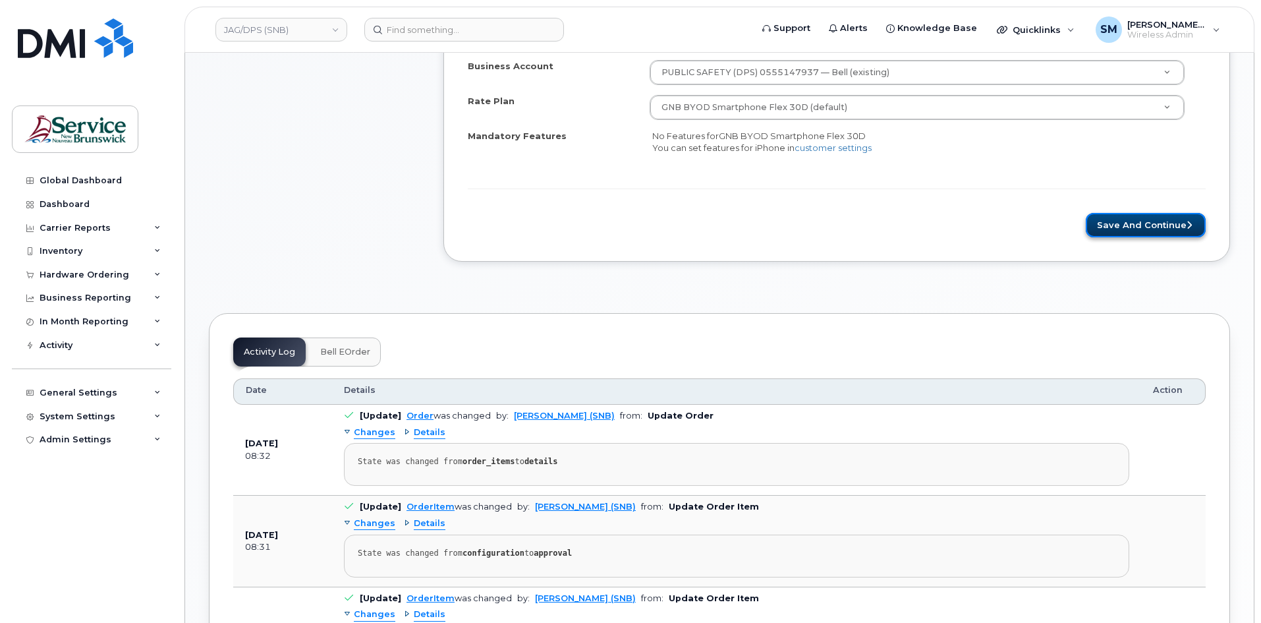
click at [1157, 223] on button "Save and Continue" at bounding box center [1146, 225] width 120 height 24
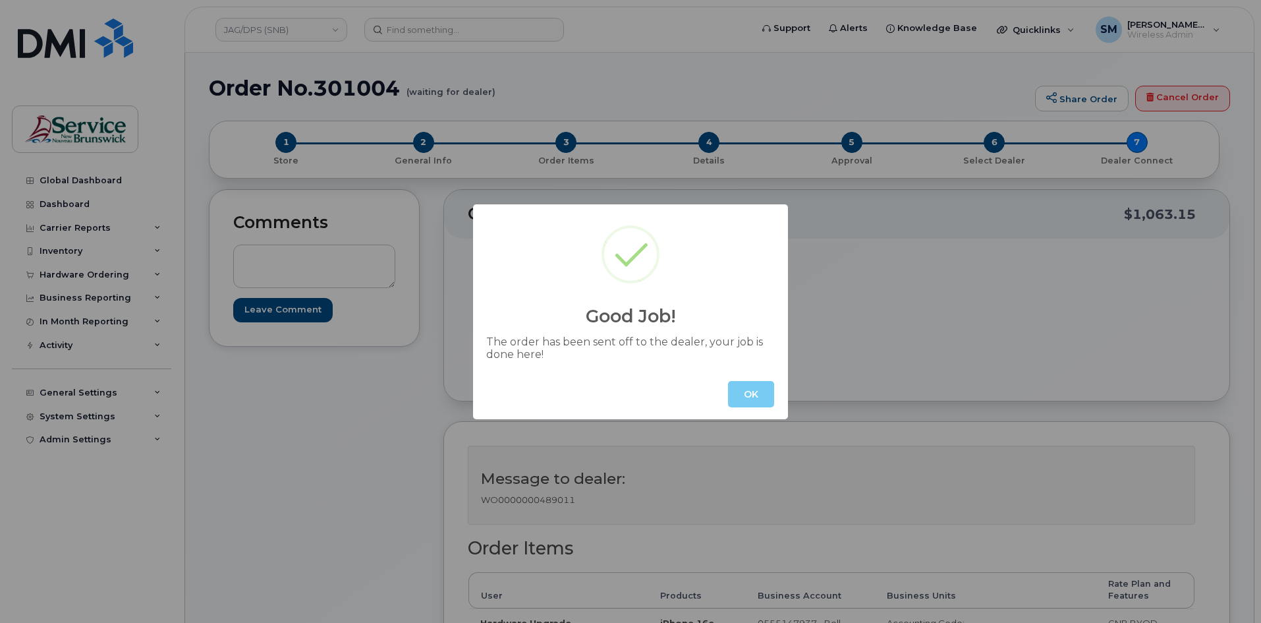
click at [747, 397] on button "OK" at bounding box center [751, 394] width 46 height 26
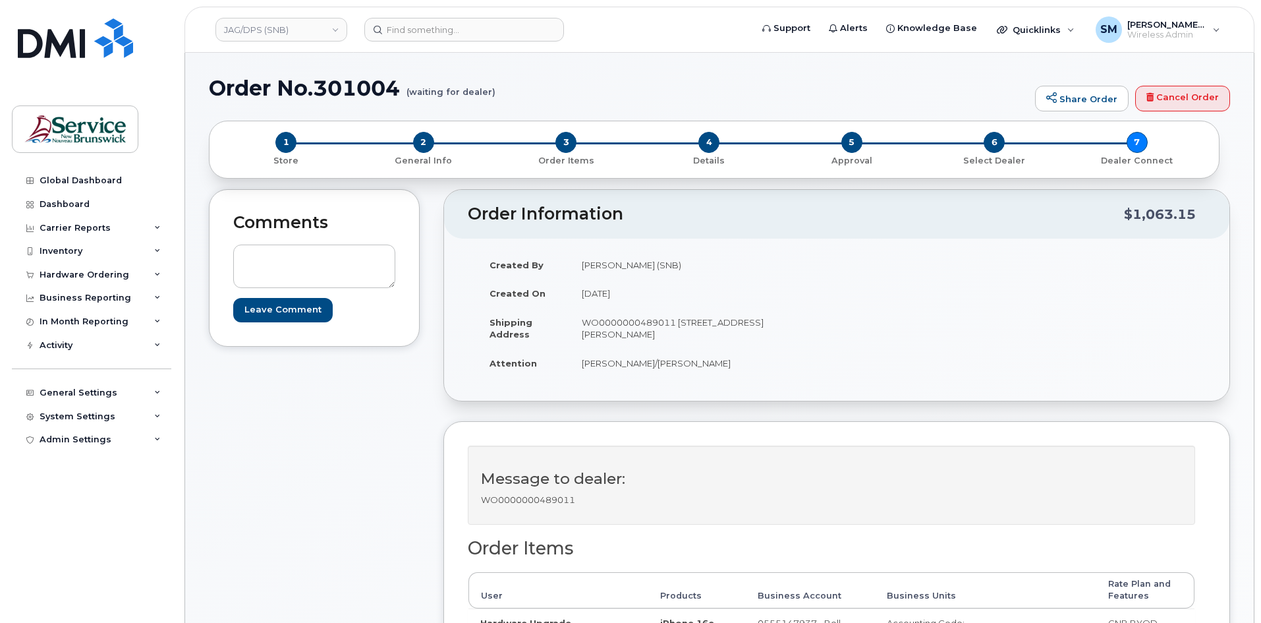
click at [392, 94] on h1 "Order No.301004 (waiting for dealer)" at bounding box center [619, 87] width 820 height 23
copy h1 "301004"
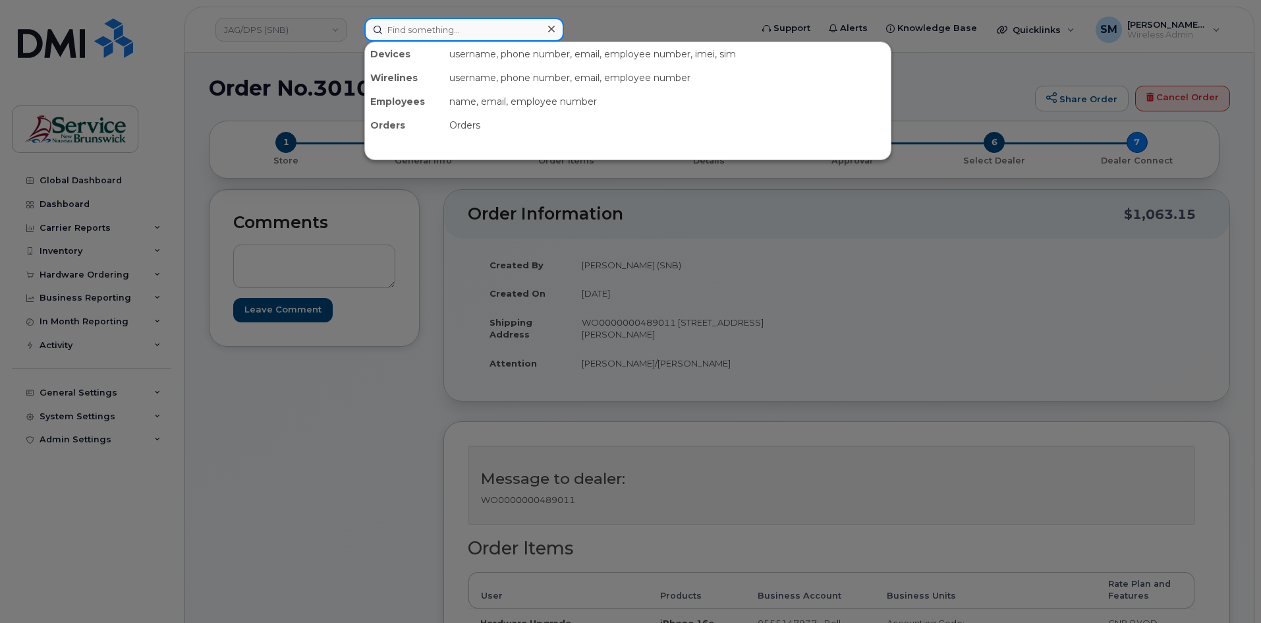
click at [413, 25] on input at bounding box center [464, 30] width 200 height 24
paste input "506-238-5261"
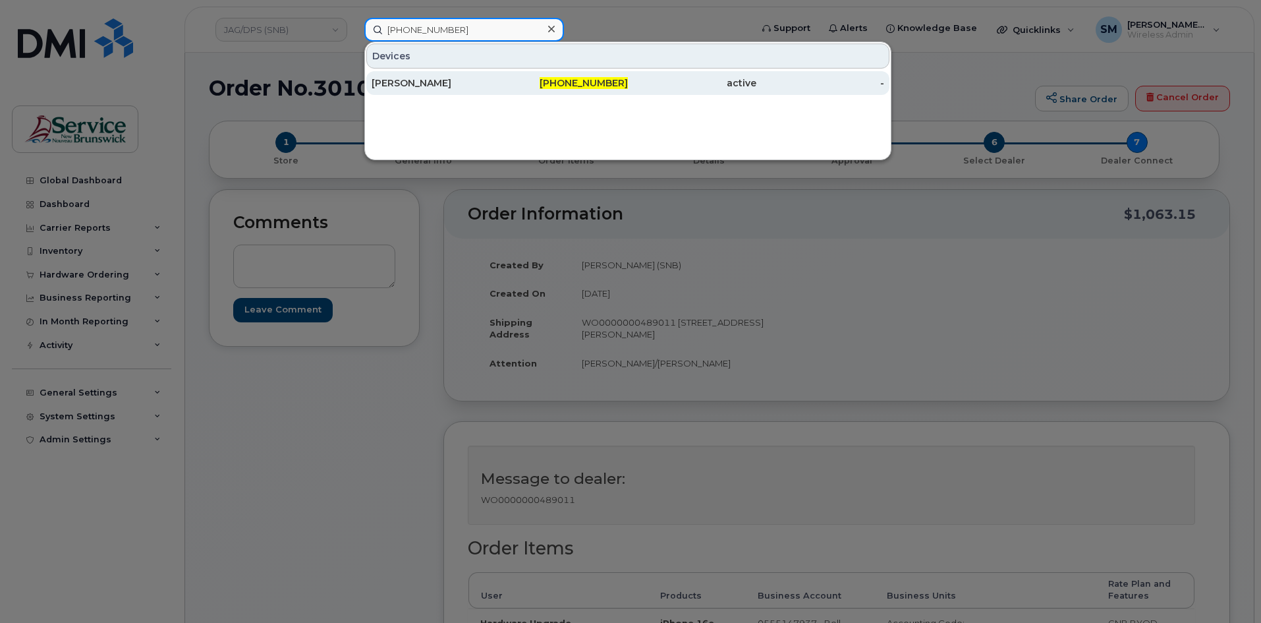
type input "506-238-5261"
click at [464, 80] on div "Cara McEachnie" at bounding box center [436, 82] width 128 height 13
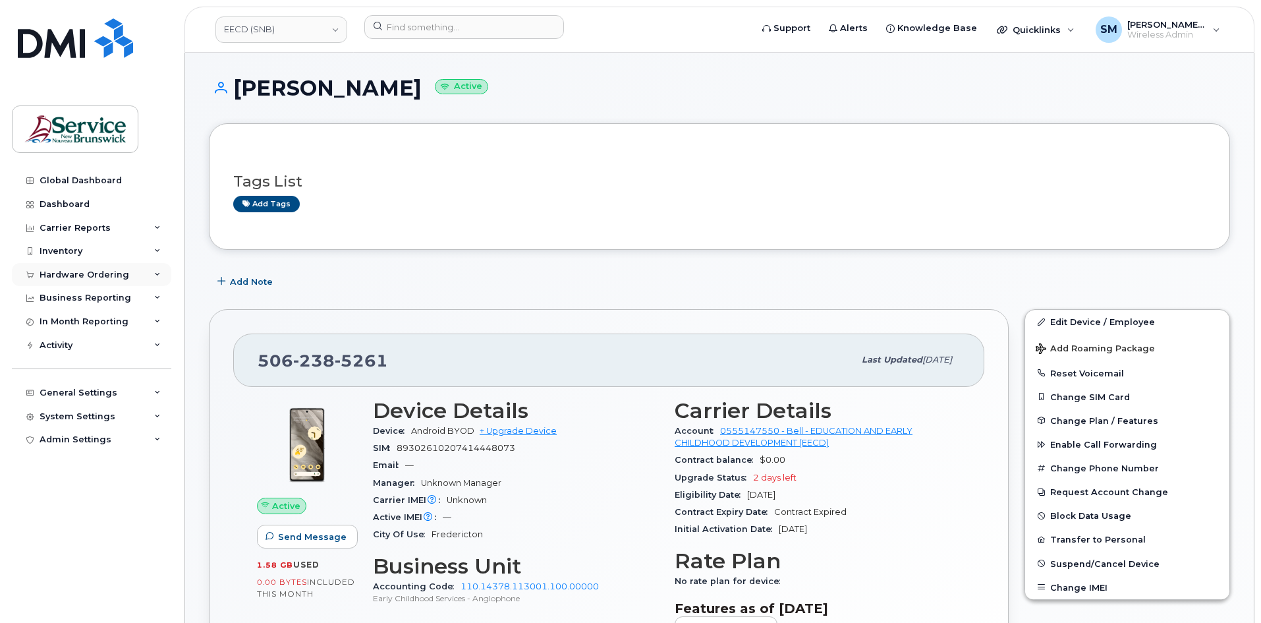
click at [103, 279] on div "Hardware Ordering" at bounding box center [85, 274] width 90 height 11
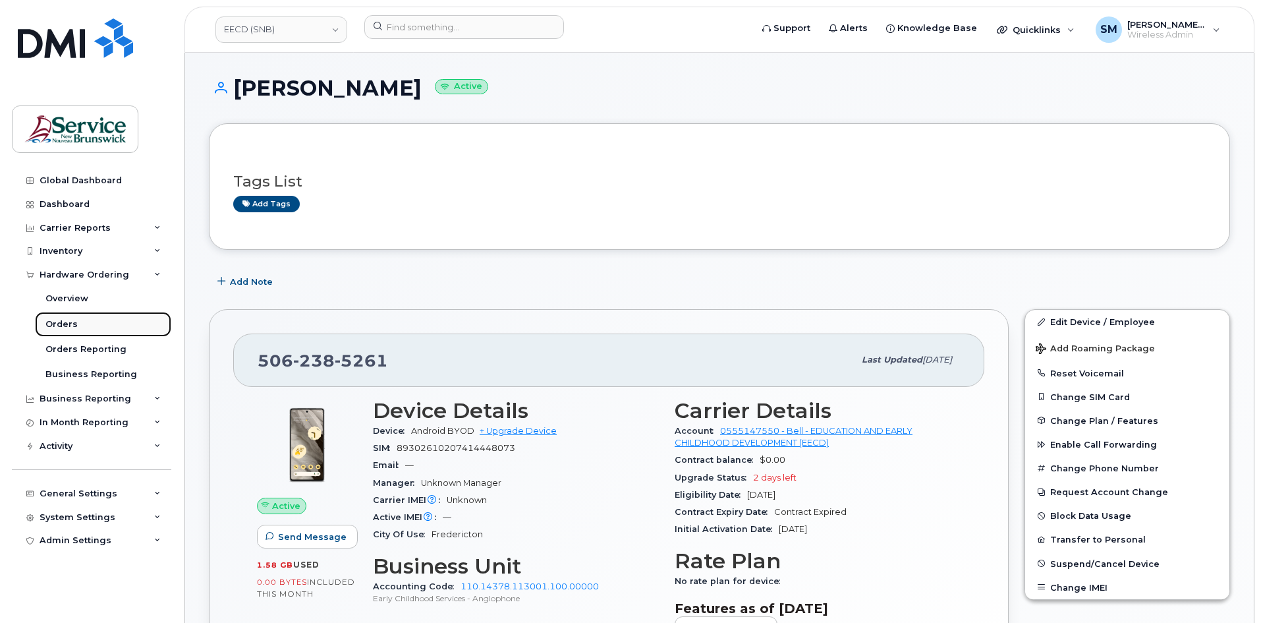
click at [74, 320] on div "Orders" at bounding box center [61, 324] width 32 height 12
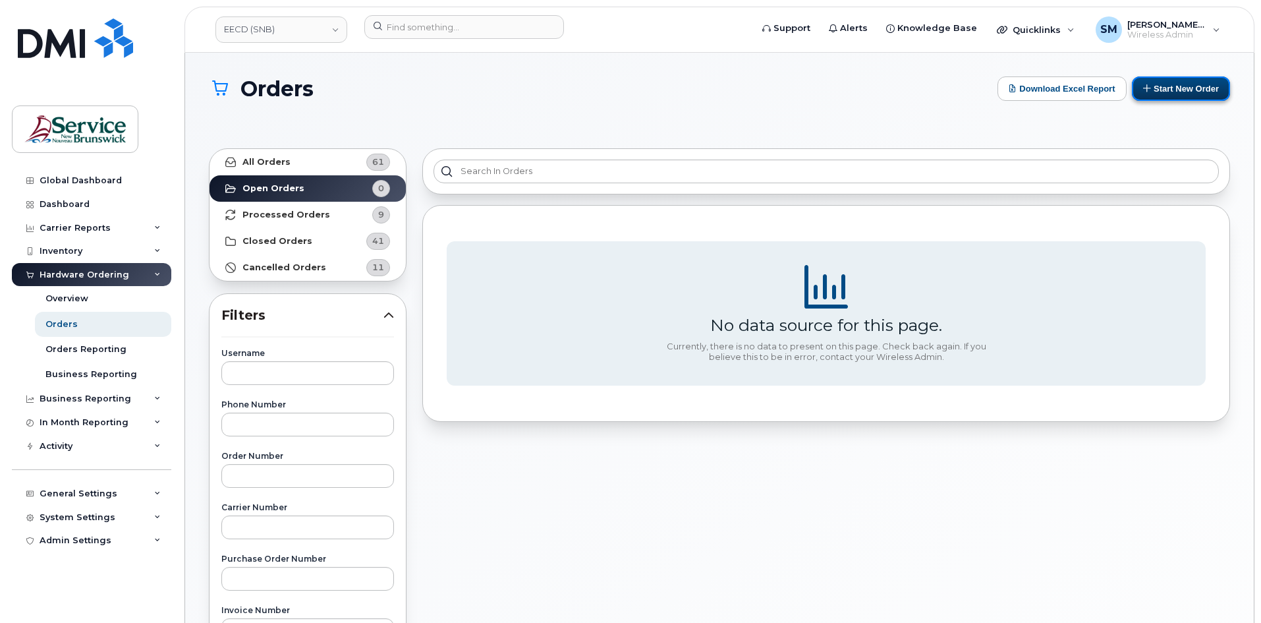
click at [1184, 99] on button "Start New Order" at bounding box center [1181, 88] width 98 height 24
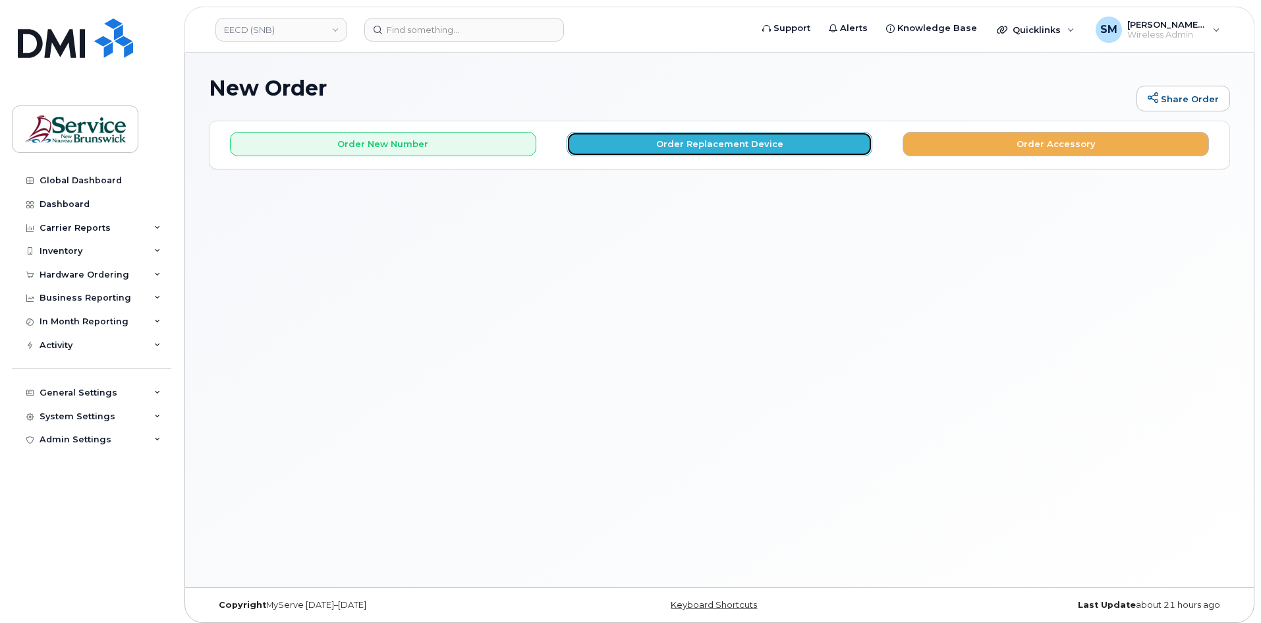
click at [693, 138] on button "Order Replacement Device" at bounding box center [720, 144] width 306 height 24
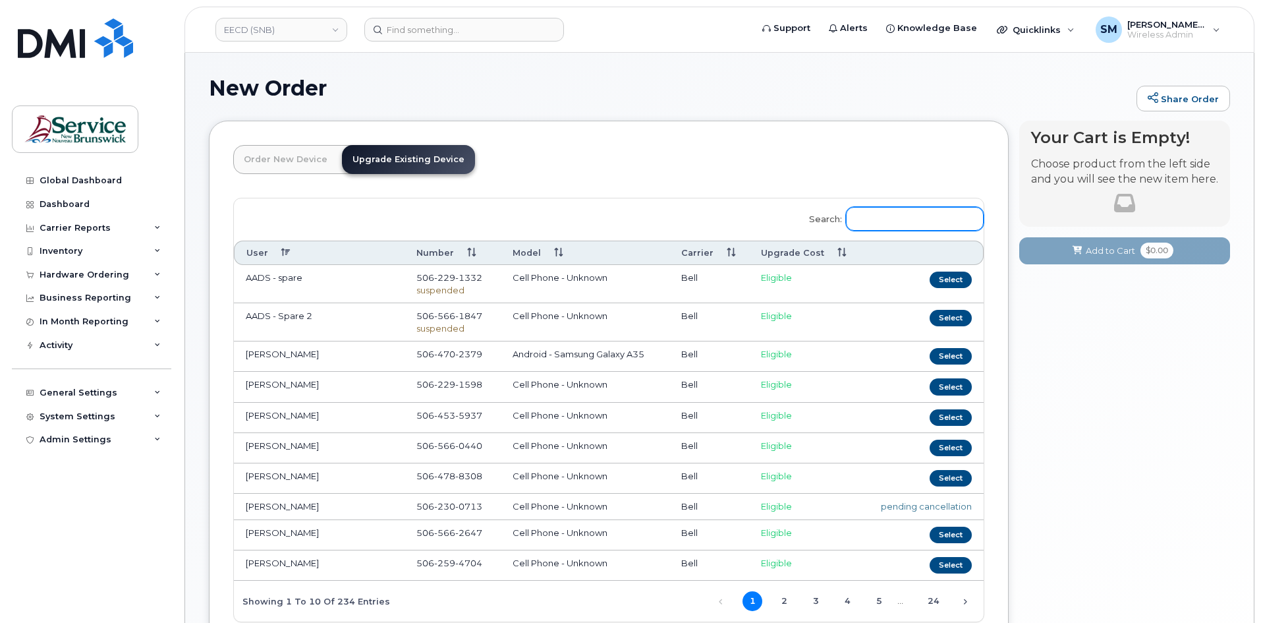
paste input "[PHONE_NUMBER]"
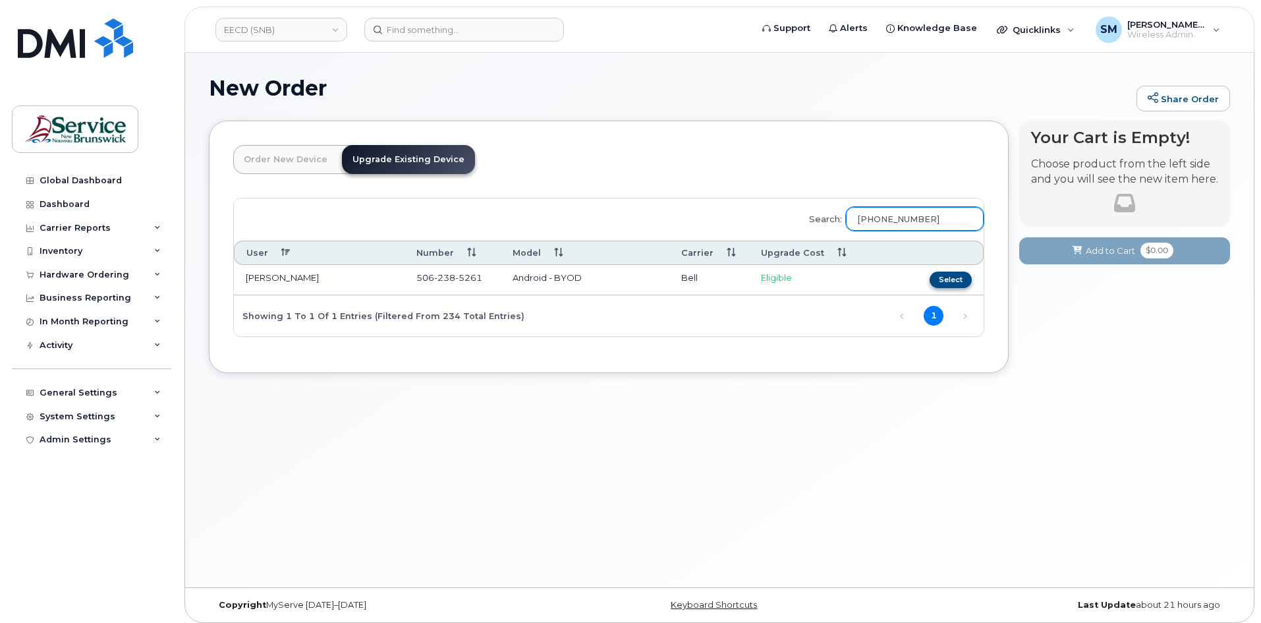
type input "[PHONE_NUMBER]"
click at [959, 271] on button "Select" at bounding box center [951, 279] width 42 height 16
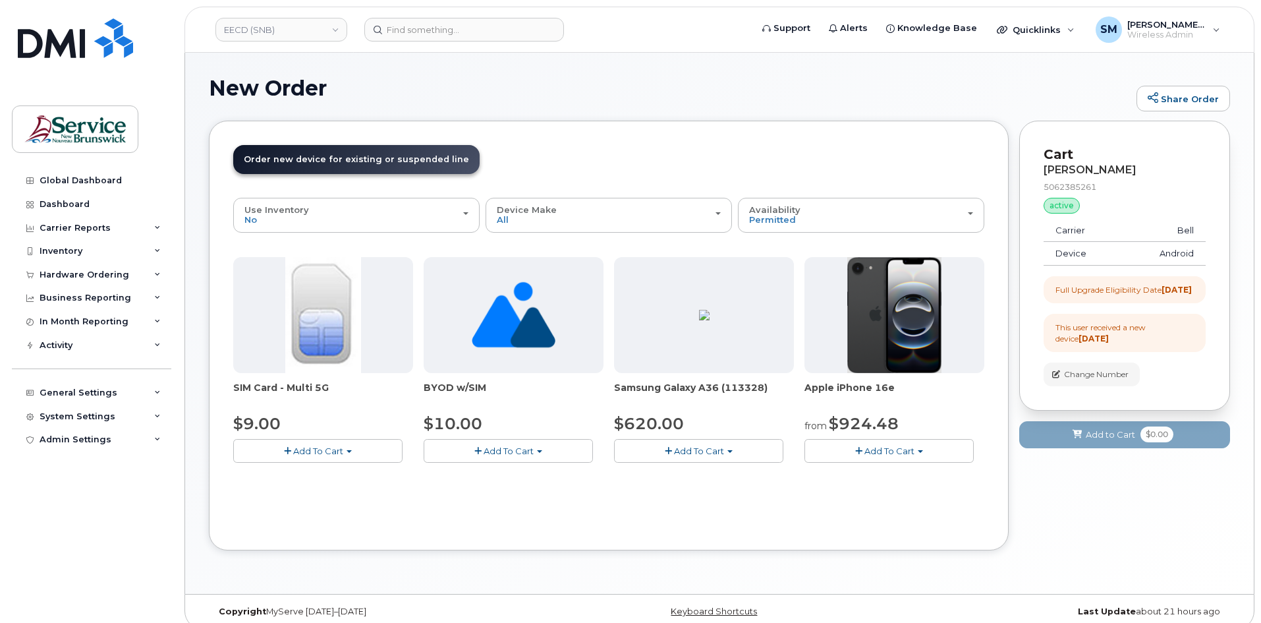
click at [896, 453] on span "Add To Cart" at bounding box center [889, 450] width 50 height 11
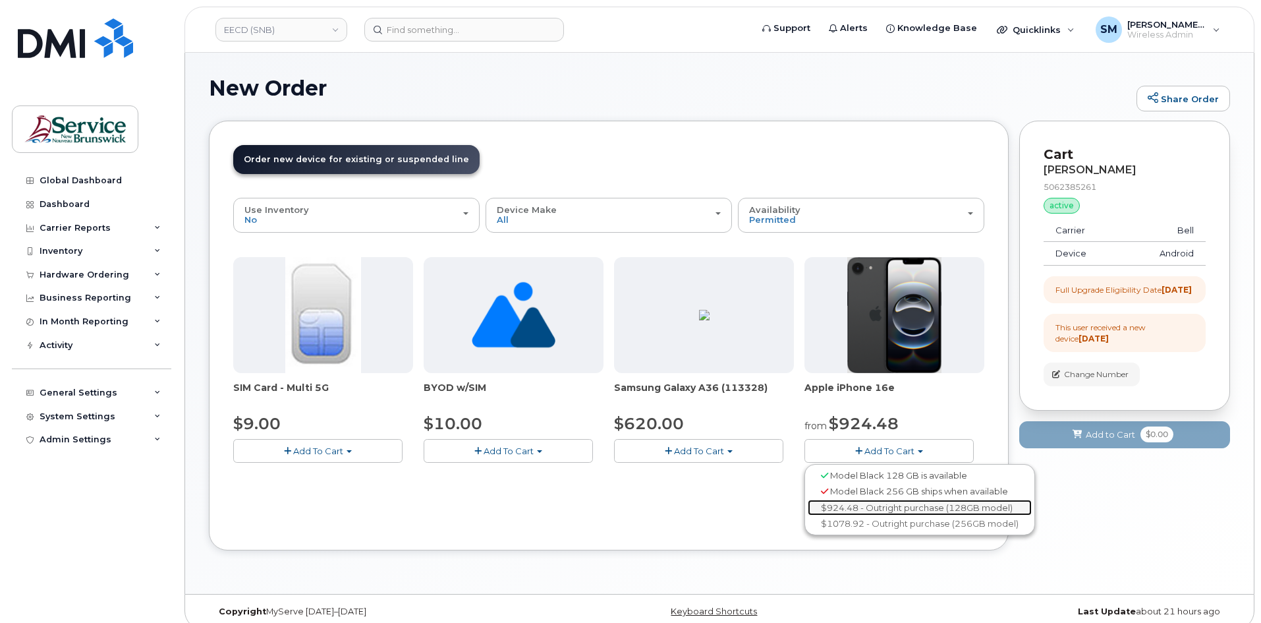
click at [888, 501] on link "$924.48 - Outright purchase (128GB model)" at bounding box center [920, 507] width 224 height 16
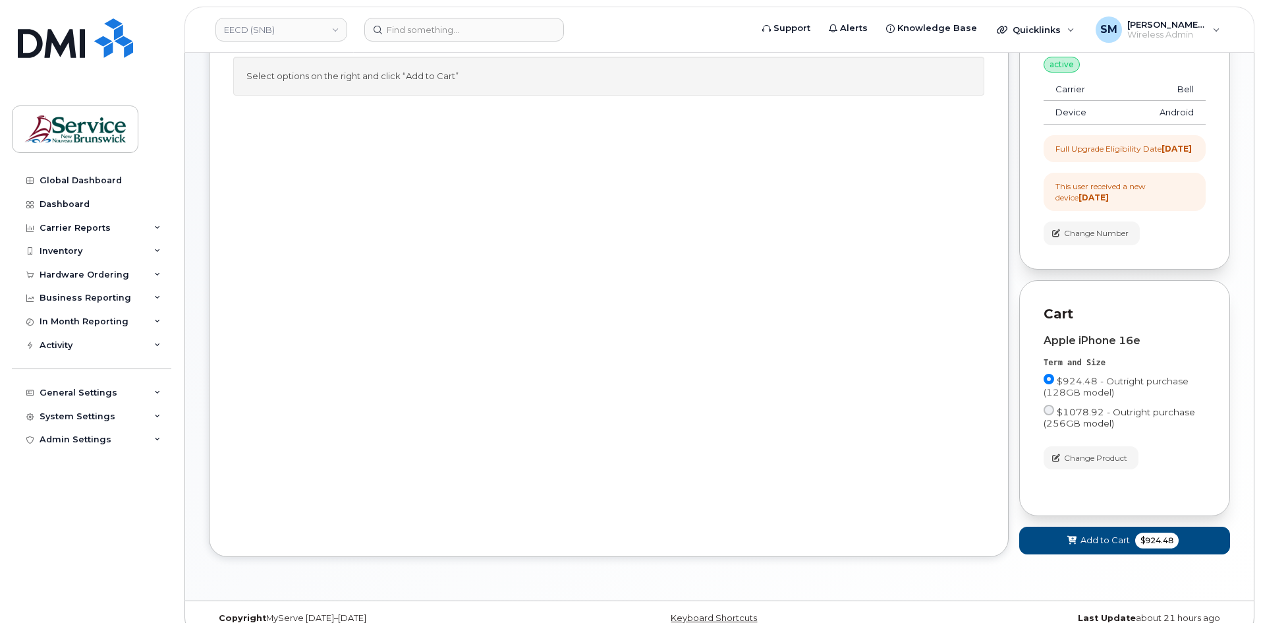
scroll to position [172, 0]
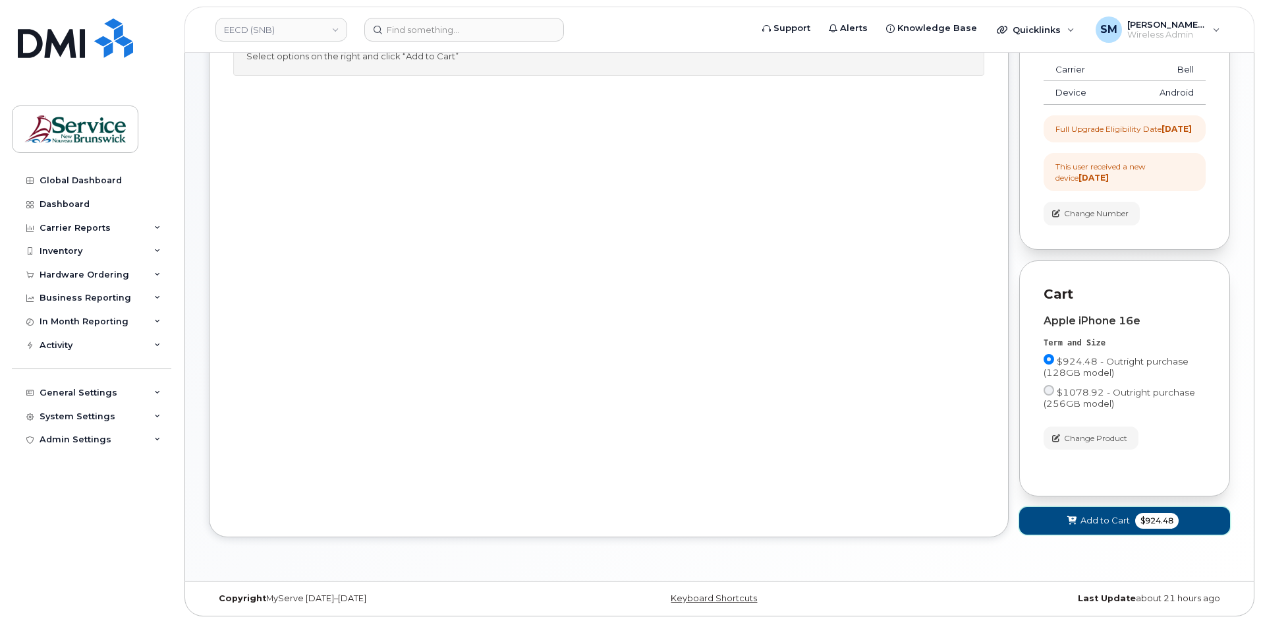
click at [1121, 513] on button "Add to Cart $924.48" at bounding box center [1124, 520] width 211 height 27
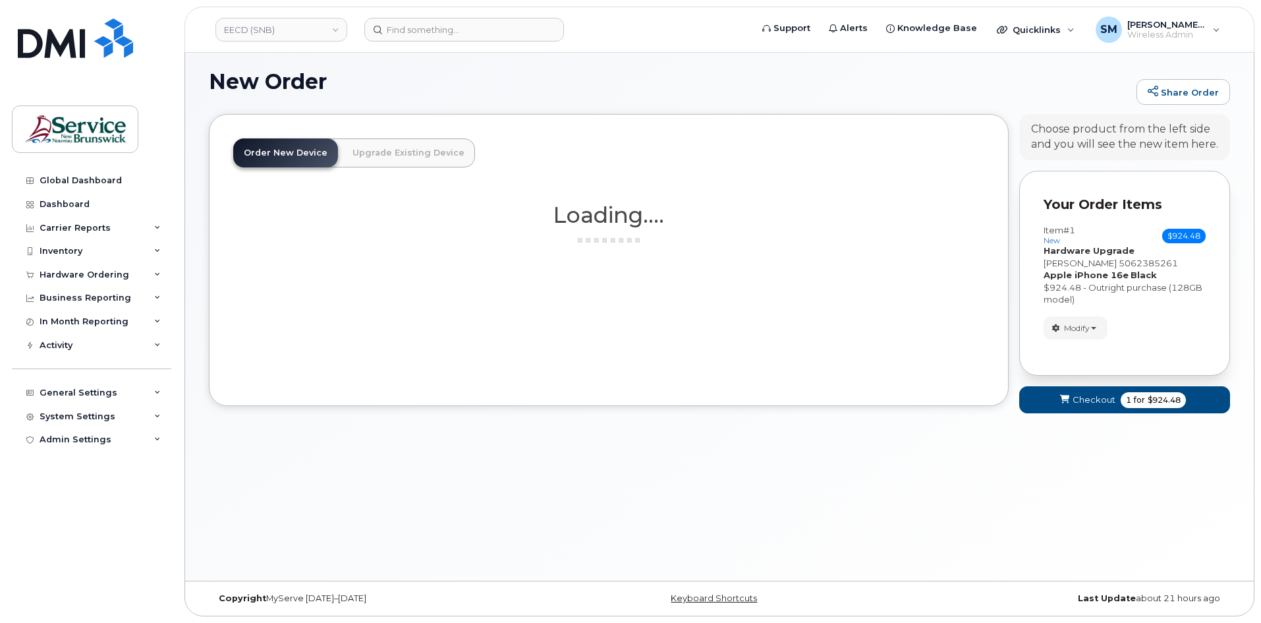
scroll to position [13, 0]
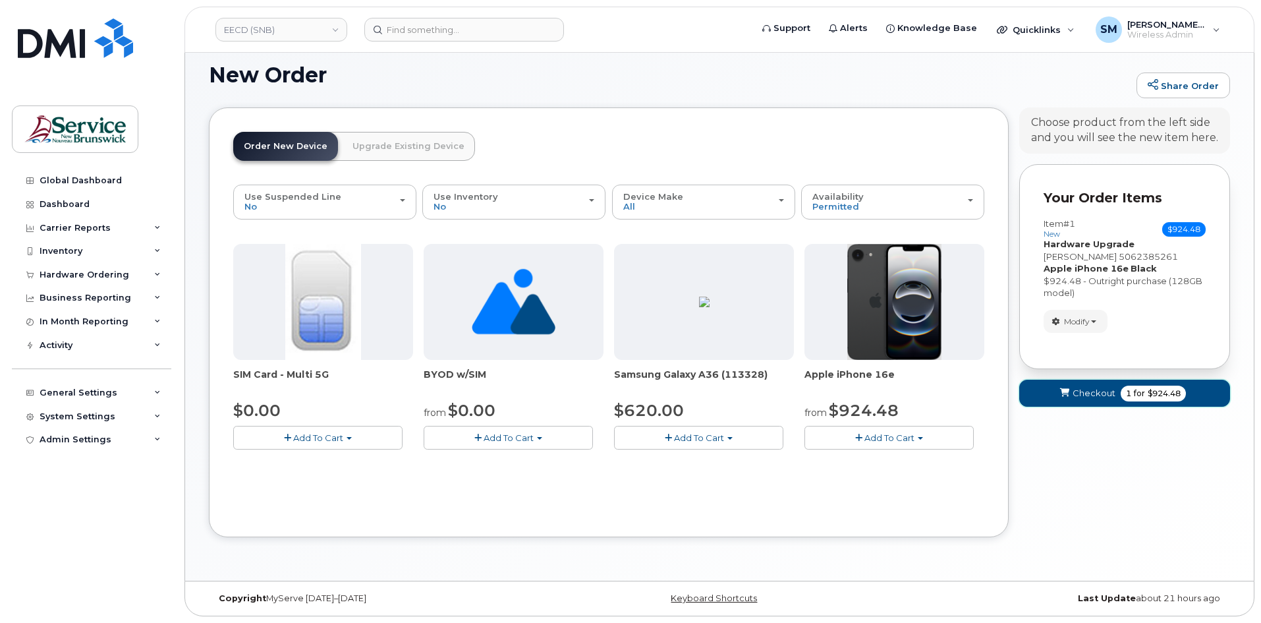
click at [1088, 388] on span "Checkout" at bounding box center [1093, 393] width 43 height 13
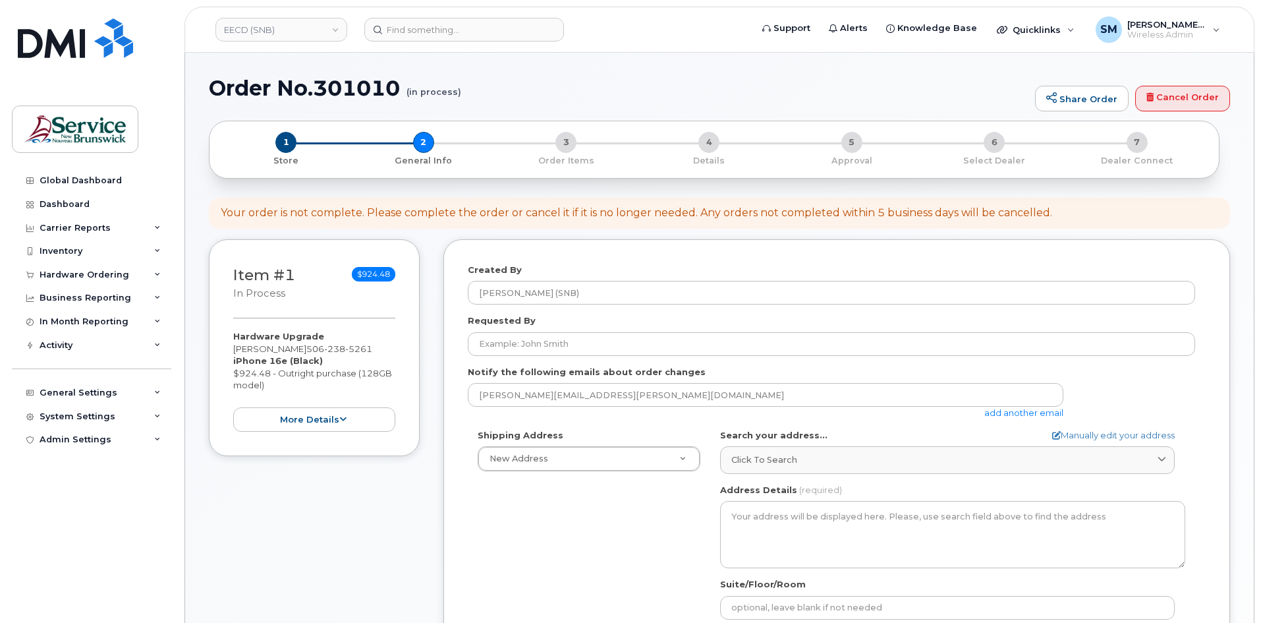
select select
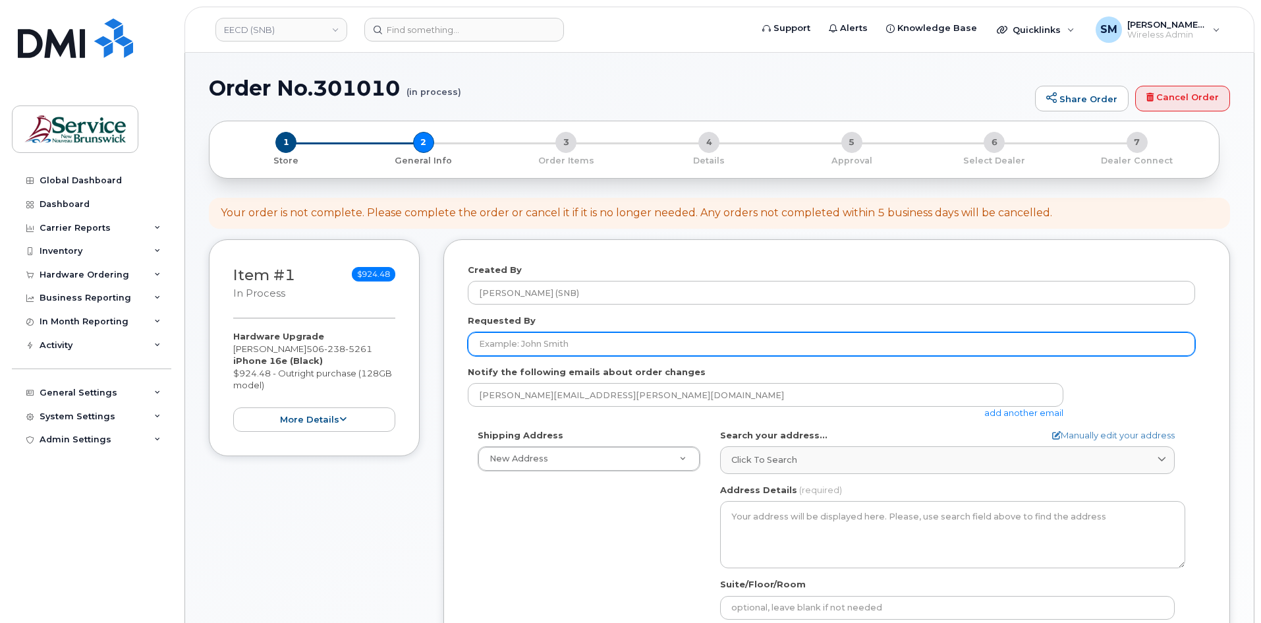
paste input "[PERSON_NAME][EMAIL_ADDRESS][PERSON_NAME][DOMAIN_NAME]"
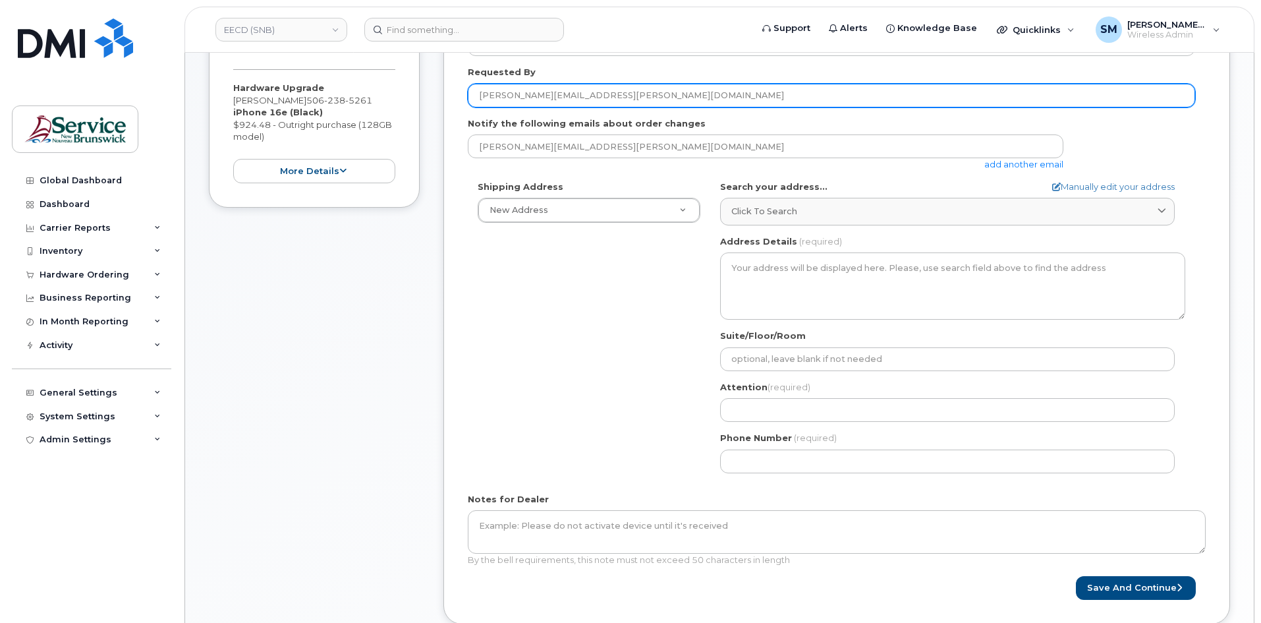
scroll to position [264, 0]
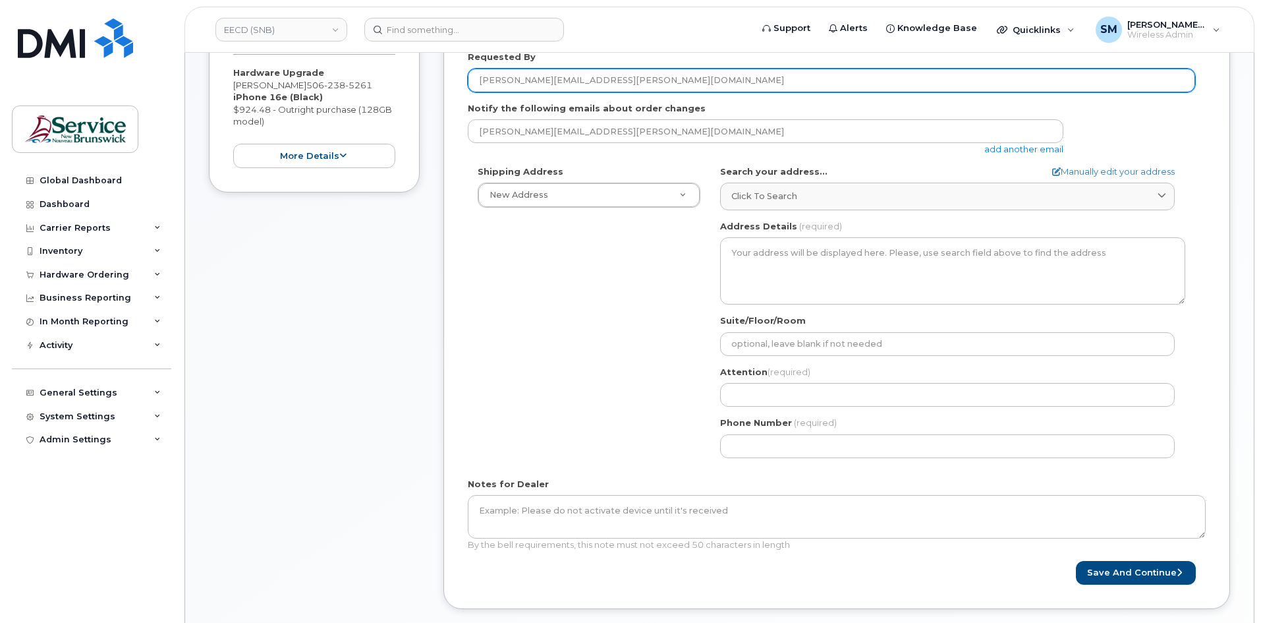
type input "[PERSON_NAME][EMAIL_ADDRESS][PERSON_NAME][DOMAIN_NAME]"
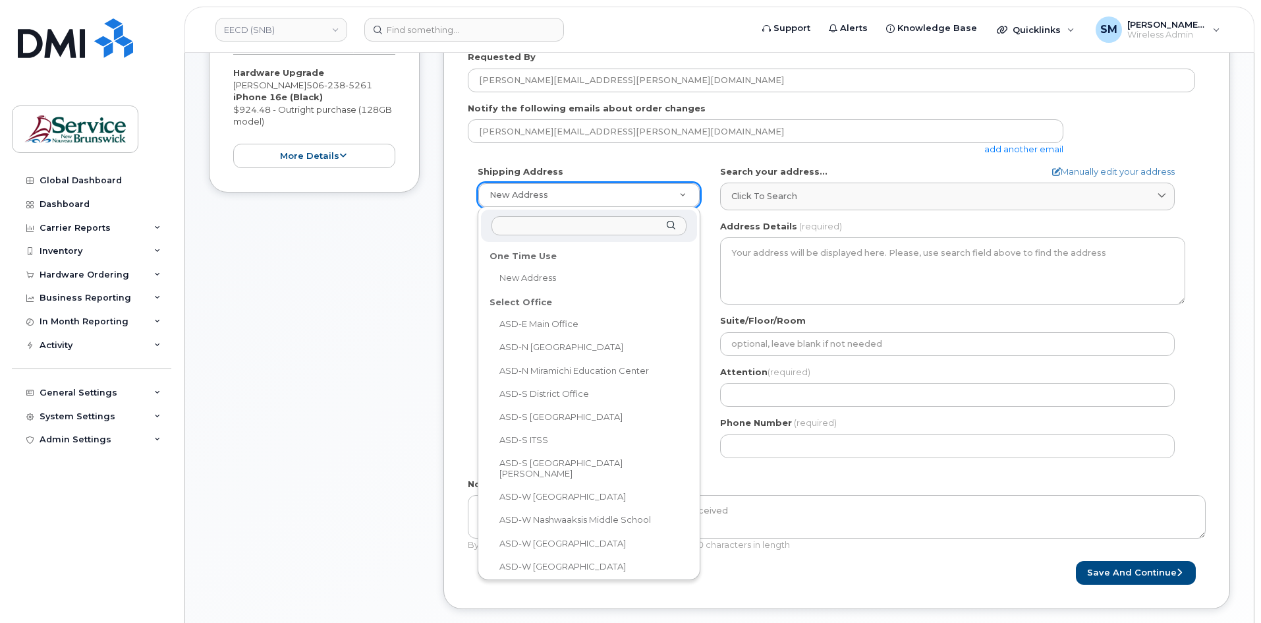
click at [615, 229] on input "text" at bounding box center [588, 225] width 195 height 19
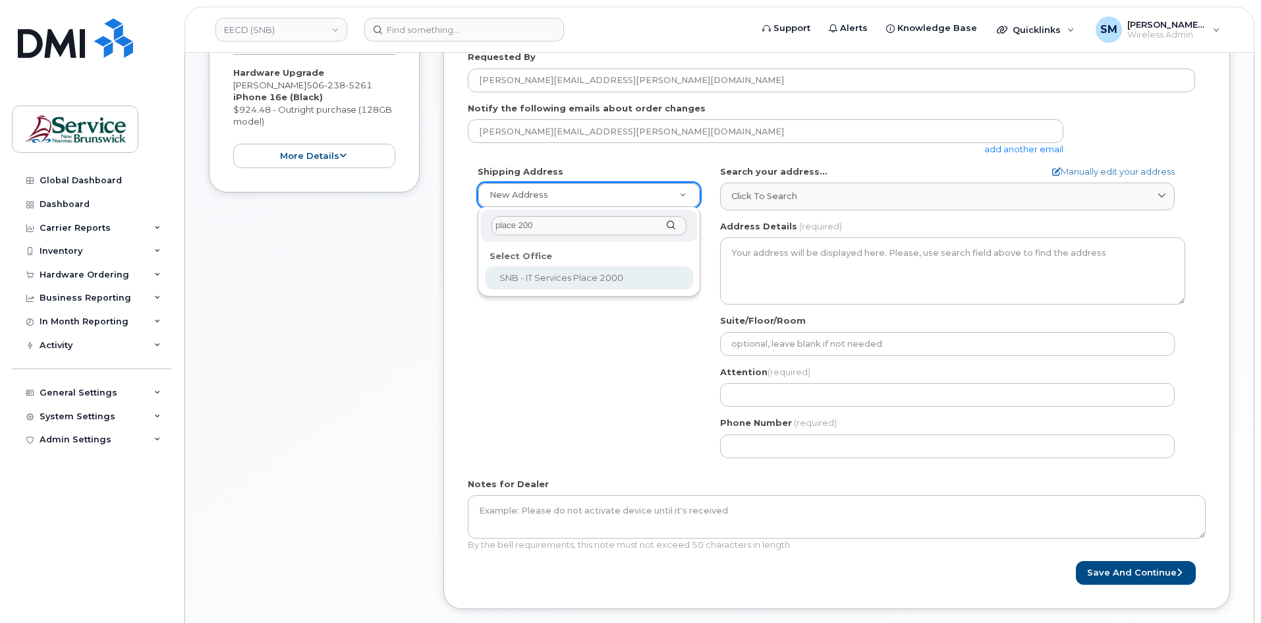
type input "place 200"
select select
type textarea "[STREET_ADDRESS]"
type input "[PERSON_NAME]"
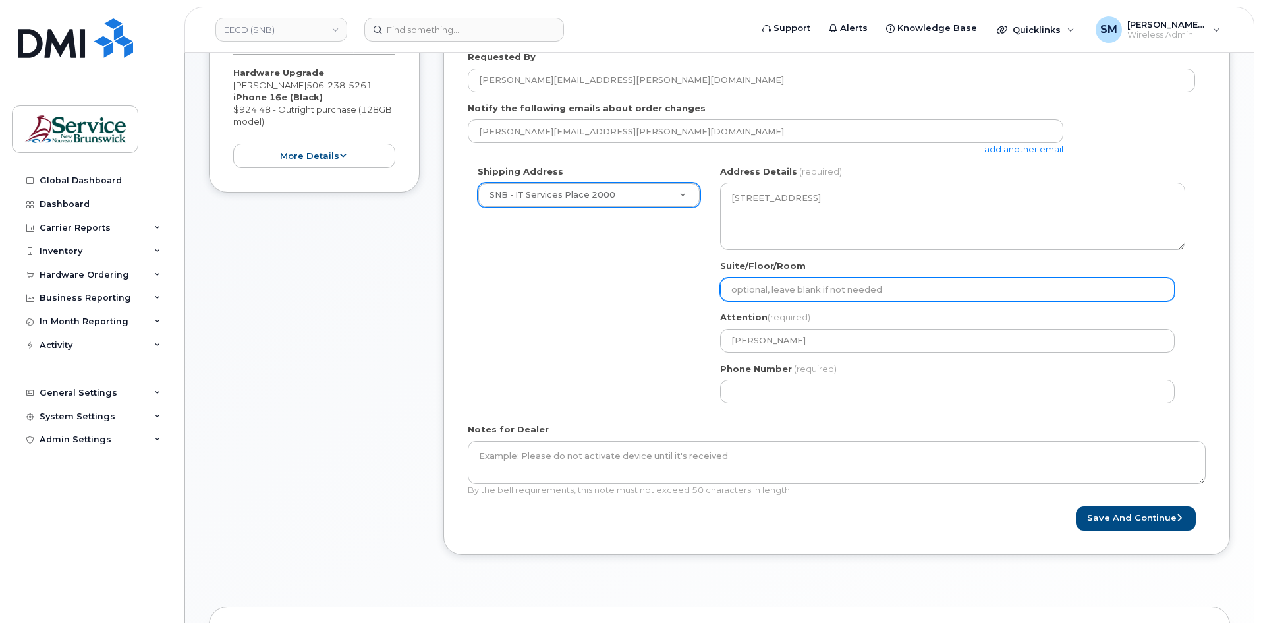
paste input "SNB - IT Services c/o [PERSON_NAME]"
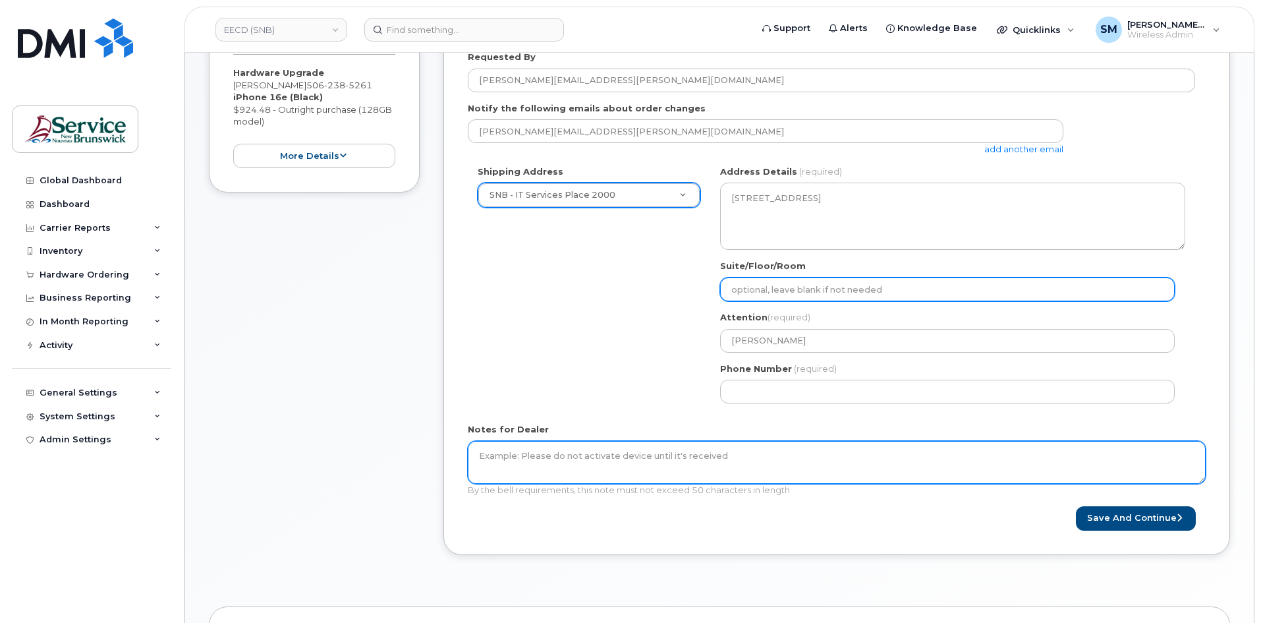
select select
type input "SNB - IT Services c/o [PERSON_NAME]"
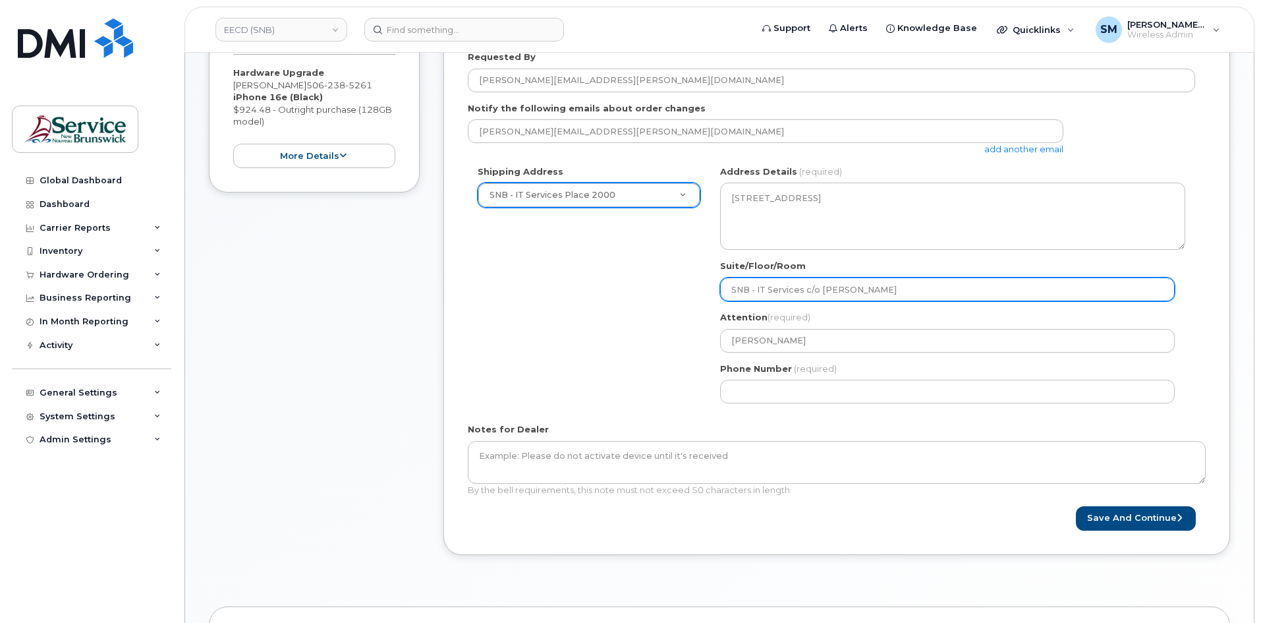
select select
click at [796, 283] on input "Suite/Floor/Room" at bounding box center [947, 289] width 455 height 24
paste input "WO0000000489015"
select select
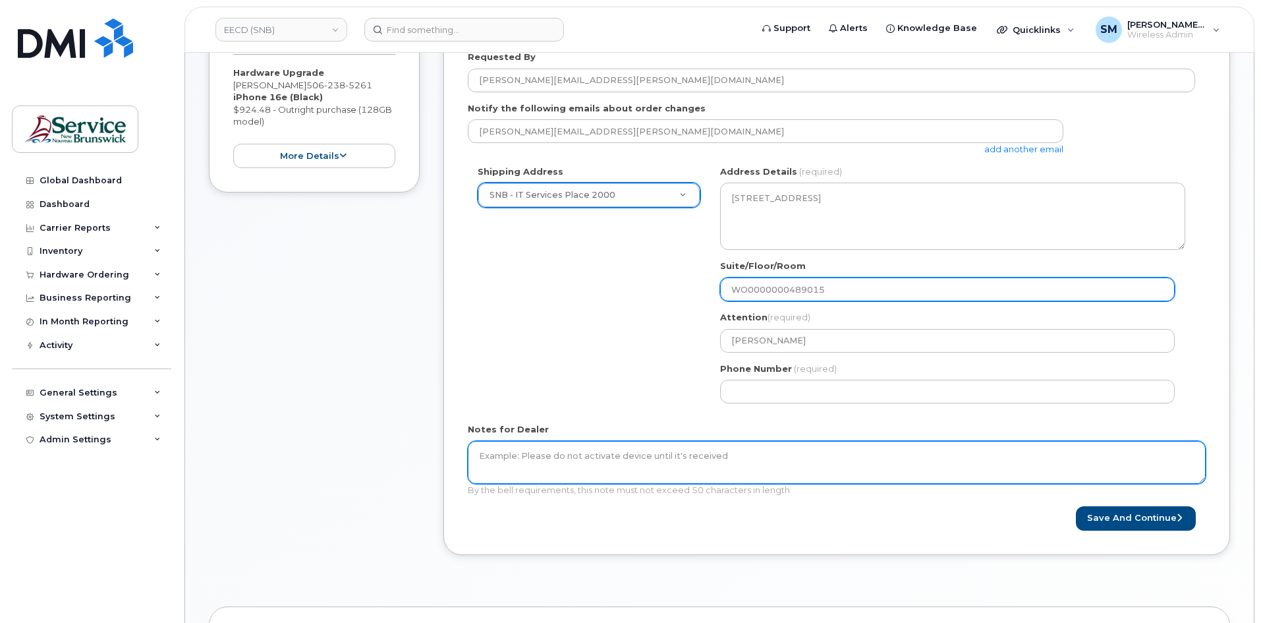
type input "WO0000000489015"
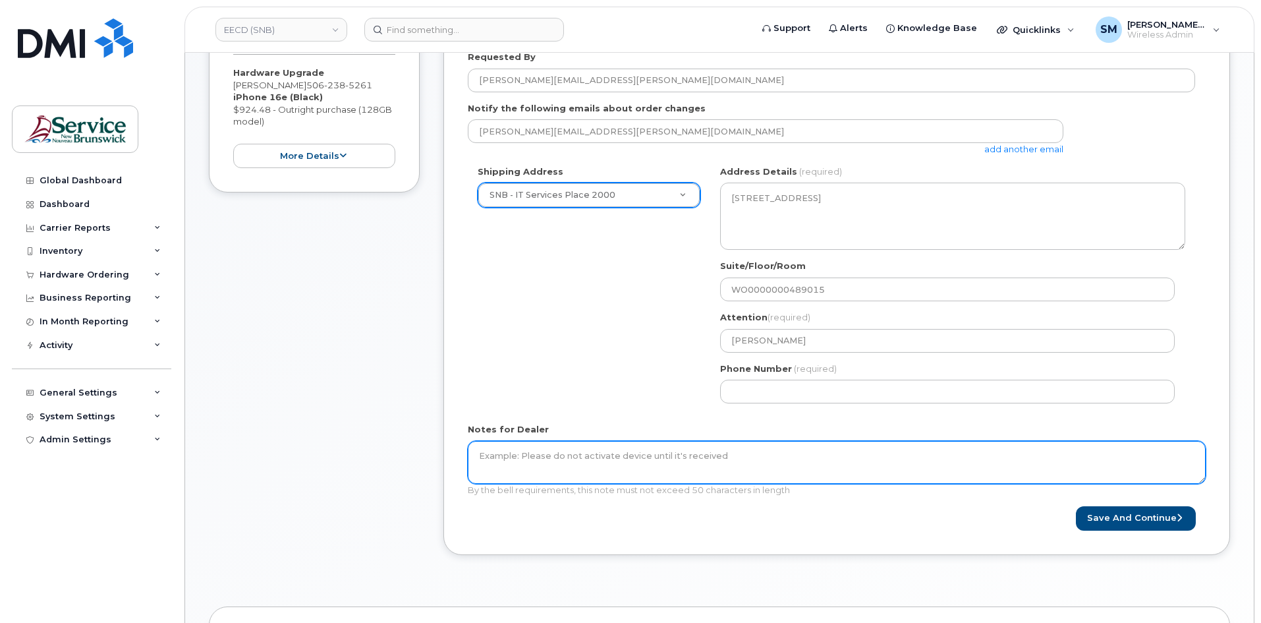
click at [701, 460] on textarea "Notes for Dealer" at bounding box center [837, 462] width 738 height 43
paste textarea "WO0000000489015"
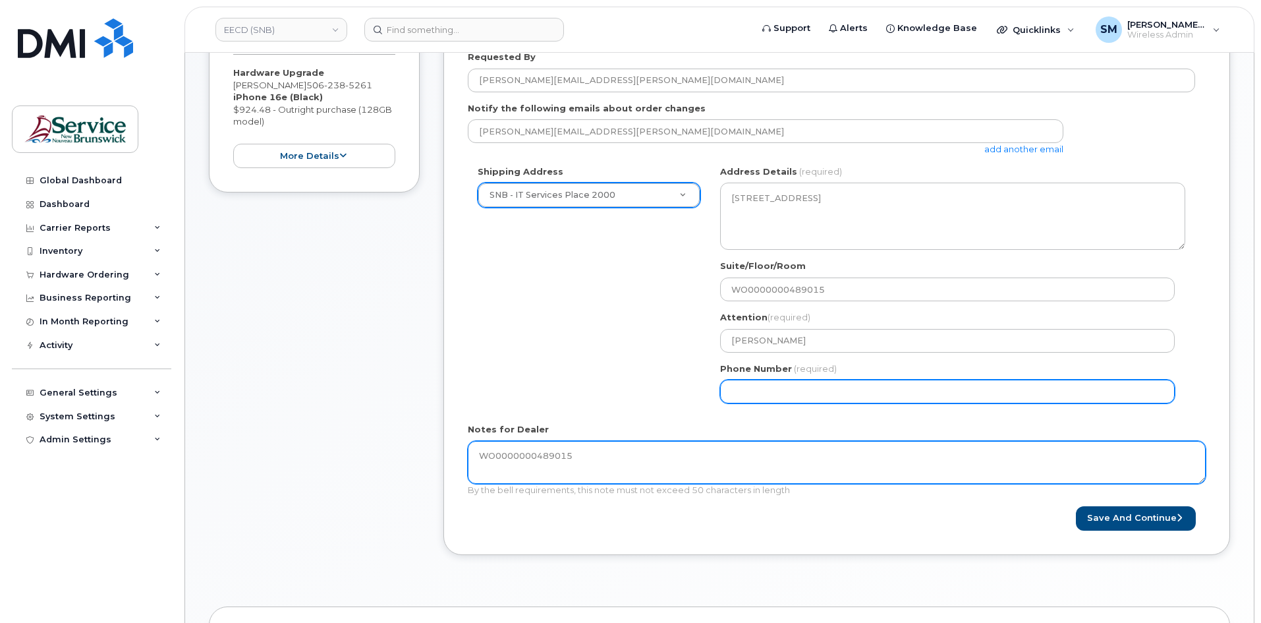
type textarea "WO0000000489015"
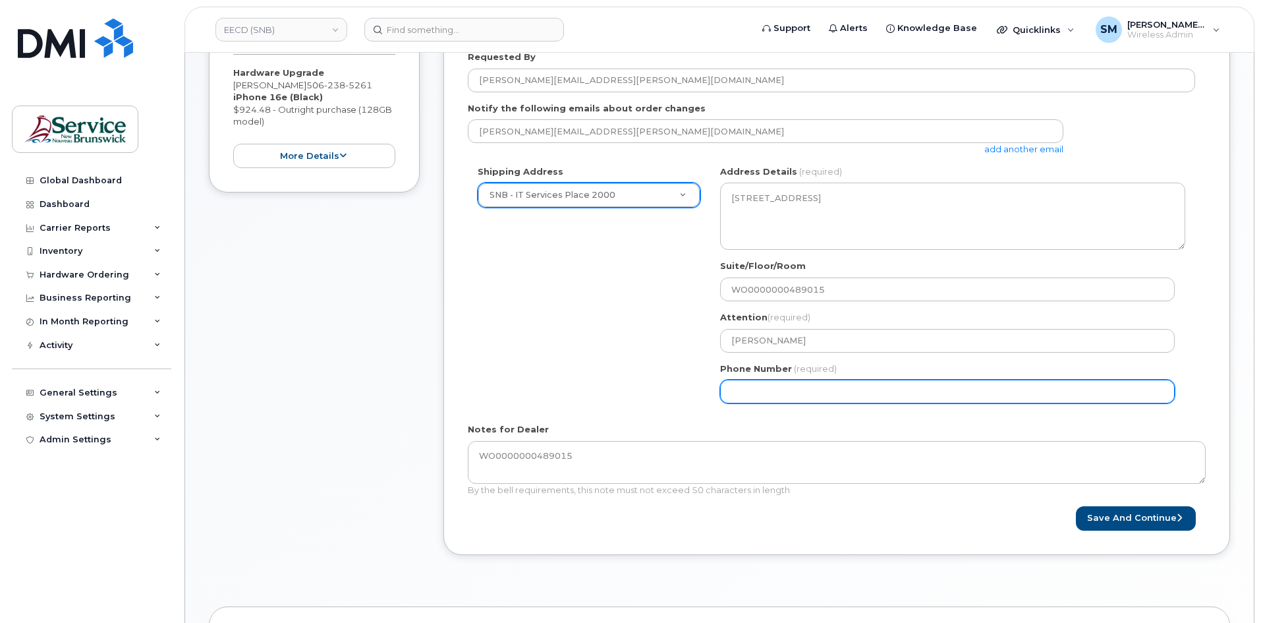
click at [822, 385] on input "Phone Number" at bounding box center [947, 391] width 455 height 24
select select
type input "506639633"
select select
type input "5066396338"
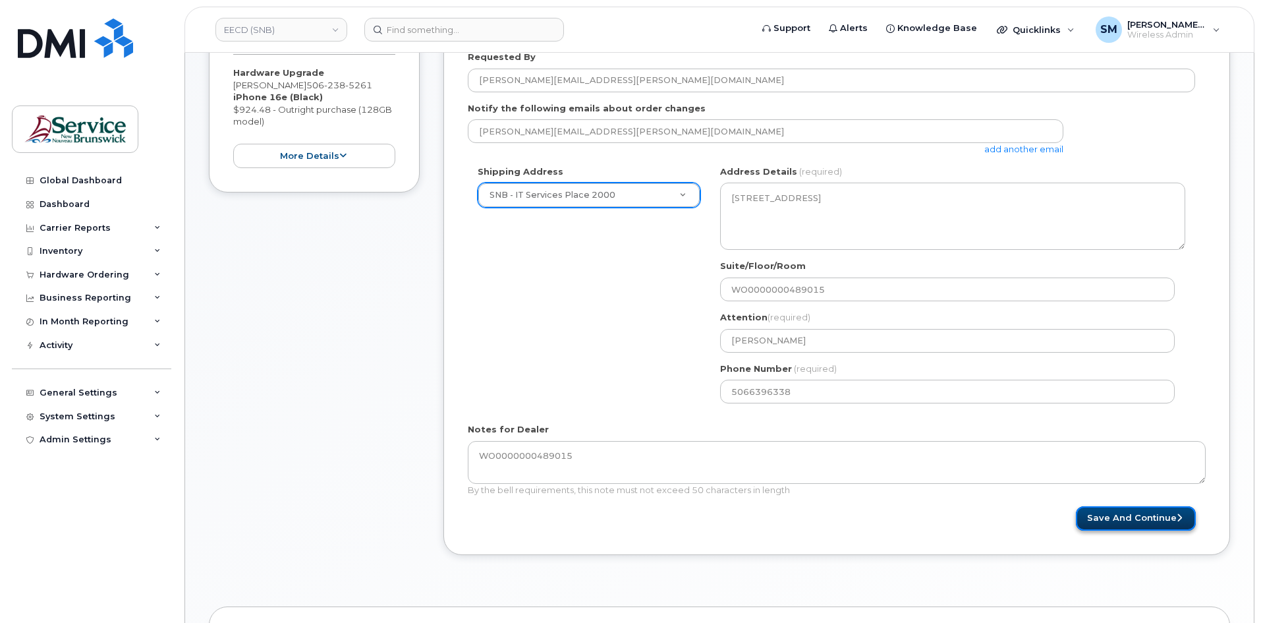
click at [1146, 514] on button "Save and Continue" at bounding box center [1136, 518] width 120 height 24
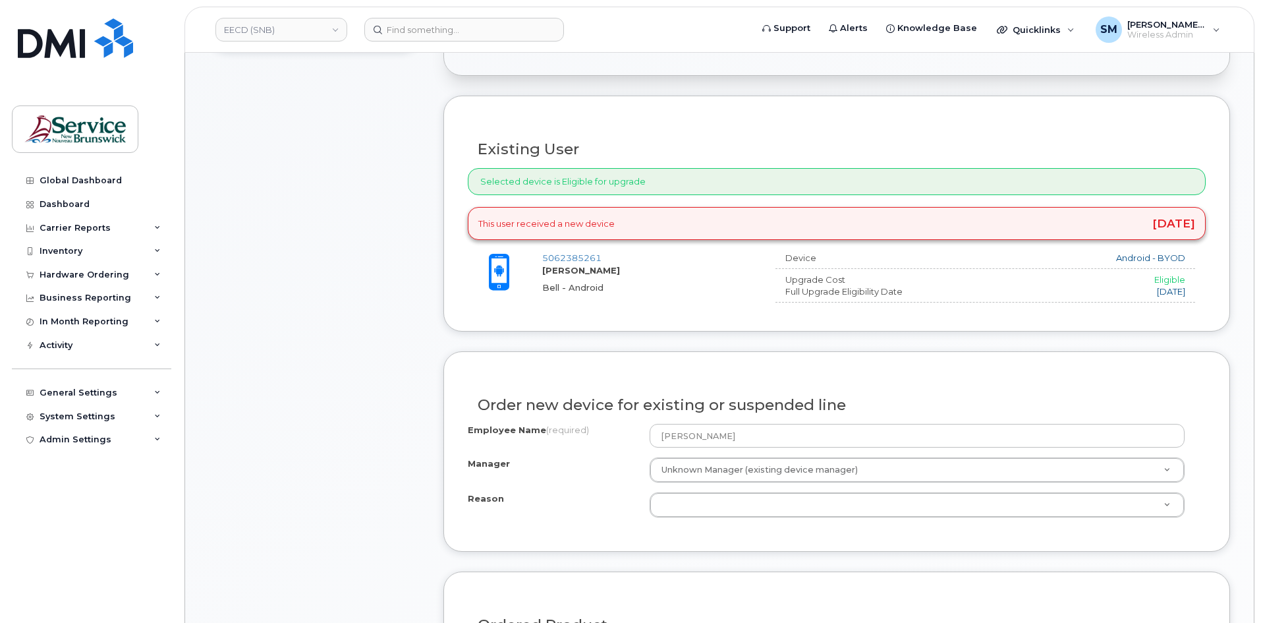
scroll to position [461, 0]
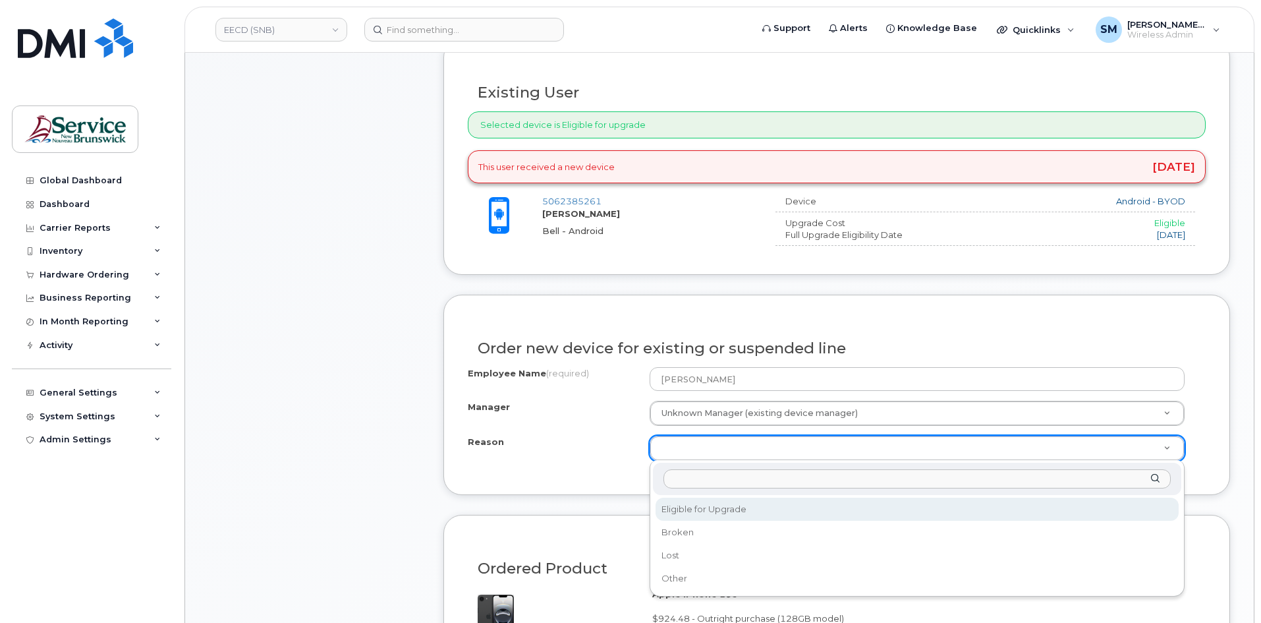
select select "eligible_for_upgrade"
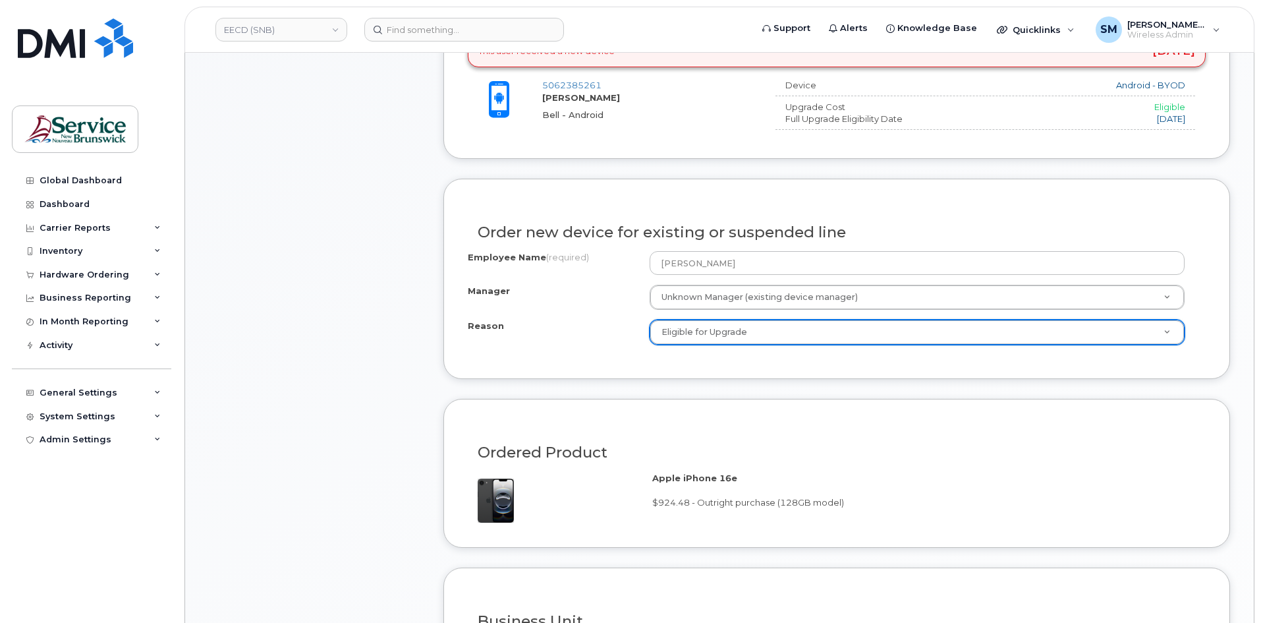
scroll to position [791, 0]
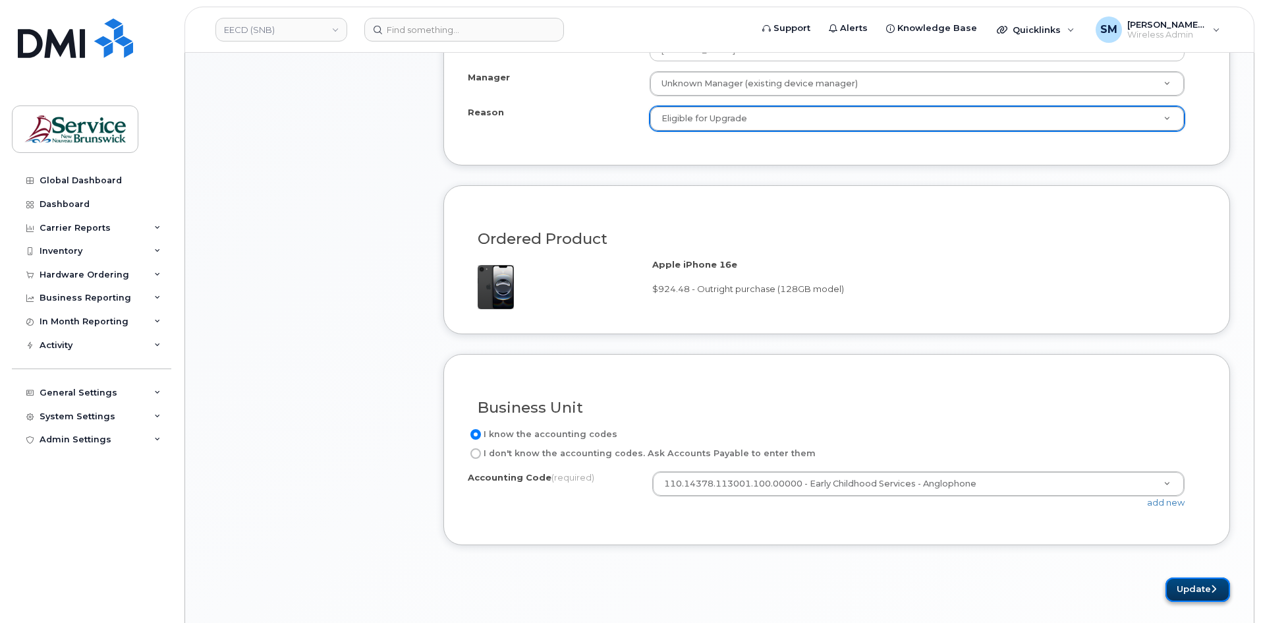
click at [1183, 586] on button "Update" at bounding box center [1197, 589] width 65 height 24
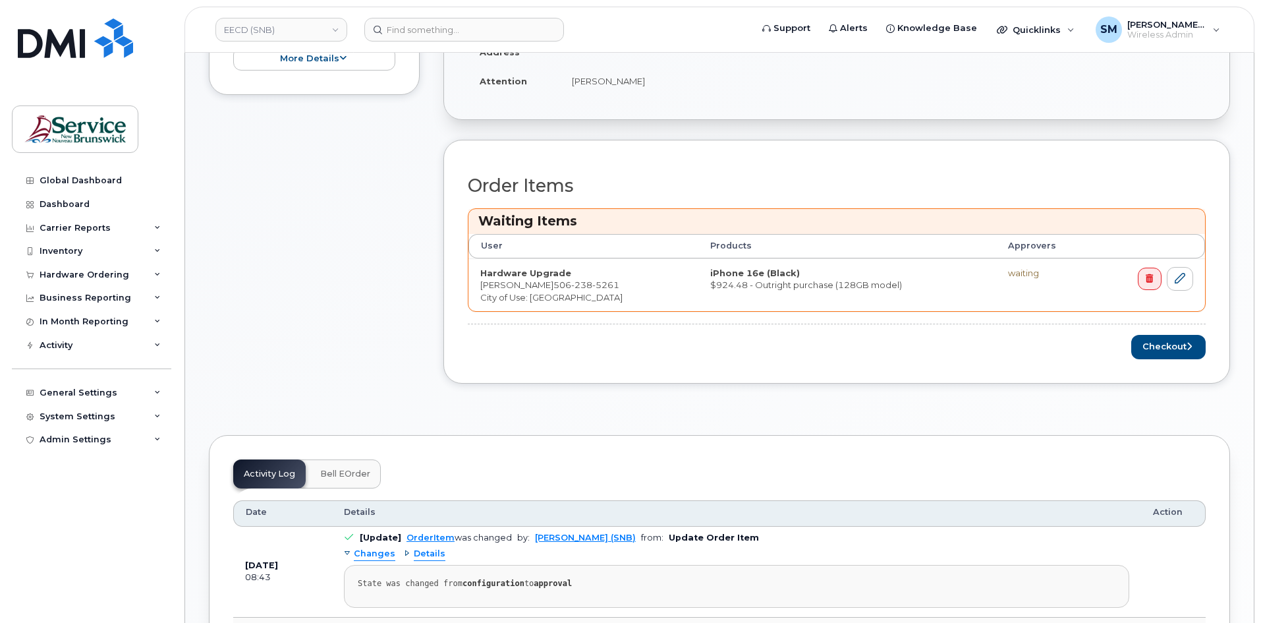
scroll to position [527, 0]
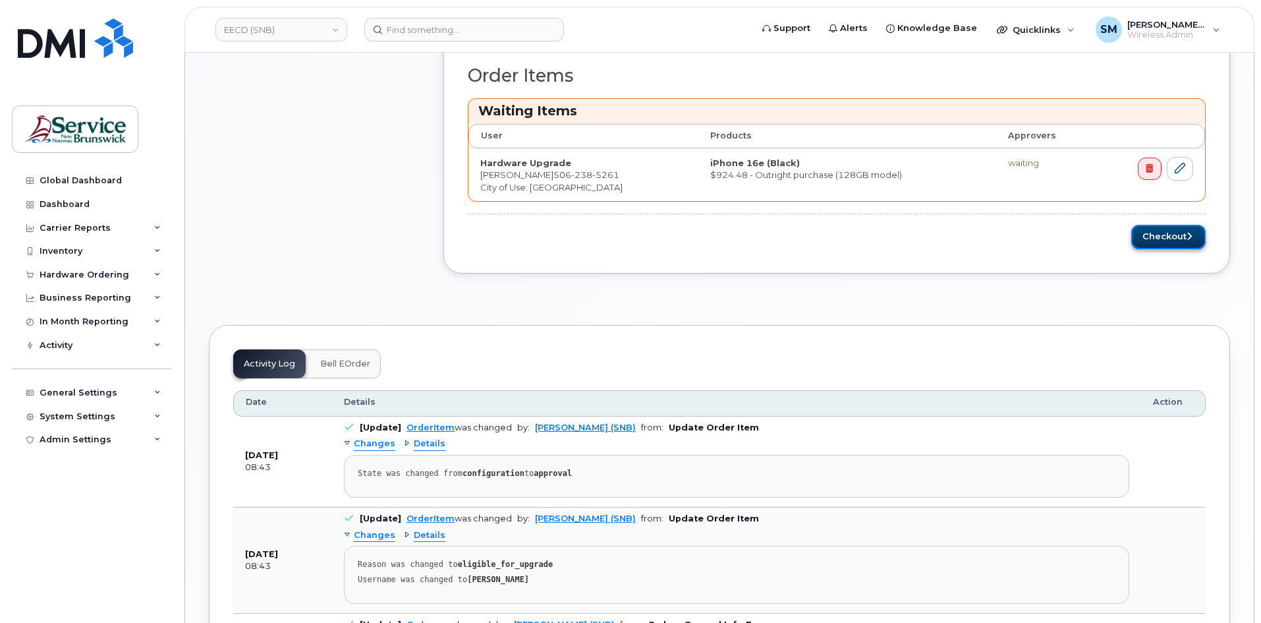
click at [1161, 231] on button "Checkout" at bounding box center [1168, 237] width 74 height 24
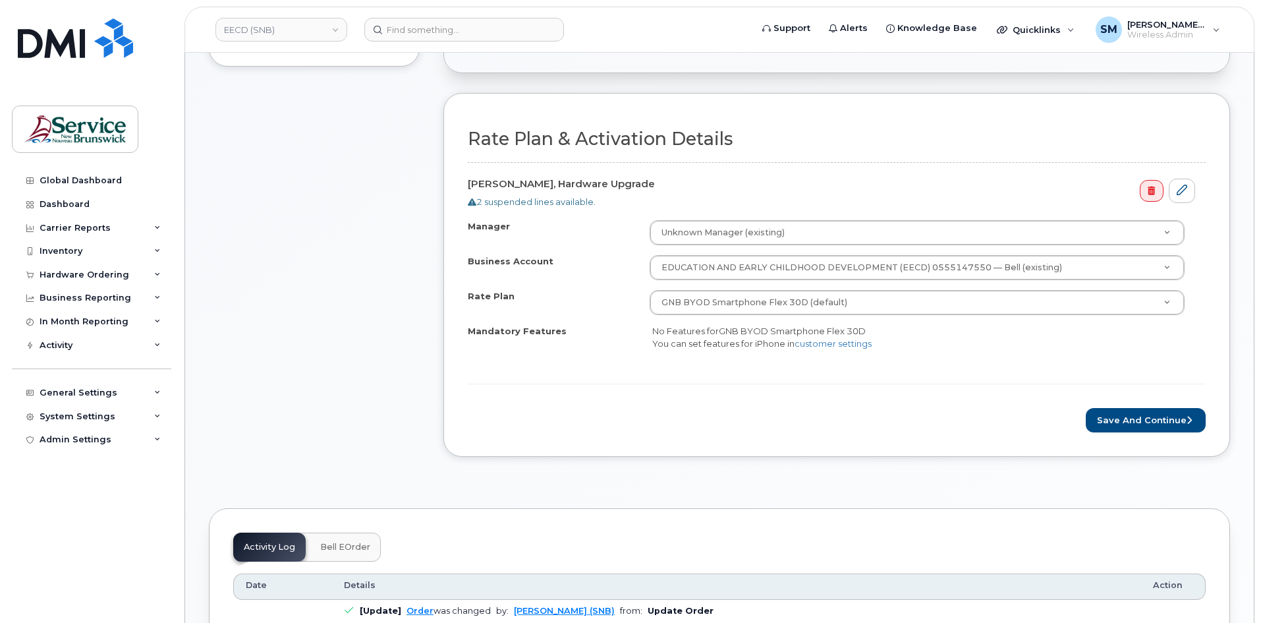
scroll to position [395, 0]
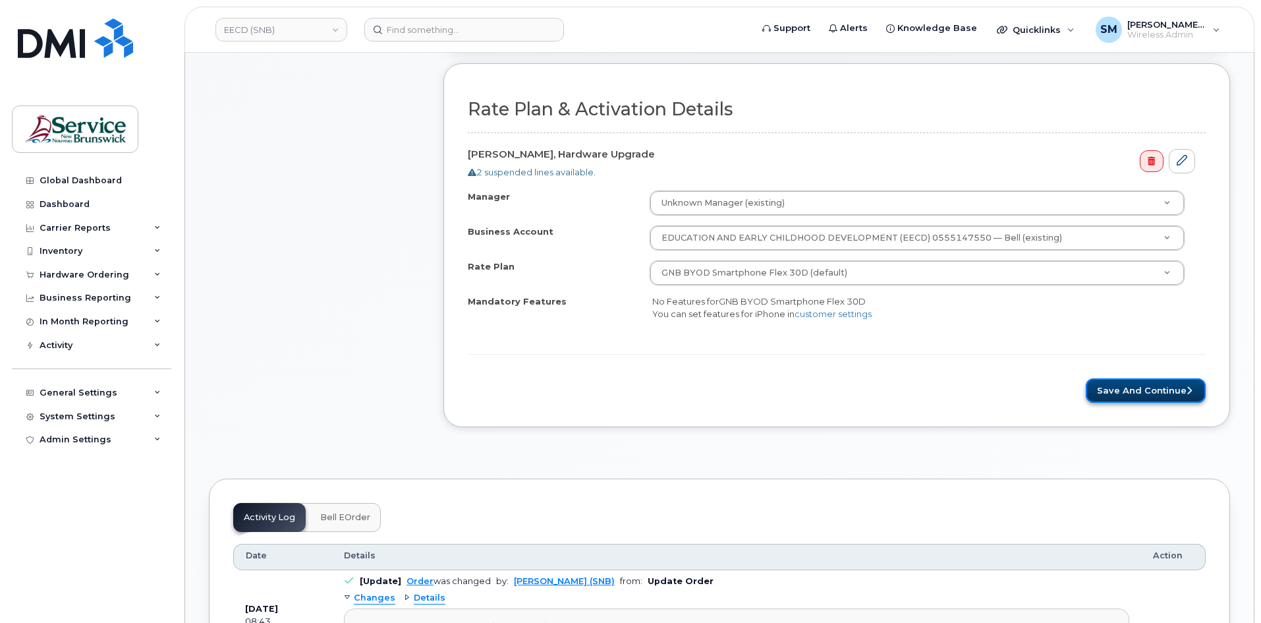
click at [1130, 388] on button "Save and Continue" at bounding box center [1146, 390] width 120 height 24
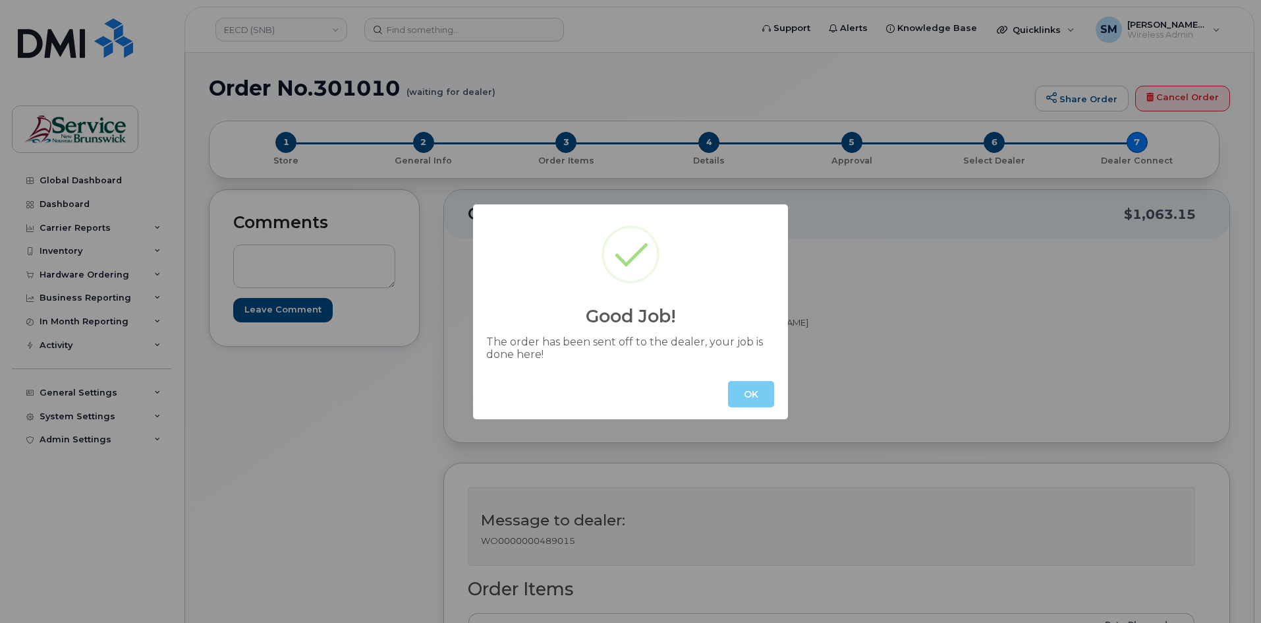
click at [744, 388] on button "OK" at bounding box center [751, 394] width 46 height 26
